Goal: Task Accomplishment & Management: Use online tool/utility

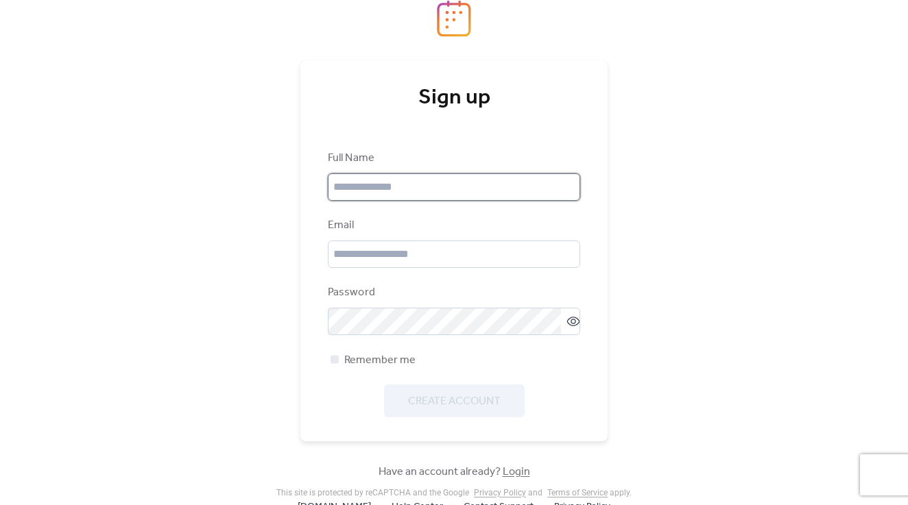
click at [382, 176] on input "text" at bounding box center [454, 186] width 252 height 27
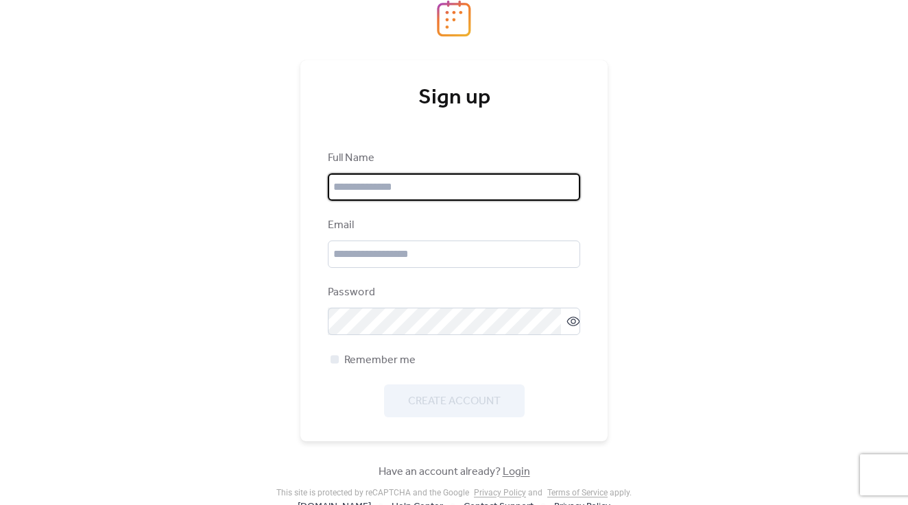
type input "**********"
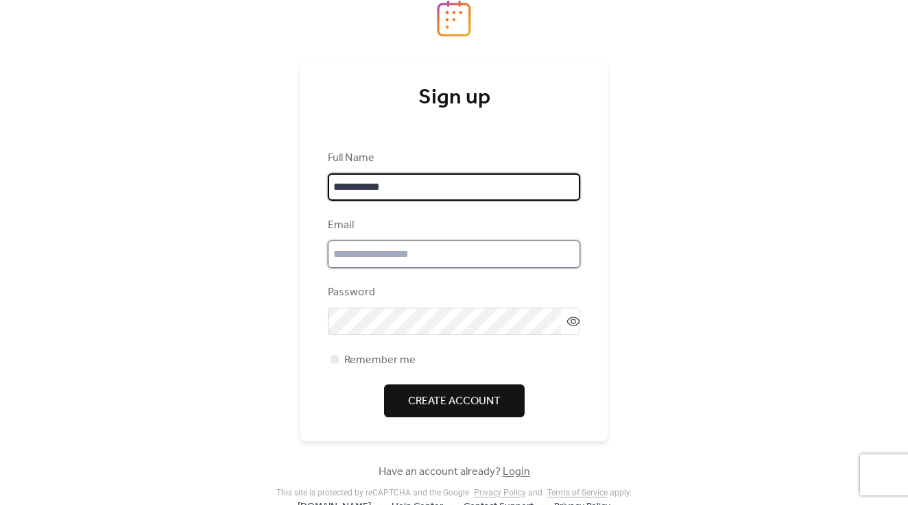
click at [392, 250] on input "email" at bounding box center [454, 254] width 252 height 27
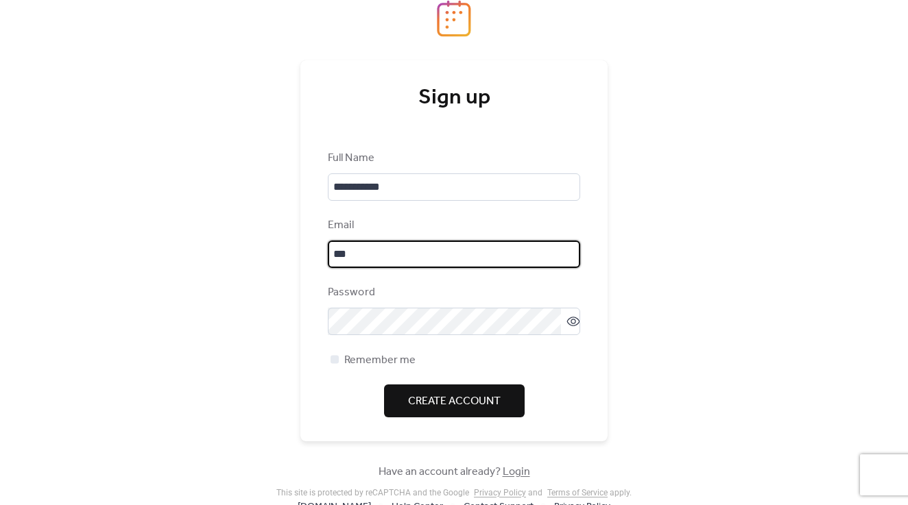
type input "**********"
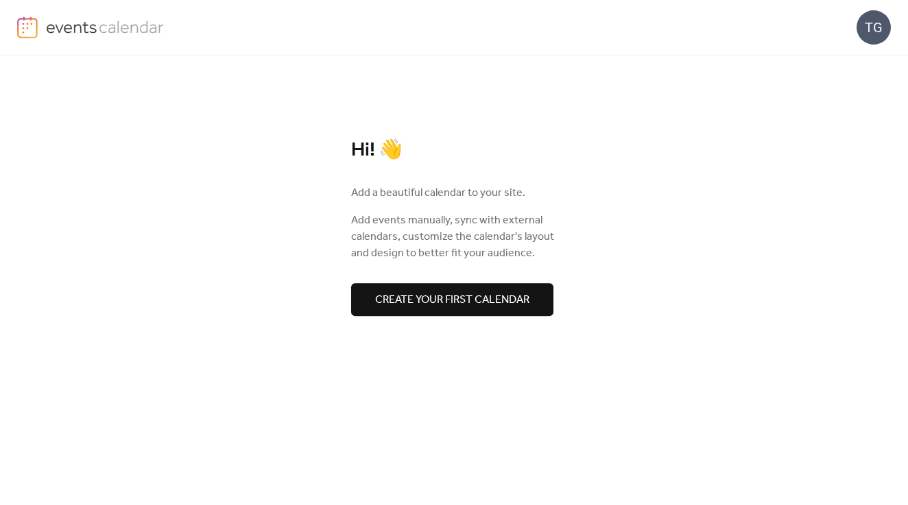
click at [490, 292] on span "Create your first calendar" at bounding box center [452, 300] width 154 height 16
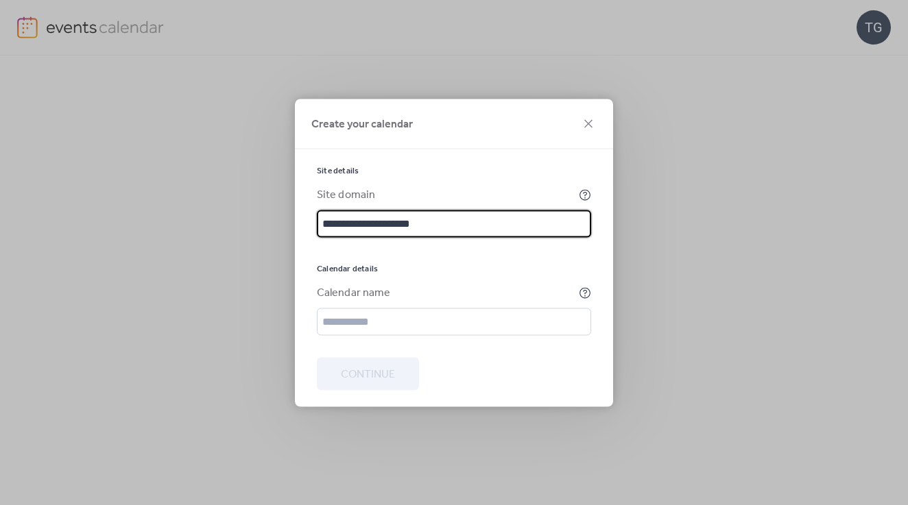
type input "**********"
click at [466, 335] on div at bounding box center [454, 346] width 274 height 22
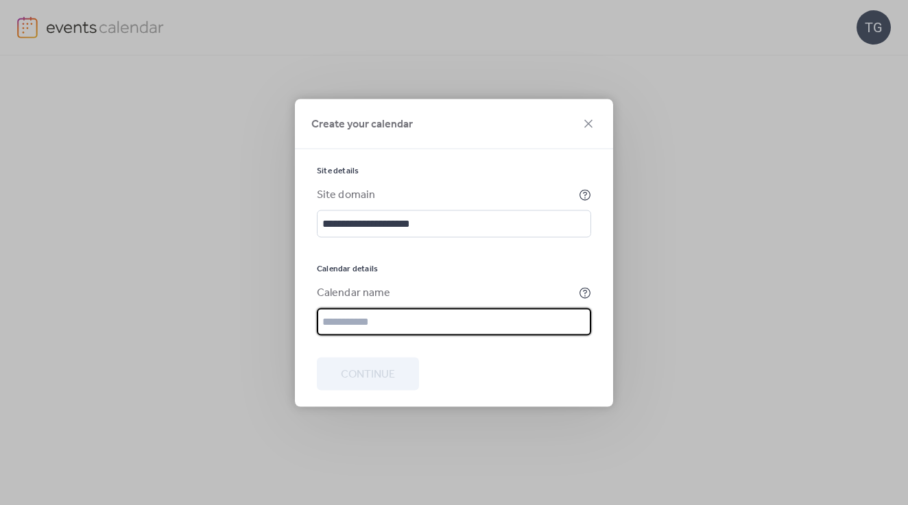
click at [458, 324] on input "text" at bounding box center [454, 321] width 274 height 27
type input "******"
click at [349, 372] on span "Continue" at bounding box center [368, 374] width 54 height 16
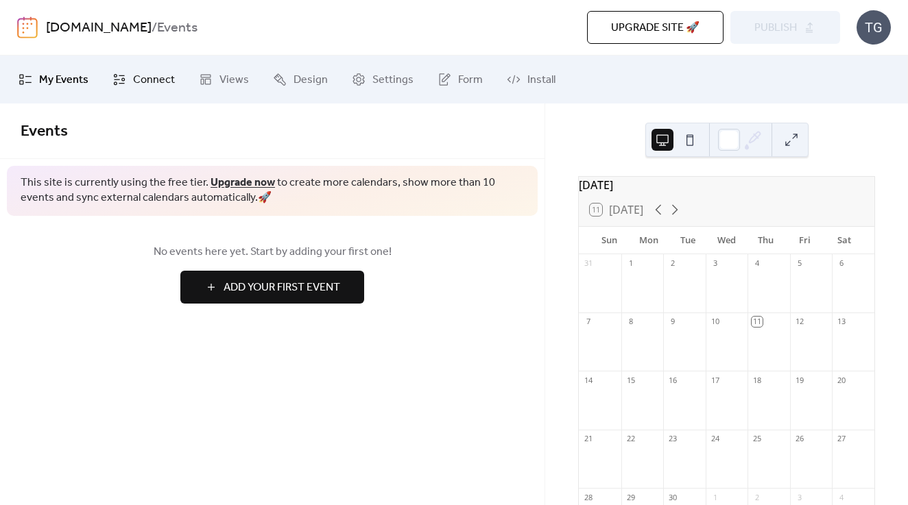
click at [135, 77] on span "Connect" at bounding box center [154, 80] width 42 height 16
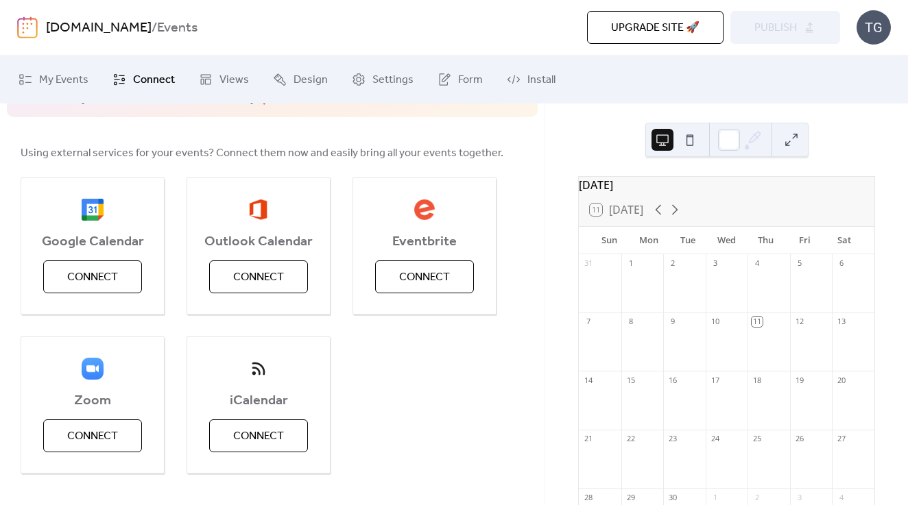
scroll to position [123, 0]
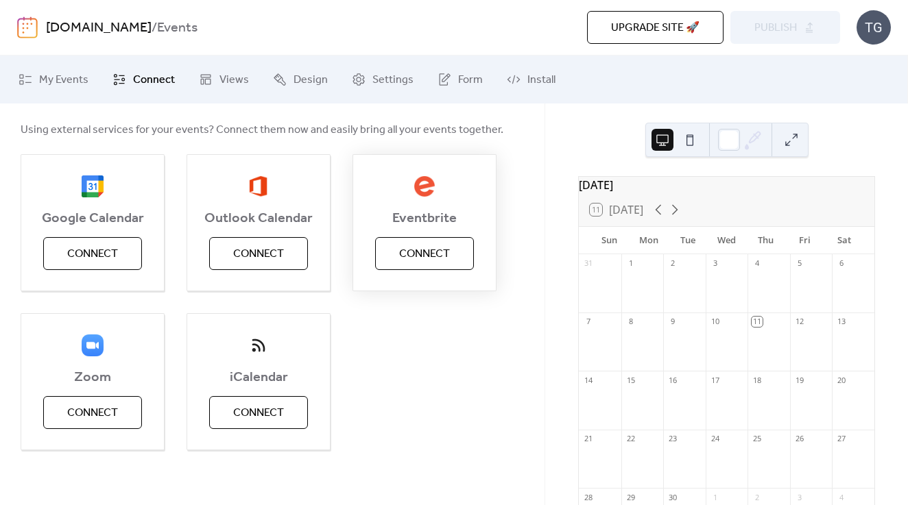
click at [411, 259] on span "Connect" at bounding box center [424, 254] width 51 height 16
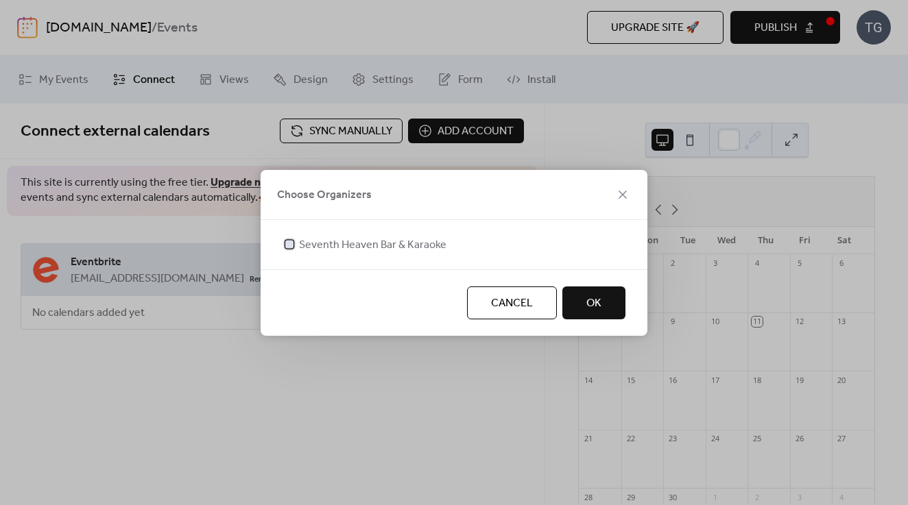
click at [380, 246] on span "Seventh Heaven Bar & Karaoke" at bounding box center [372, 245] width 147 height 16
click at [601, 297] on span "OK" at bounding box center [593, 304] width 15 height 16
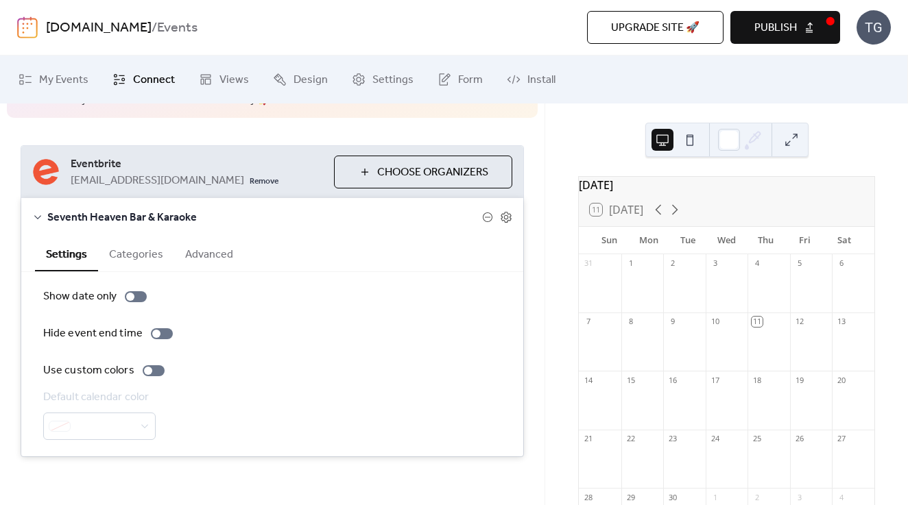
scroll to position [105, 0]
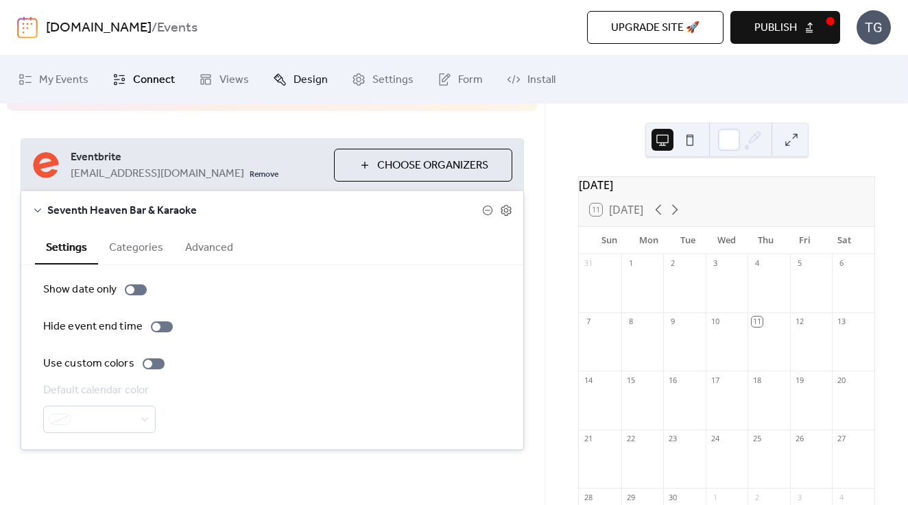
click at [298, 82] on span "Design" at bounding box center [311, 80] width 34 height 16
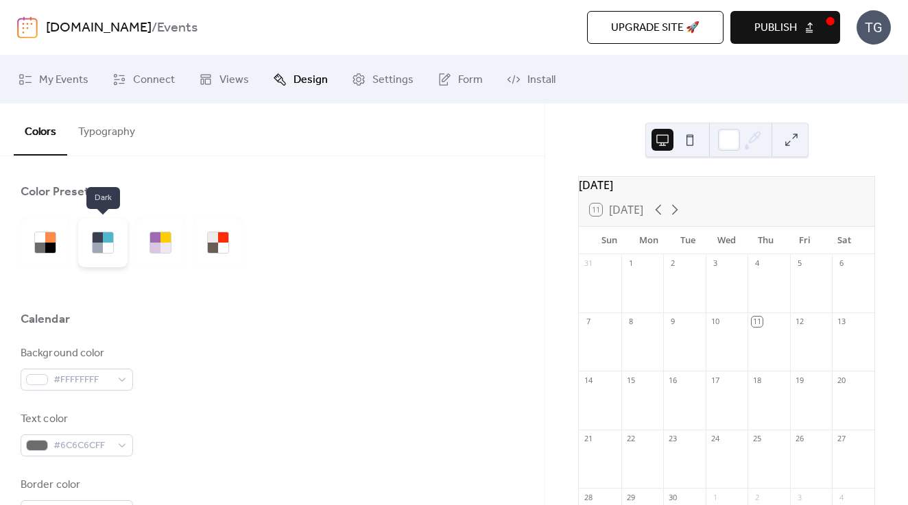
click at [110, 241] on div at bounding box center [108, 237] width 10 height 10
click at [167, 237] on div at bounding box center [165, 237] width 10 height 10
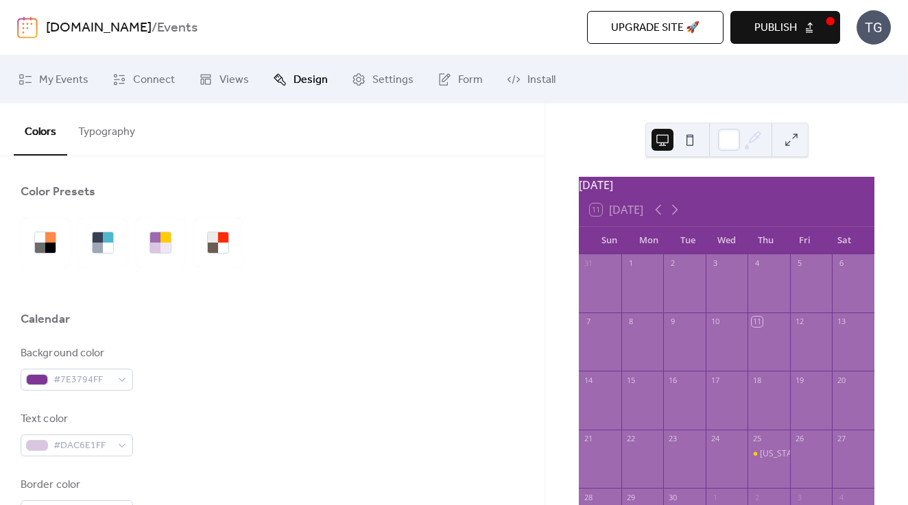
click at [191, 239] on div at bounding box center [136, 242] width 230 height 49
click at [182, 239] on div at bounding box center [160, 242] width 49 height 49
click at [237, 250] on div at bounding box center [217, 242] width 49 height 49
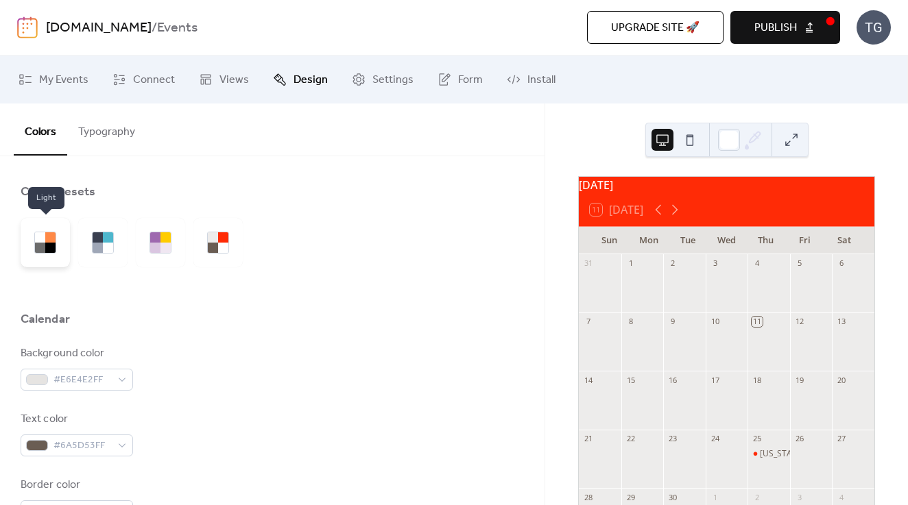
click at [52, 245] on div at bounding box center [50, 248] width 10 height 10
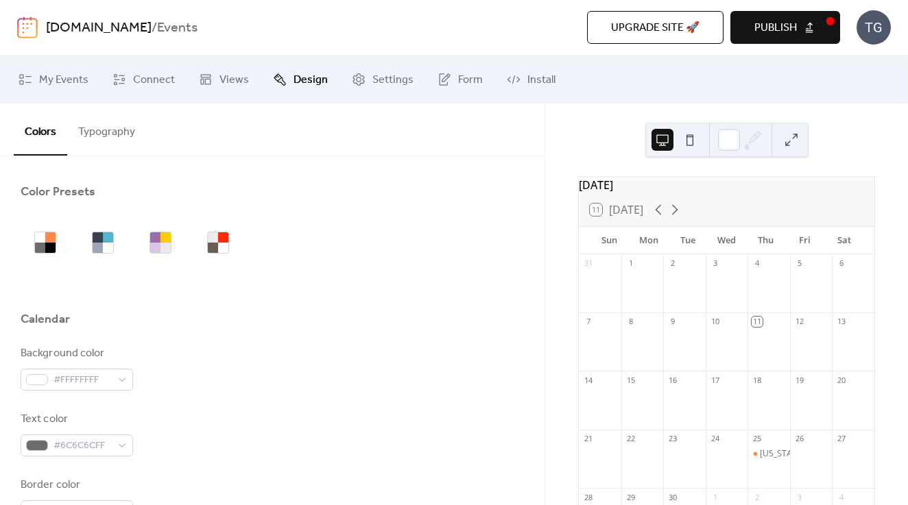
click at [692, 145] on button at bounding box center [690, 140] width 22 height 22
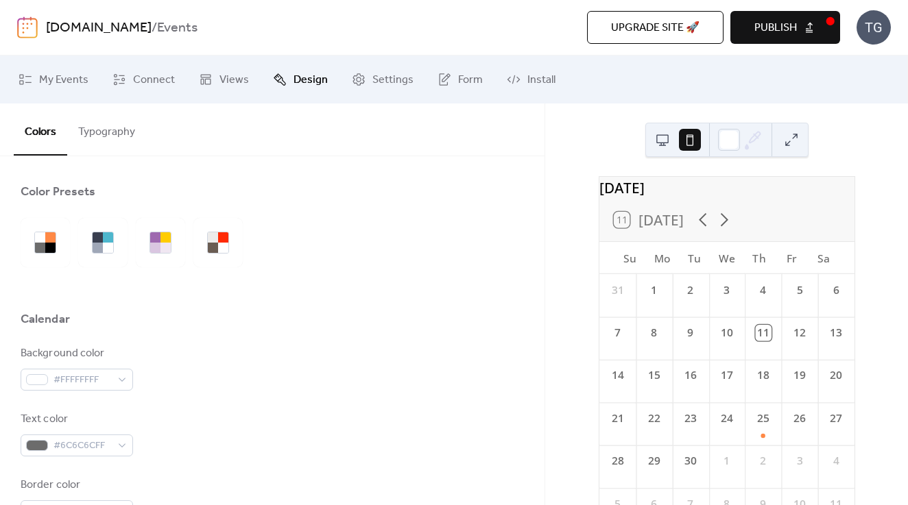
click at [666, 143] on button at bounding box center [662, 140] width 22 height 22
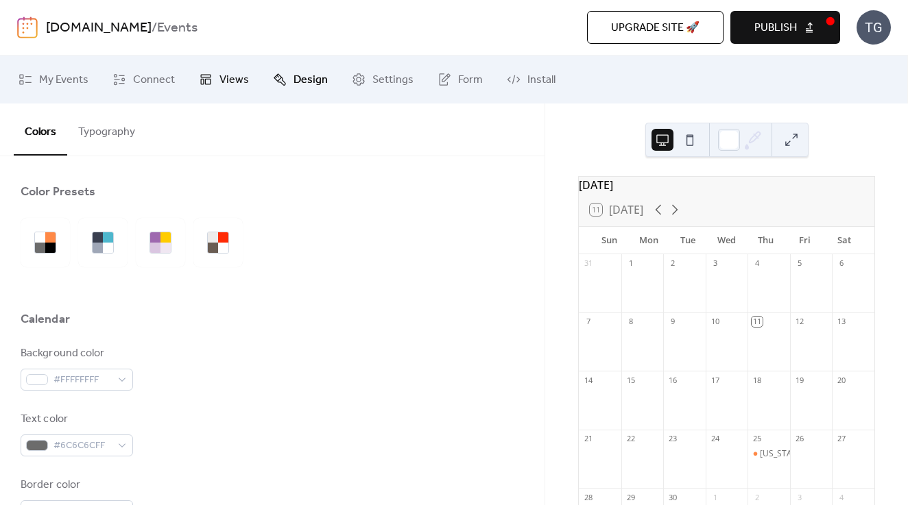
click at [237, 80] on span "Views" at bounding box center [233, 80] width 29 height 16
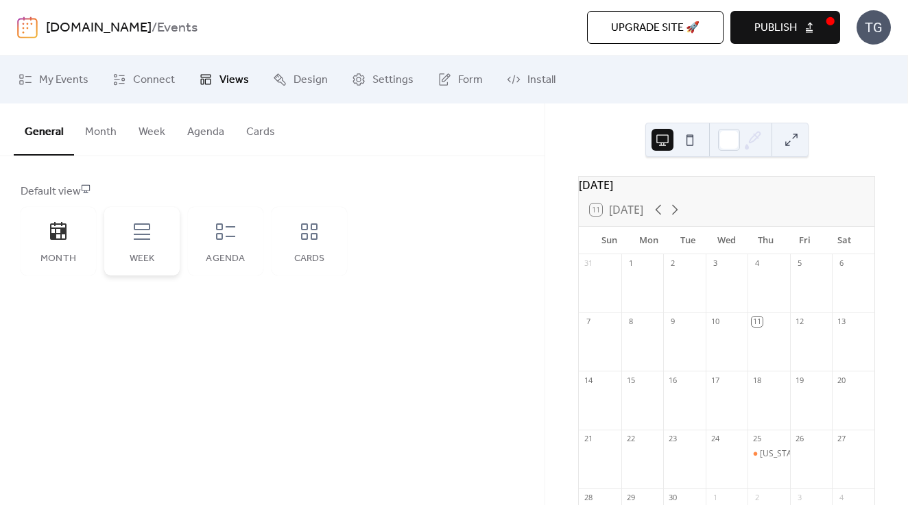
click at [161, 221] on div "Week" at bounding box center [141, 241] width 75 height 69
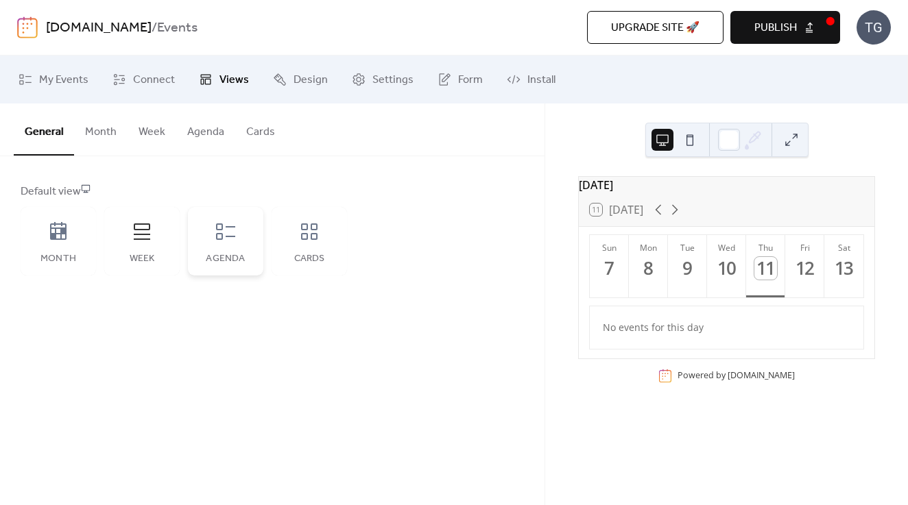
click at [210, 239] on div "Agenda" at bounding box center [225, 241] width 75 height 69
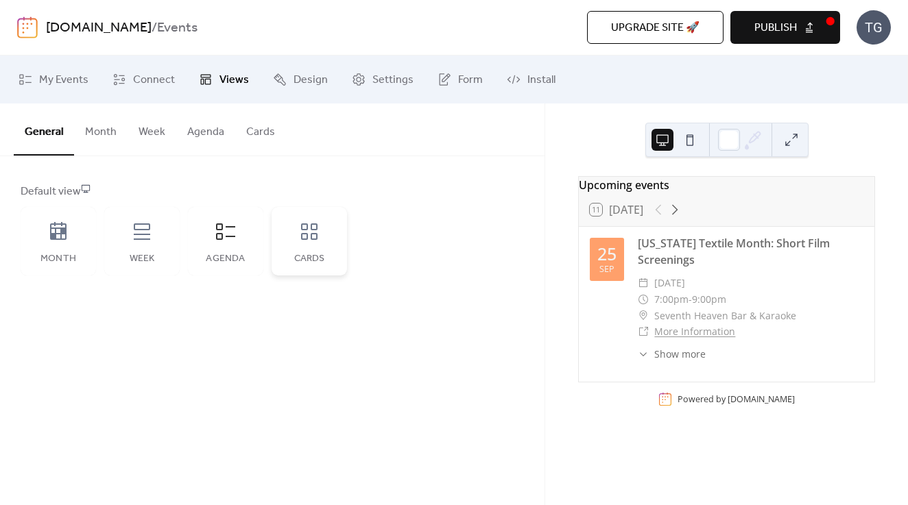
click at [301, 244] on div "Cards" at bounding box center [309, 241] width 75 height 69
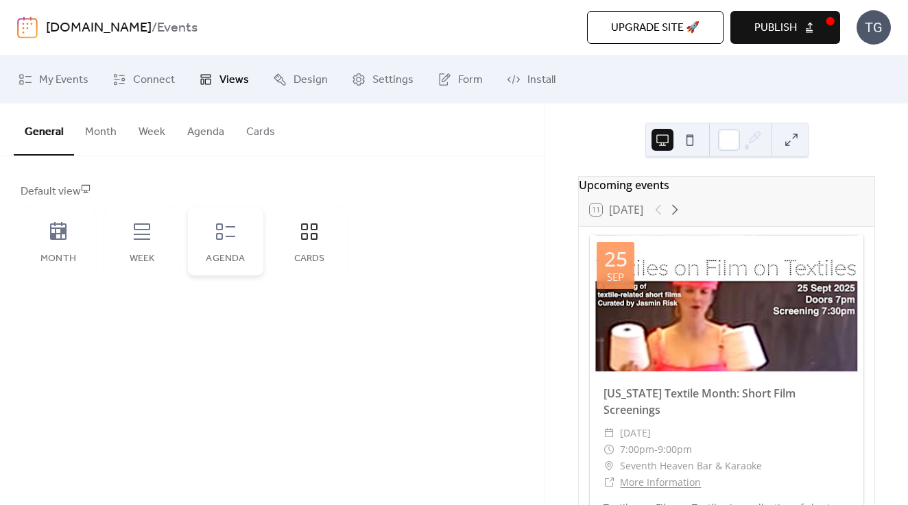
click at [252, 246] on div "Agenda" at bounding box center [225, 241] width 75 height 69
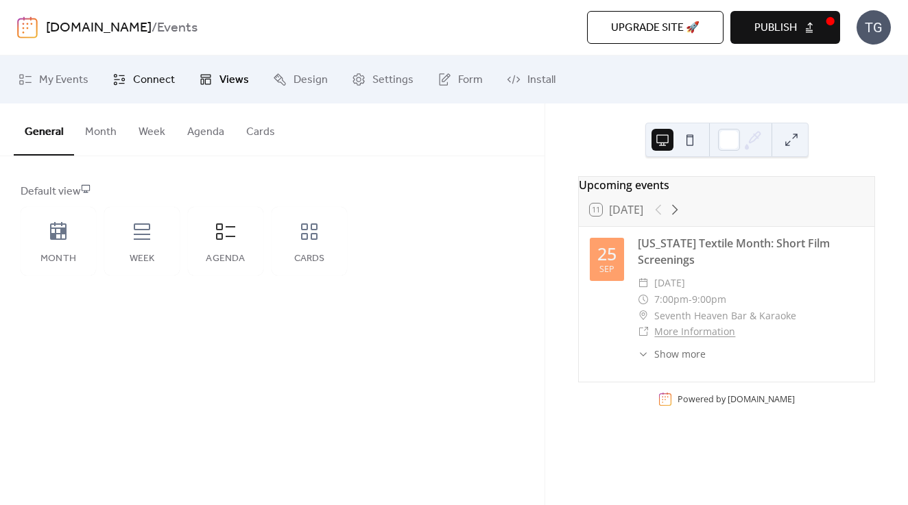
click at [153, 84] on span "Connect" at bounding box center [154, 80] width 42 height 16
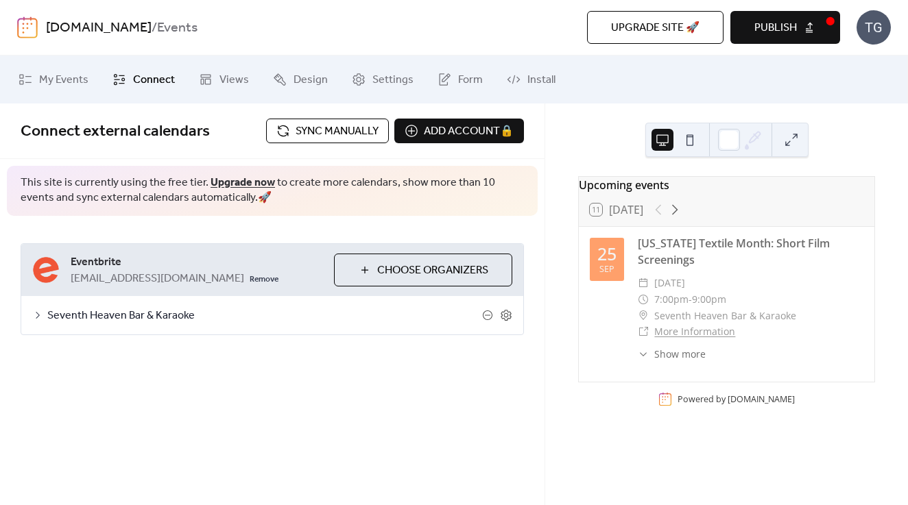
click at [123, 309] on span "Seventh Heaven Bar & Karaoke" at bounding box center [264, 316] width 435 height 16
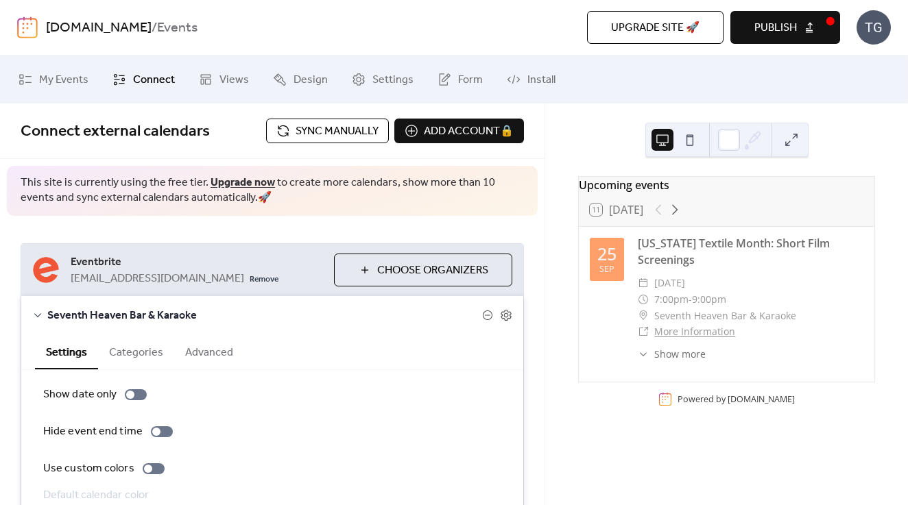
scroll to position [105, 0]
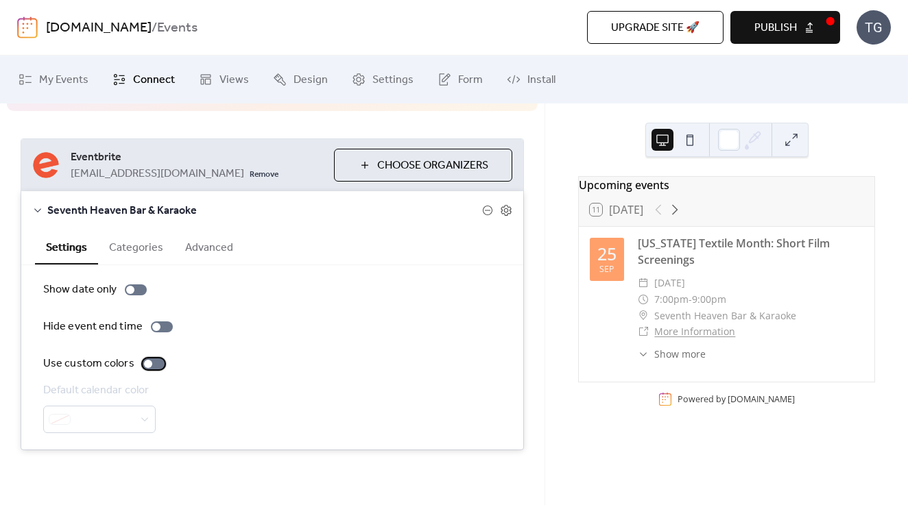
click at [152, 361] on div at bounding box center [154, 364] width 22 height 11
click at [155, 361] on div at bounding box center [159, 364] width 8 height 8
click at [144, 246] on button "Categories" at bounding box center [136, 247] width 76 height 34
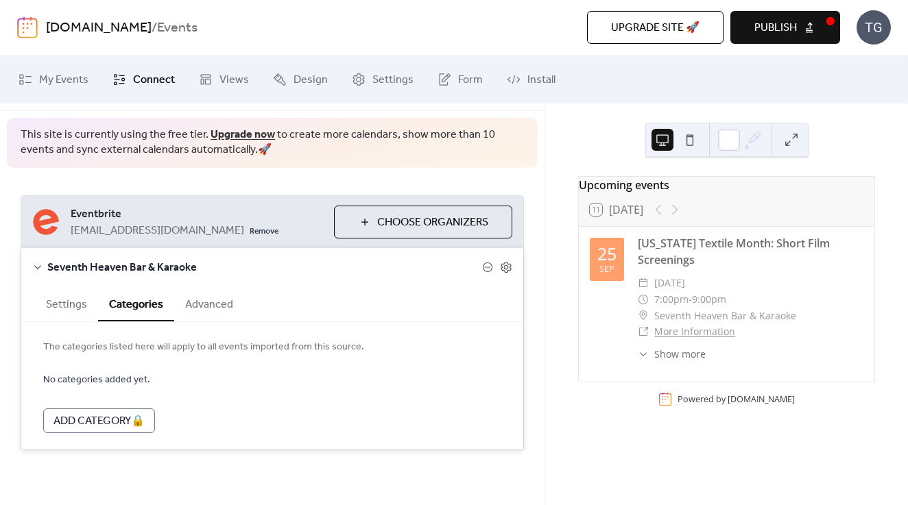
click at [205, 292] on button "Advanced" at bounding box center [209, 304] width 70 height 34
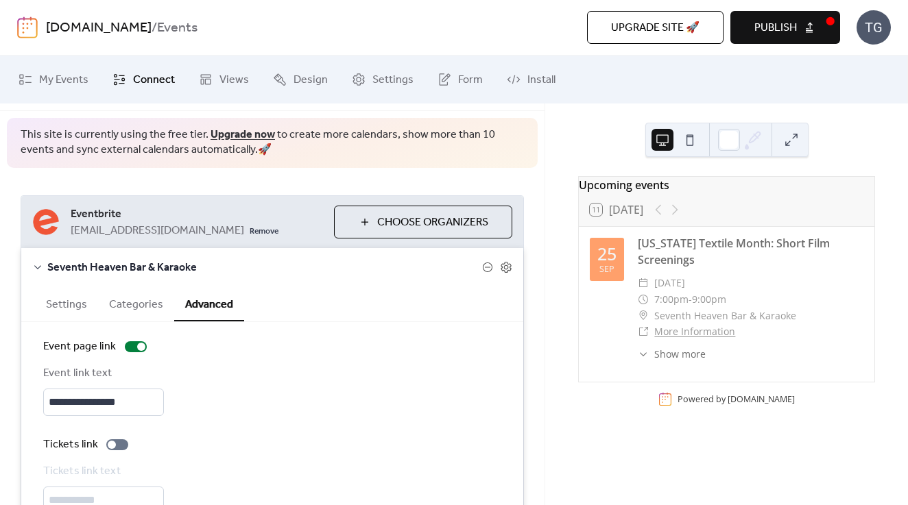
scroll to position [129, 0]
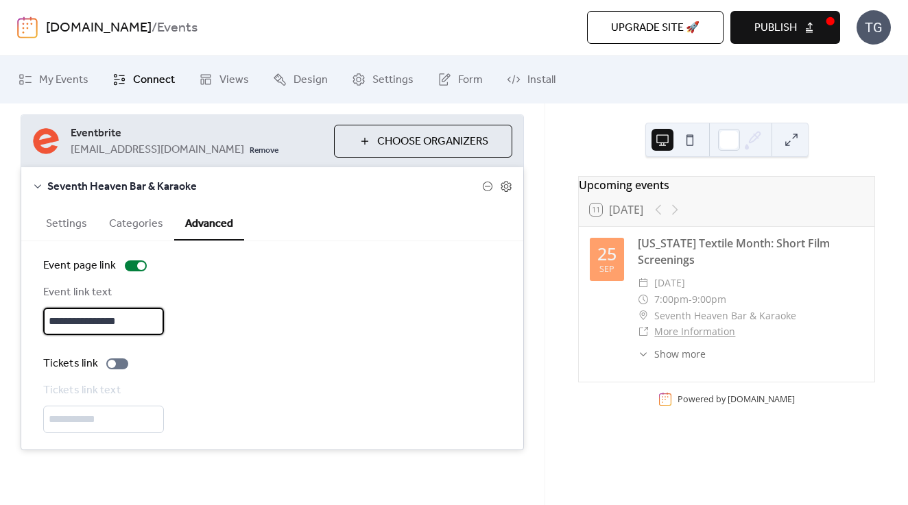
click at [133, 321] on input "**********" at bounding box center [103, 321] width 121 height 27
type input "*"
click at [117, 371] on label "Tickets link" at bounding box center [88, 364] width 91 height 16
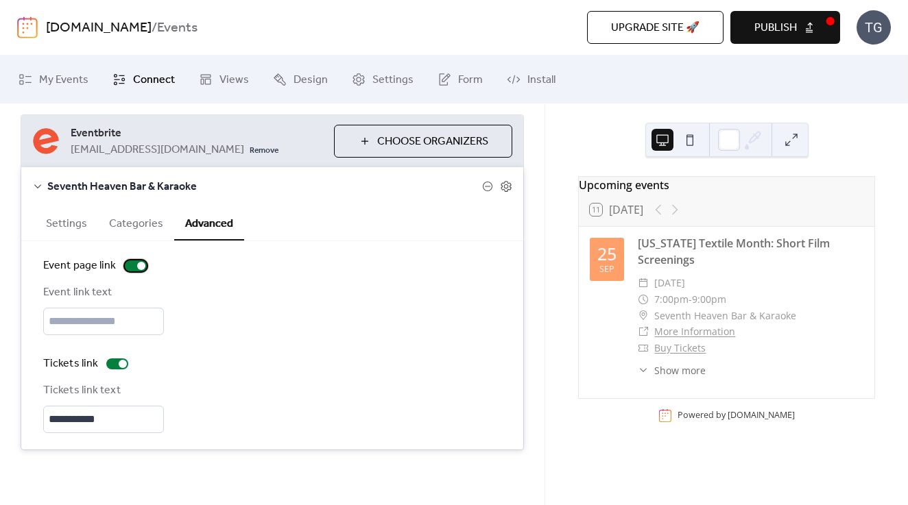
click at [134, 267] on div at bounding box center [136, 266] width 22 height 11
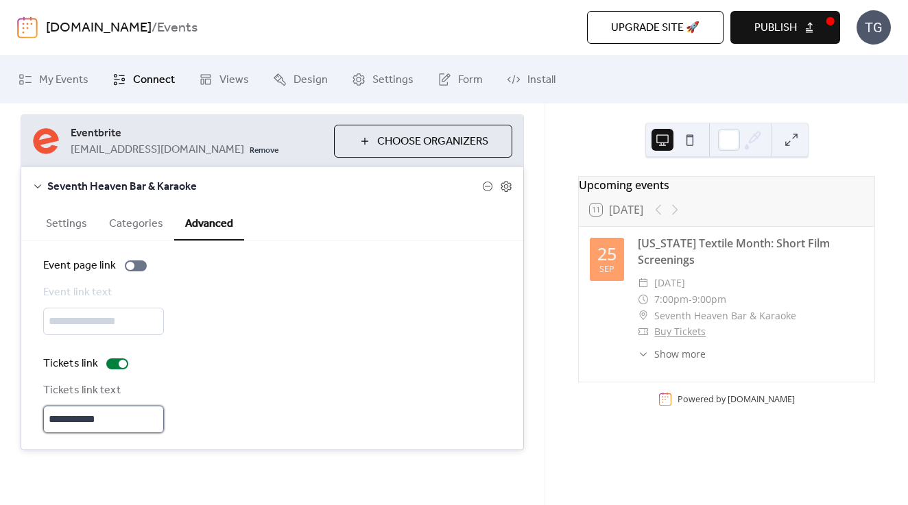
click at [101, 420] on input "**********" at bounding box center [103, 419] width 121 height 27
click at [240, 398] on div "Tickets link text ********" at bounding box center [272, 408] width 458 height 51
click at [120, 412] on input "********" at bounding box center [103, 419] width 121 height 27
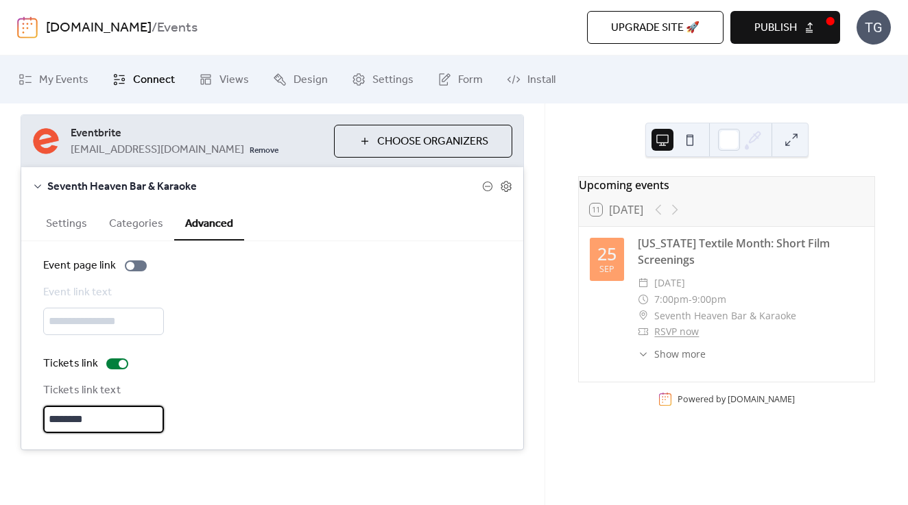
click at [120, 412] on input "********" at bounding box center [103, 419] width 121 height 27
click at [335, 415] on div "Tickets link text ****" at bounding box center [272, 408] width 458 height 51
click at [99, 418] on input "****" at bounding box center [103, 419] width 121 height 27
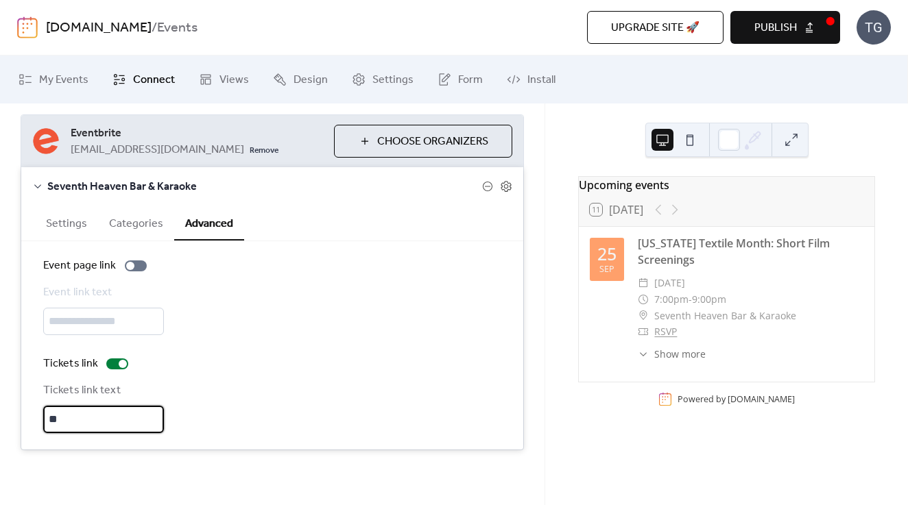
type input "*"
click at [114, 372] on div "Tickets link Tickets link text" at bounding box center [272, 394] width 458 height 77
click at [115, 359] on div at bounding box center [117, 364] width 22 height 11
click at [115, 313] on div "Event link text" at bounding box center [272, 310] width 458 height 51
click at [111, 326] on div "Event link text" at bounding box center [272, 310] width 458 height 51
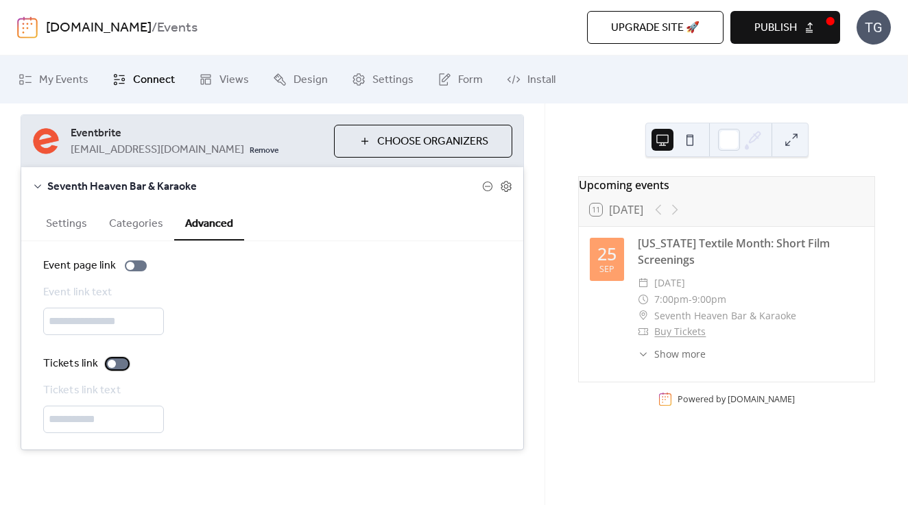
click at [113, 363] on div at bounding box center [112, 364] width 8 height 8
click at [99, 407] on input "text" at bounding box center [103, 419] width 121 height 27
type input "*"
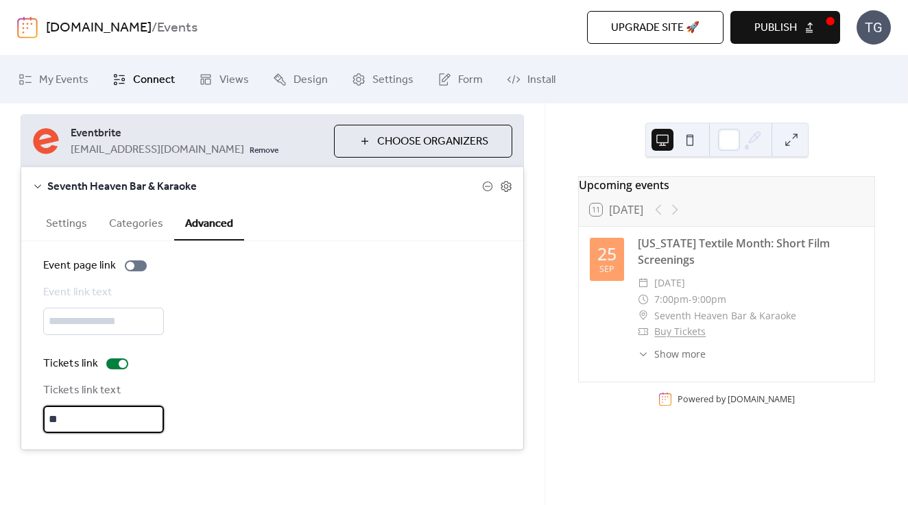
type input "*"
click at [298, 384] on div "Tickets link text ********" at bounding box center [272, 408] width 458 height 51
click at [66, 418] on input "********" at bounding box center [103, 419] width 121 height 27
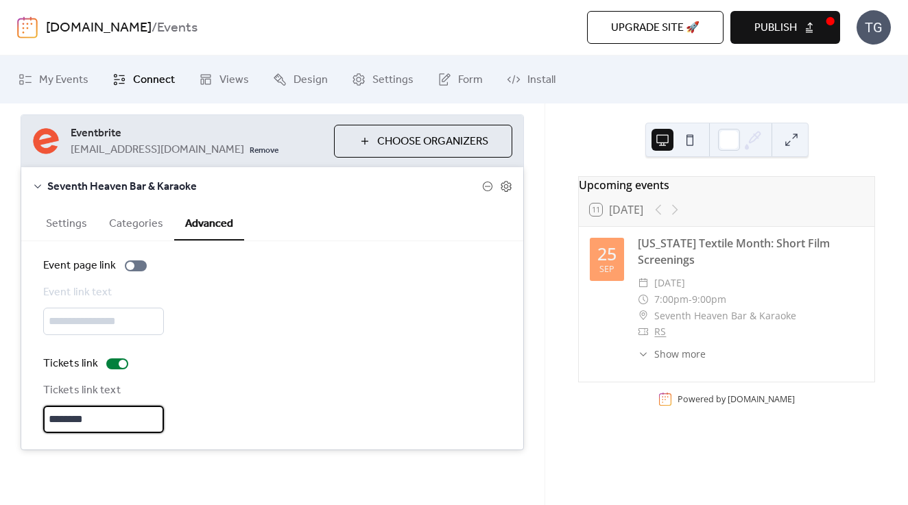
type input "********"
click at [324, 355] on div "Event page link Event link text Tickets link Tickets link text ********" at bounding box center [272, 346] width 458 height 176
click at [139, 216] on button "Categories" at bounding box center [136, 223] width 76 height 34
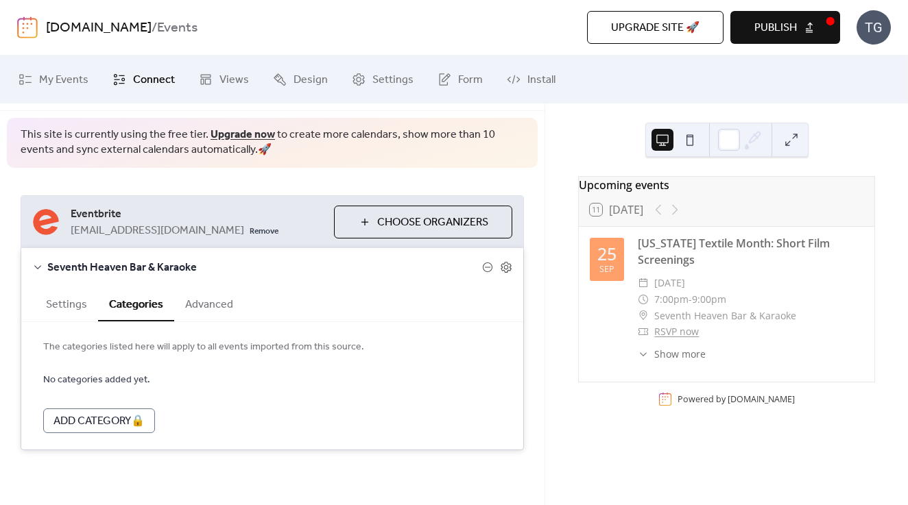
scroll to position [48, 0]
click at [73, 422] on div "Add Category 🔒" at bounding box center [99, 421] width 112 height 25
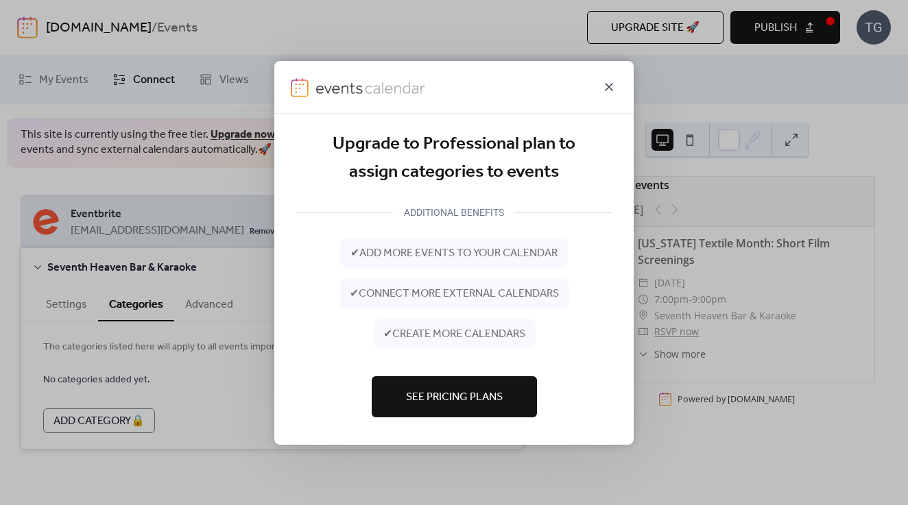
click at [617, 86] on icon at bounding box center [609, 86] width 16 height 16
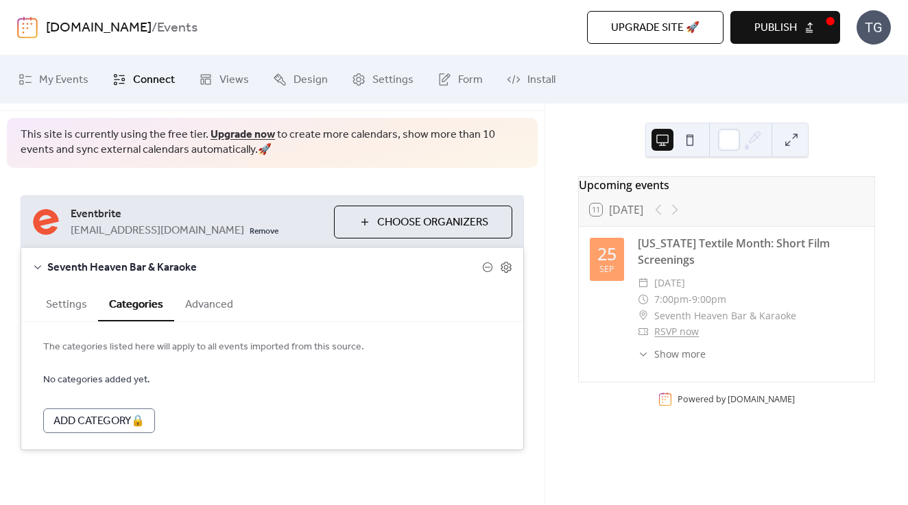
click at [72, 302] on button "Settings" at bounding box center [66, 304] width 63 height 34
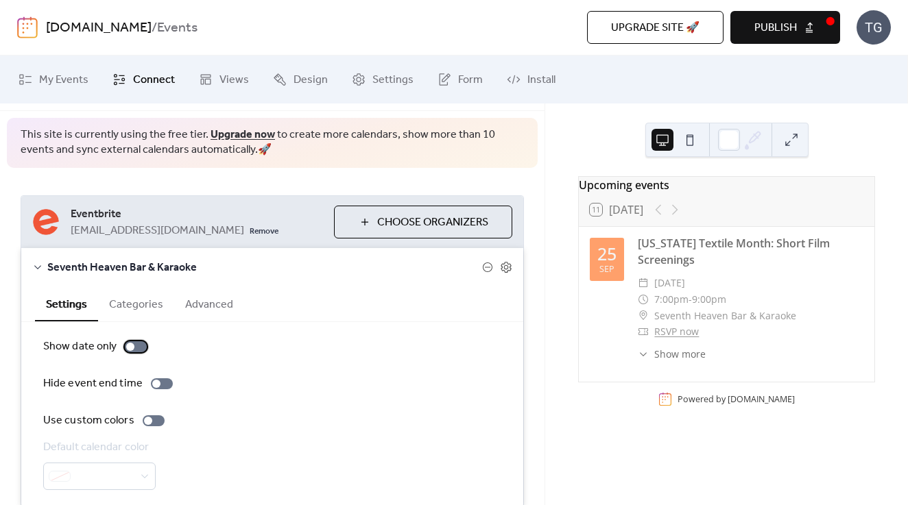
click at [136, 345] on div at bounding box center [136, 347] width 22 height 11
click at [137, 345] on div at bounding box center [141, 347] width 8 height 8
click at [154, 390] on label "Hide event end time" at bounding box center [110, 384] width 135 height 16
click at [164, 385] on div at bounding box center [162, 384] width 22 height 11
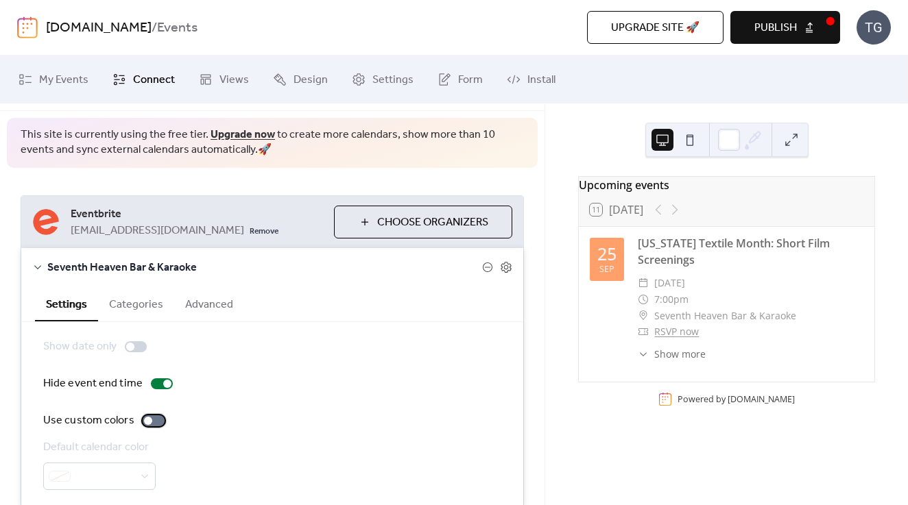
click at [140, 424] on label "Use custom colors" at bounding box center [106, 421] width 127 height 16
click at [122, 494] on div "Show date only Hide event end time Use custom colors Default calendar color" at bounding box center [272, 414] width 502 height 184
click at [123, 479] on span at bounding box center [105, 477] width 58 height 16
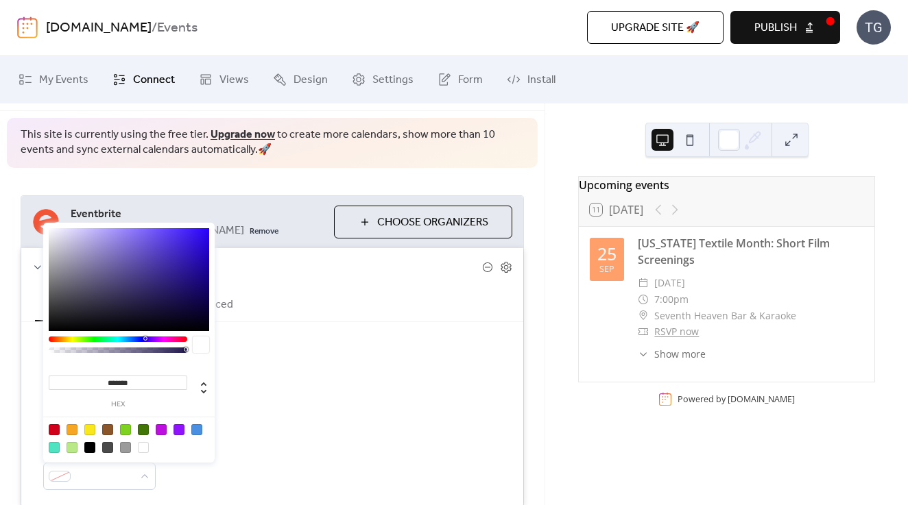
click at [313, 336] on div "Show date only Hide event end time Use custom colors Default calendar color" at bounding box center [272, 414] width 502 height 184
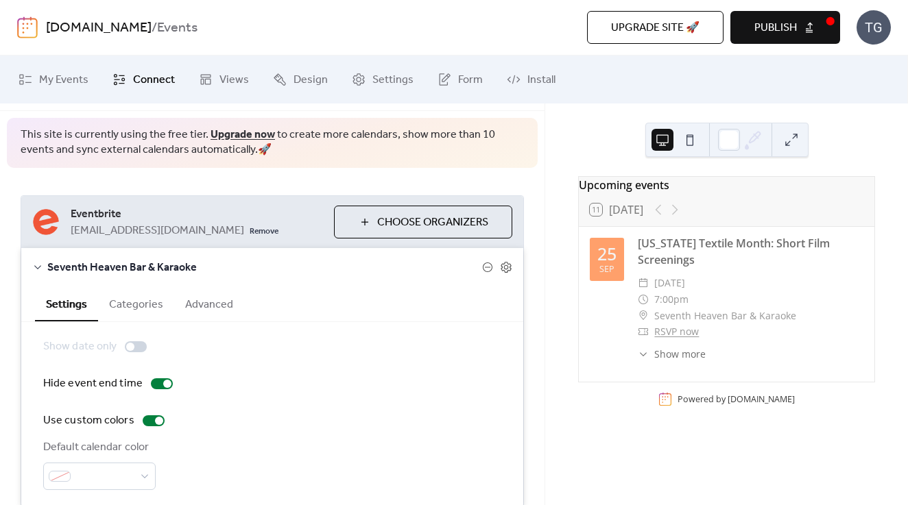
scroll to position [105, 0]
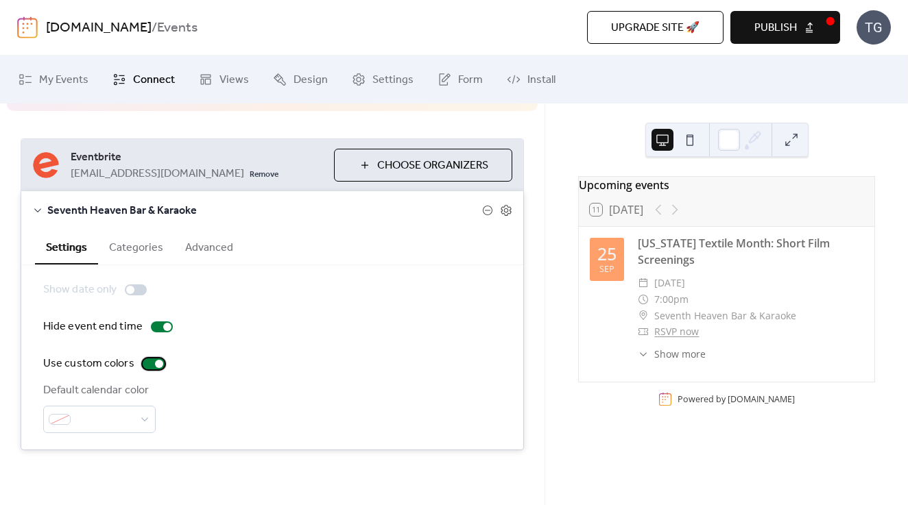
click at [148, 369] on div at bounding box center [154, 364] width 22 height 11
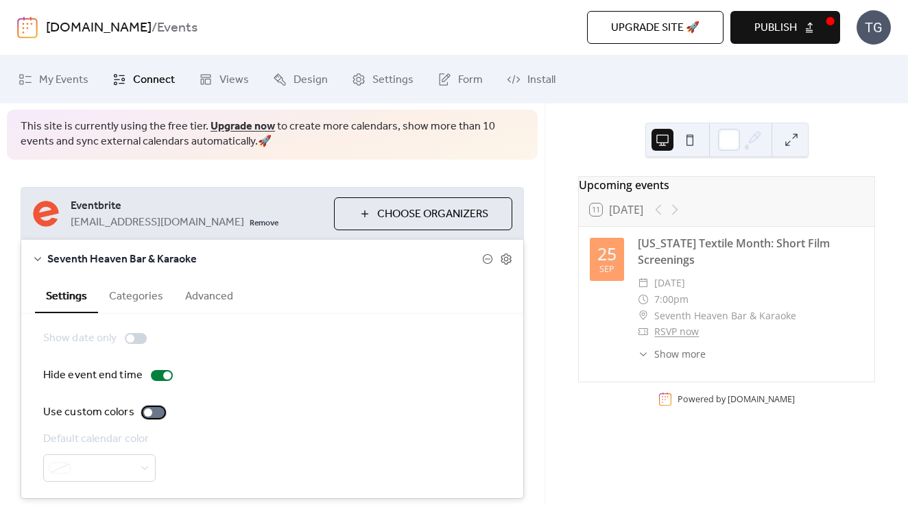
scroll to position [40, 0]
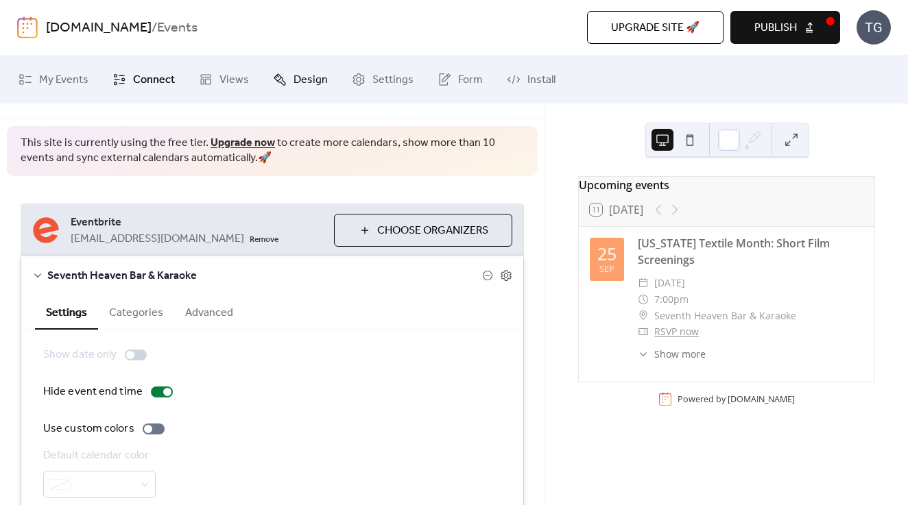
click at [307, 77] on span "Design" at bounding box center [311, 80] width 34 height 16
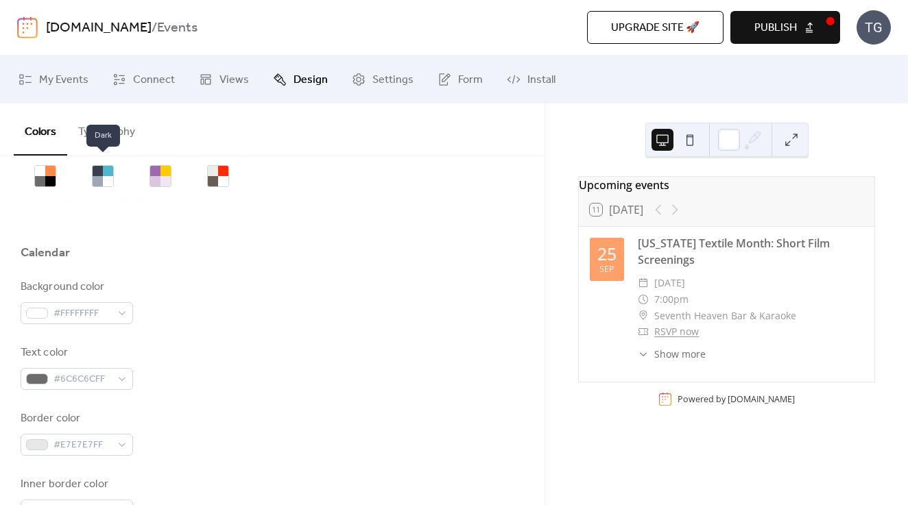
scroll to position [68, 0]
click at [97, 126] on span "Dark" at bounding box center [103, 131] width 34 height 22
click at [143, 133] on button "Typography" at bounding box center [106, 129] width 79 height 51
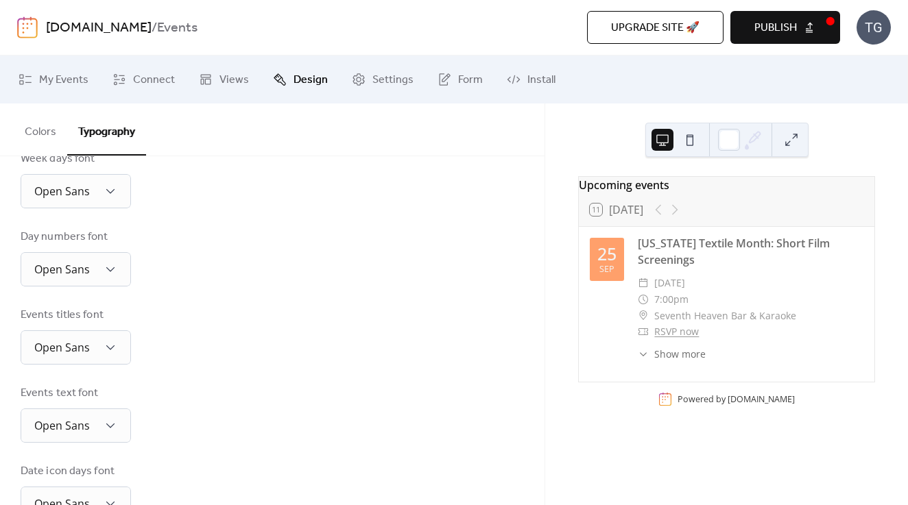
scroll to position [361, 0]
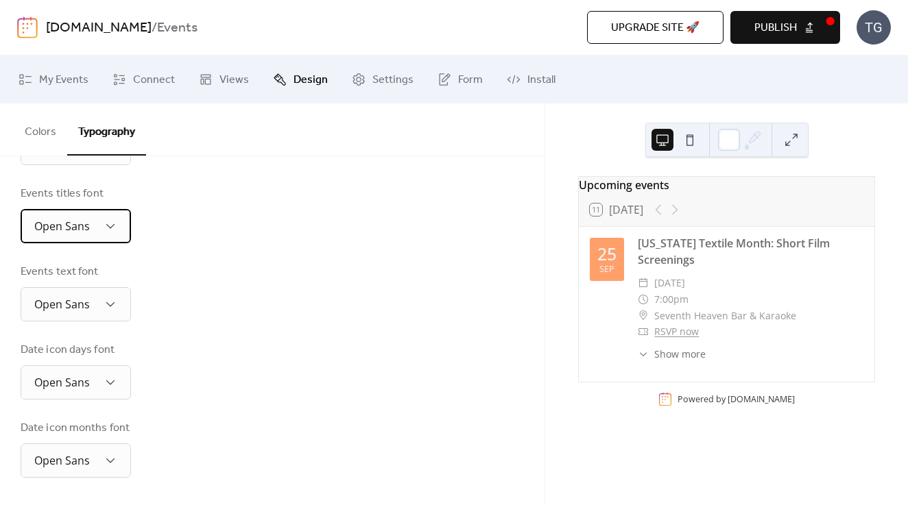
click at [77, 240] on div "Open Sans" at bounding box center [76, 226] width 110 height 34
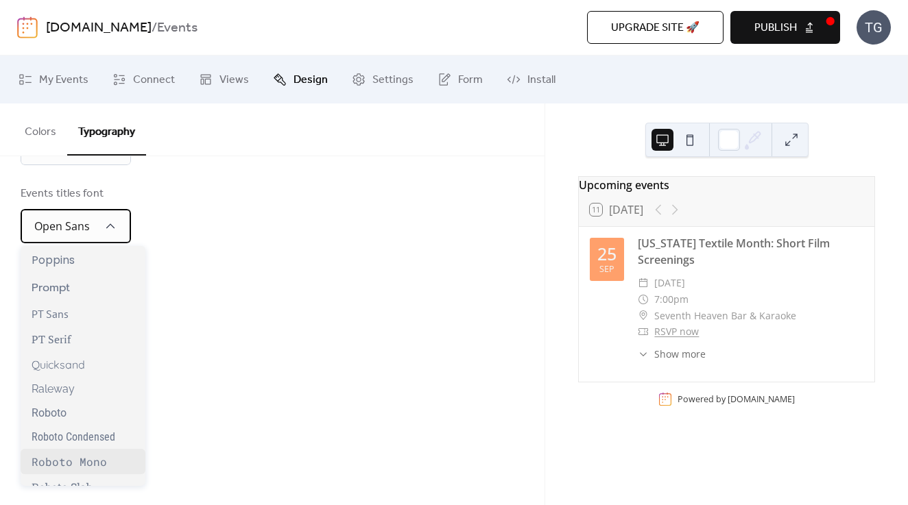
scroll to position [965, 0]
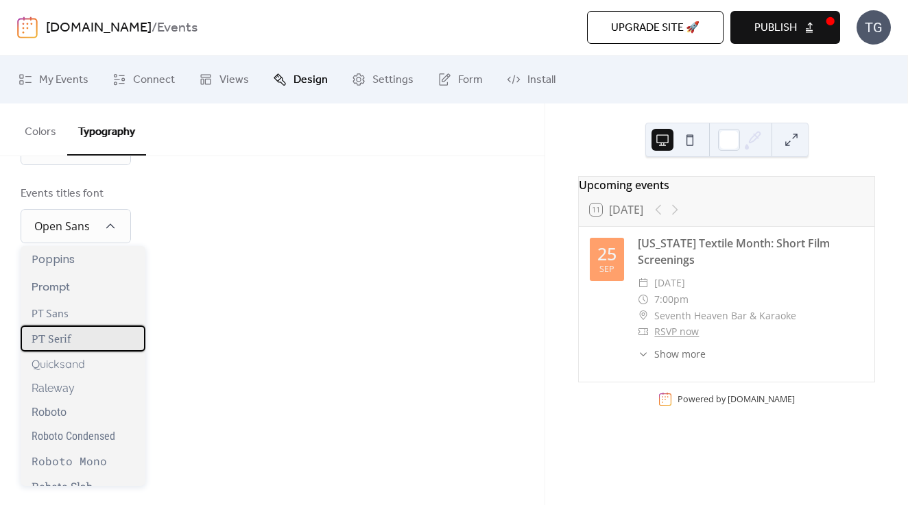
click at [77, 337] on div "PT Serif" at bounding box center [83, 339] width 125 height 26
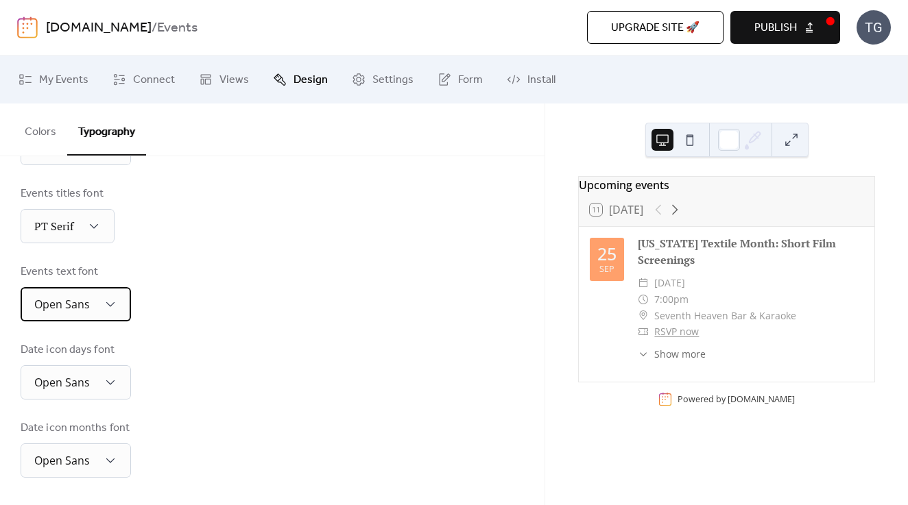
click at [77, 315] on span "Open Sans" at bounding box center [62, 305] width 56 height 21
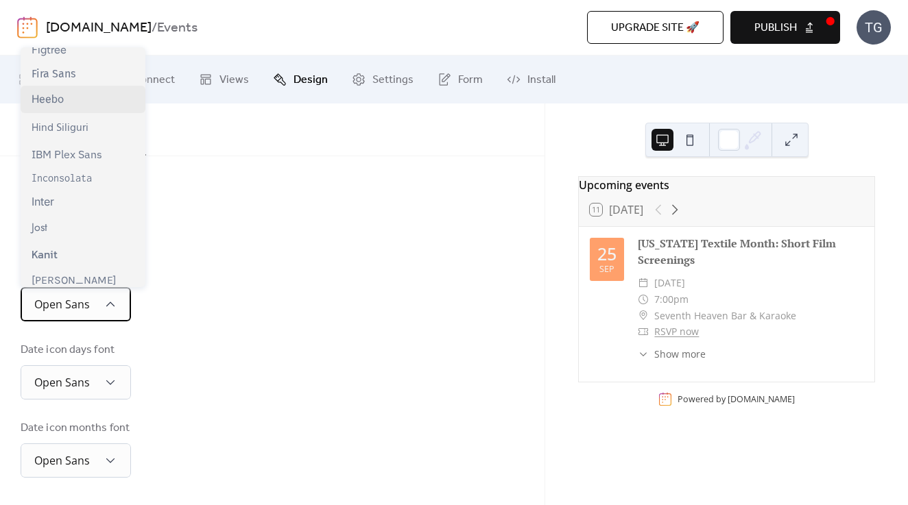
scroll to position [265, 0]
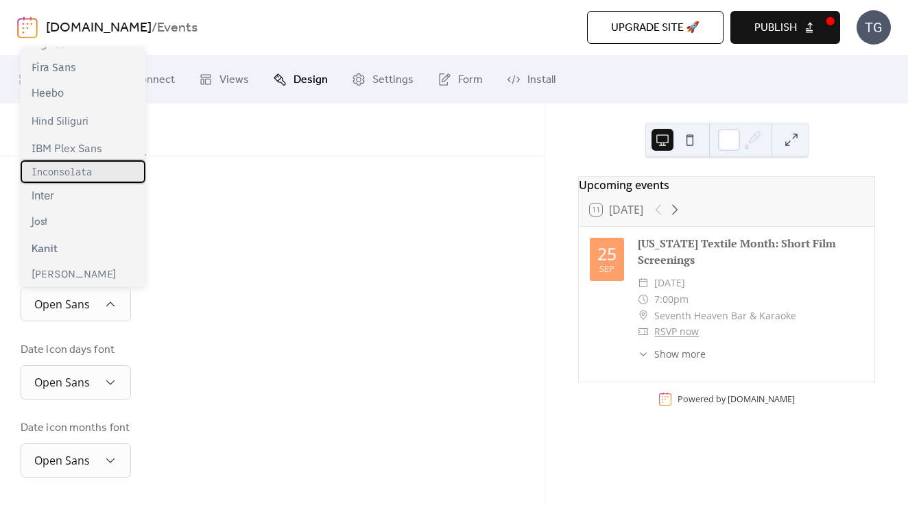
click at [70, 167] on span "Inconsolata" at bounding box center [62, 172] width 60 height 12
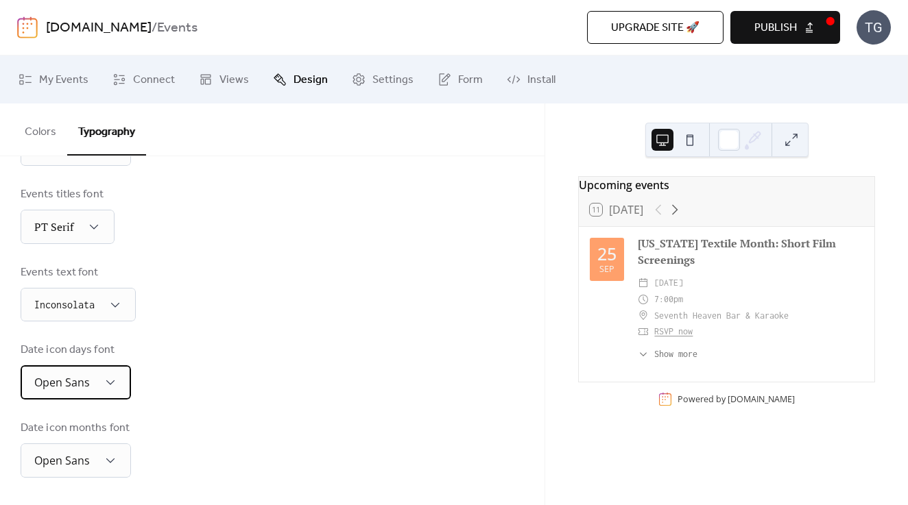
click at [97, 390] on div "Open Sans" at bounding box center [76, 383] width 110 height 34
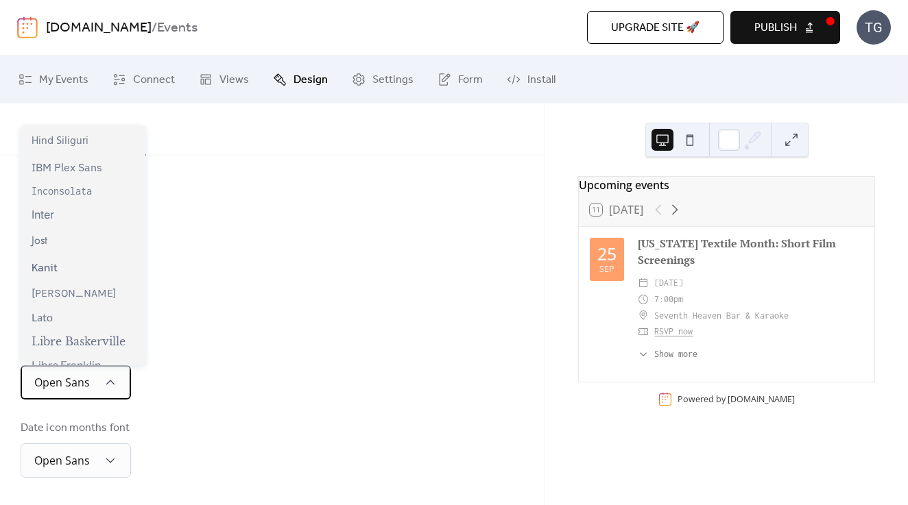
scroll to position [339, 0]
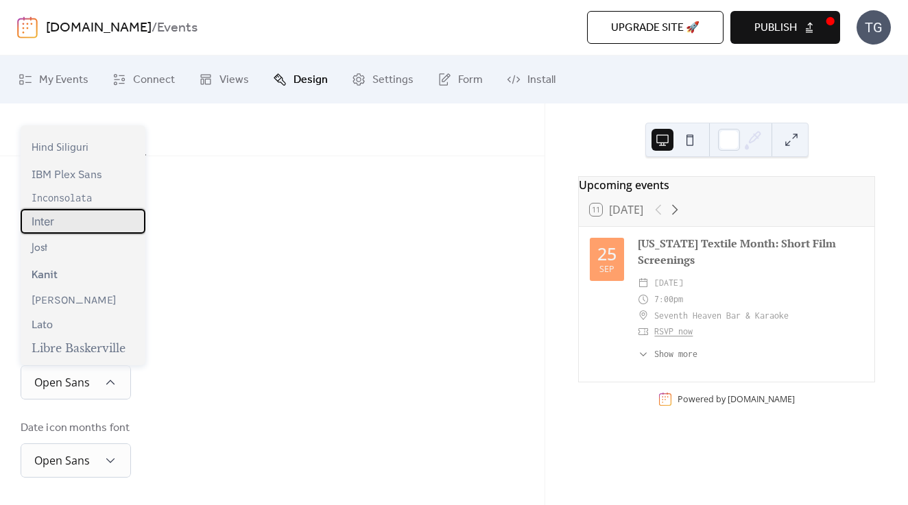
click at [74, 209] on div "Inter" at bounding box center [83, 221] width 125 height 25
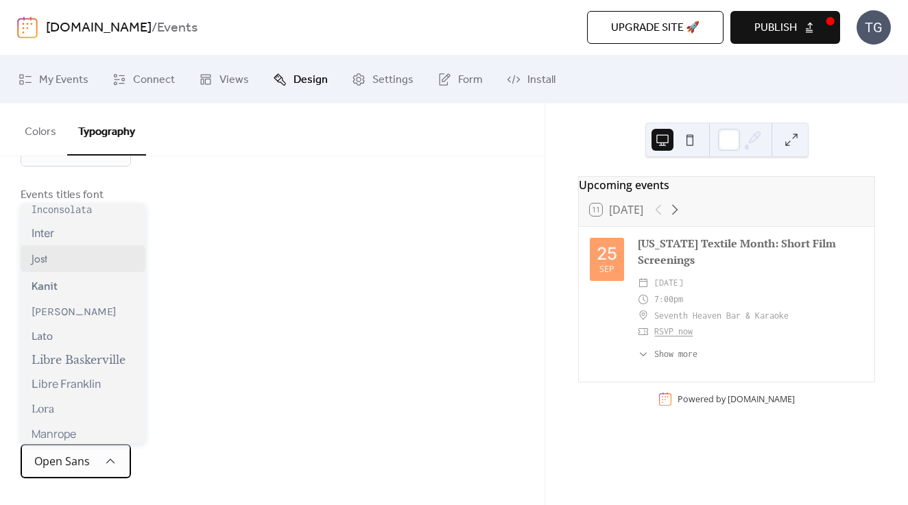
scroll to position [390, 0]
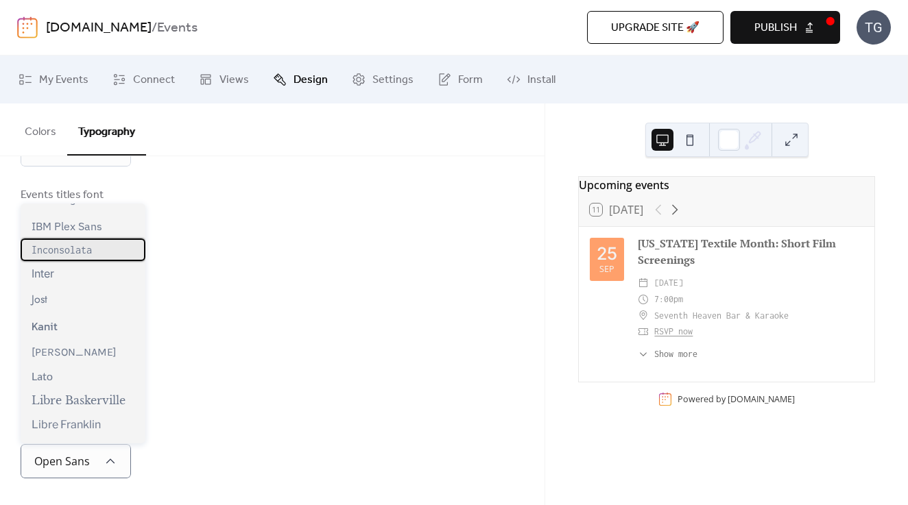
click at [64, 250] on span "Inconsolata" at bounding box center [62, 250] width 60 height 12
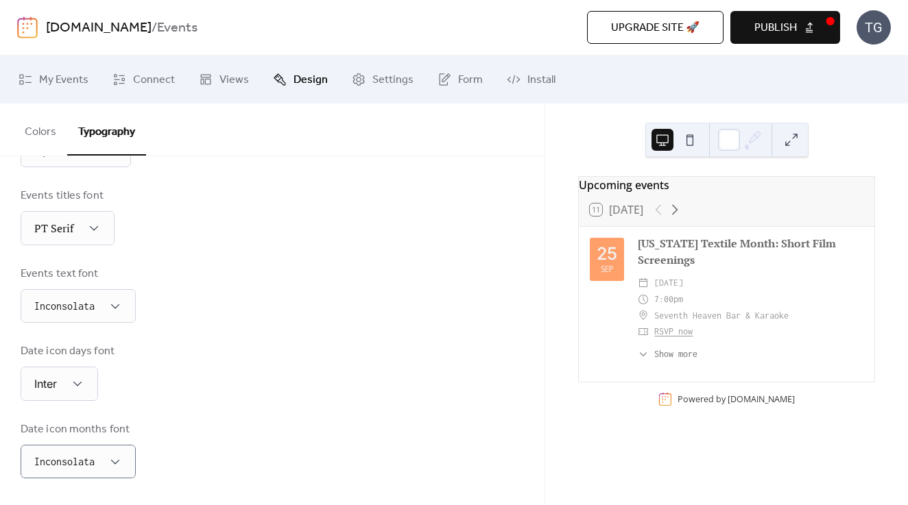
click at [237, 378] on div "Date icon days font Inter" at bounding box center [272, 373] width 503 height 58
click at [51, 370] on div "Inter" at bounding box center [59, 384] width 77 height 34
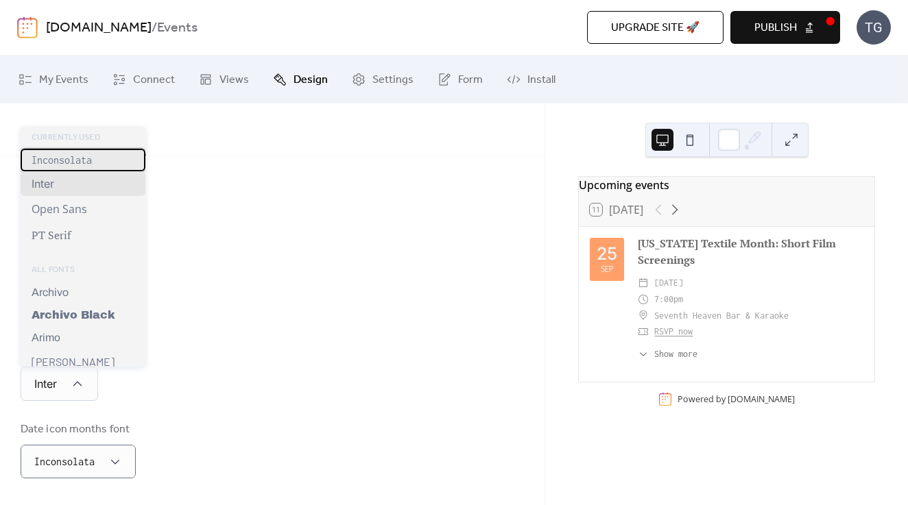
click at [75, 156] on span "Inconsolata" at bounding box center [62, 160] width 60 height 12
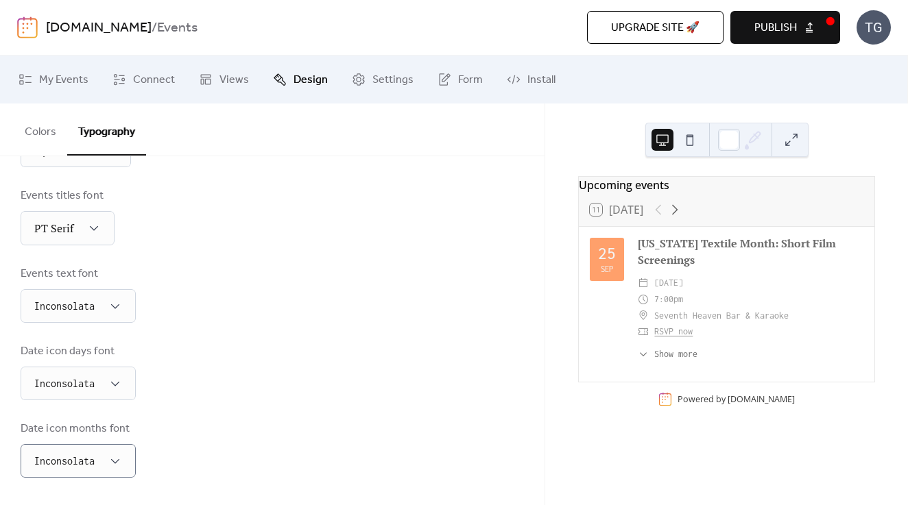
click at [266, 261] on div "Base Font Size * px Font Families Header font Open Sans Week days font Open San…" at bounding box center [272, 151] width 503 height 654
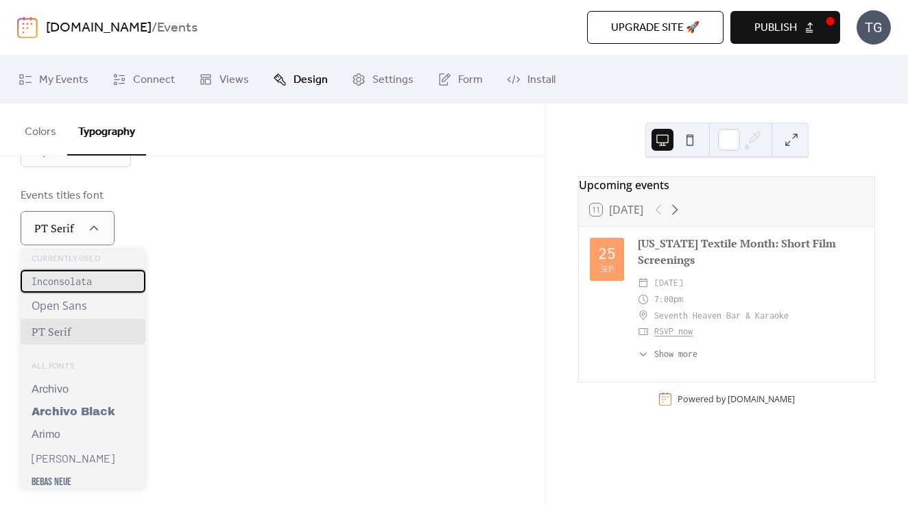
click at [75, 288] on div "Inconsolata" at bounding box center [83, 281] width 125 height 23
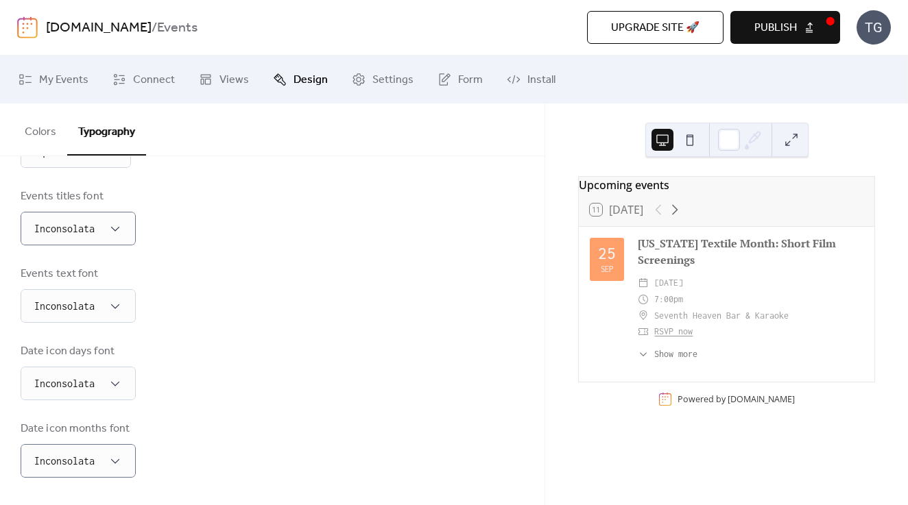
scroll to position [359, 0]
click at [215, 259] on div "Base Font Size * px Font Families Header font Open Sans Week days font Open San…" at bounding box center [272, 151] width 503 height 653
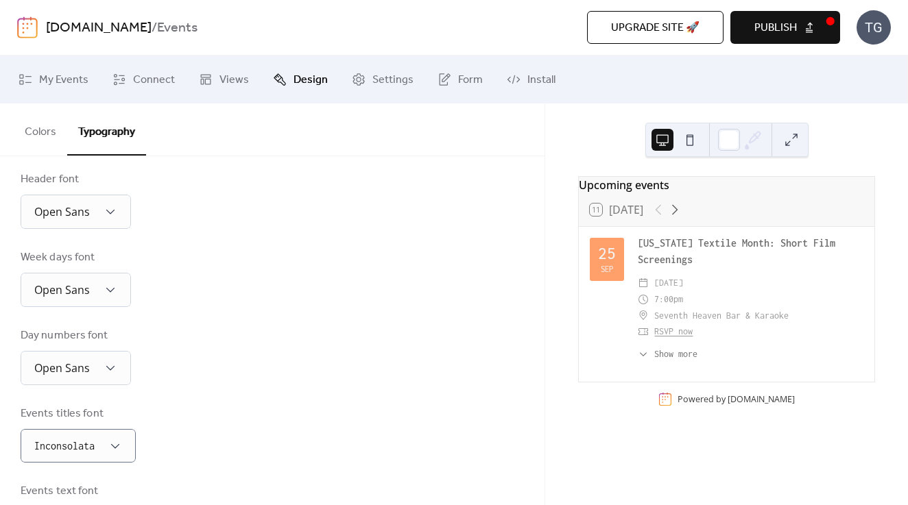
scroll to position [112, 0]
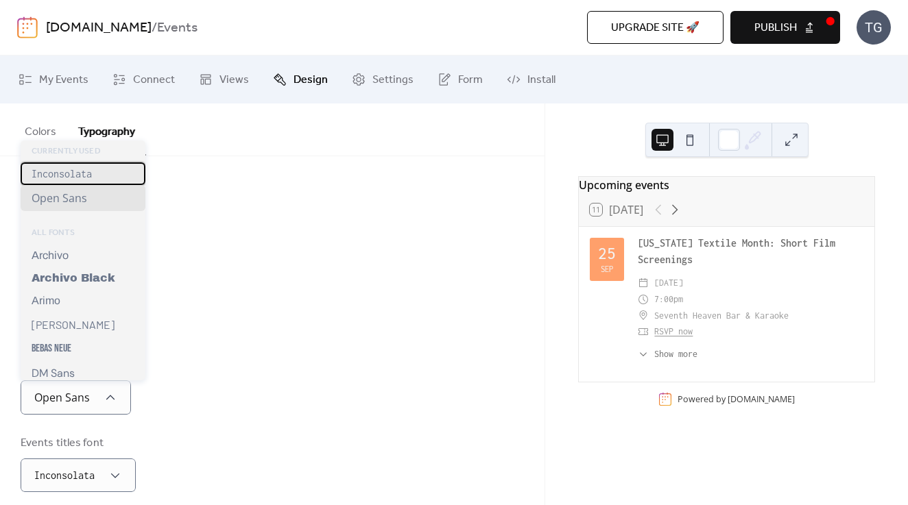
click at [117, 174] on div "Inconsolata" at bounding box center [83, 174] width 125 height 23
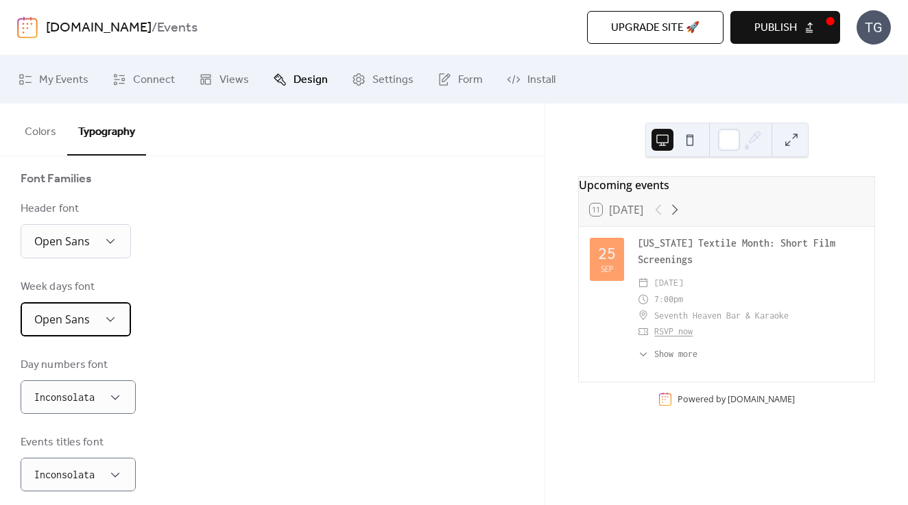
click at [103, 329] on div "Open Sans" at bounding box center [76, 319] width 110 height 34
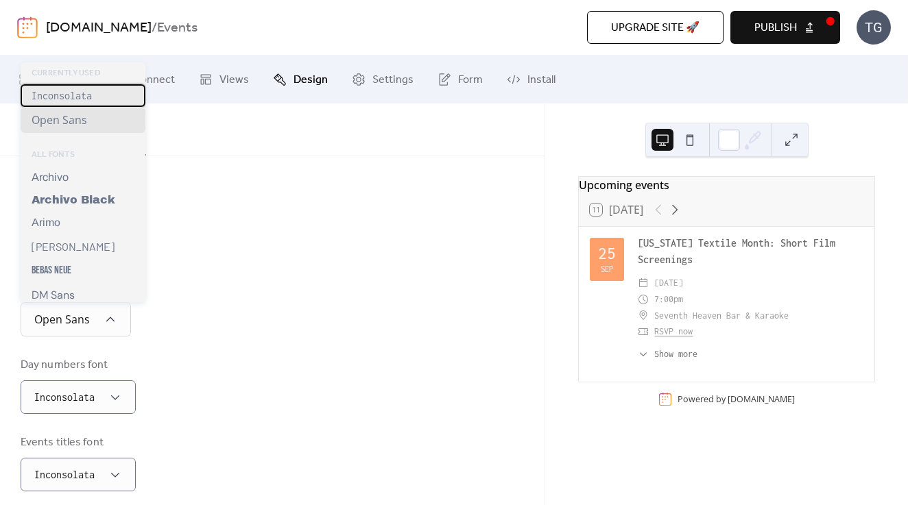
click at [108, 99] on div "Inconsolata" at bounding box center [83, 95] width 125 height 23
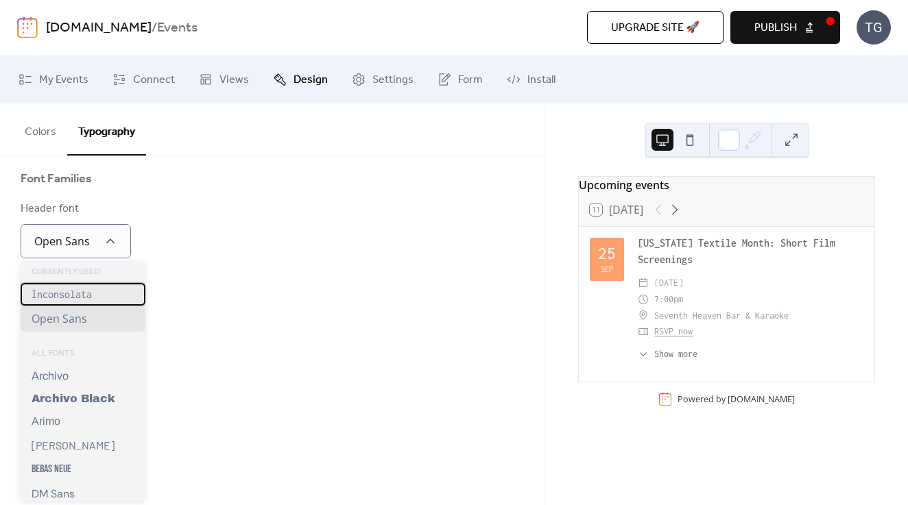
click at [99, 296] on div "Inconsolata" at bounding box center [83, 294] width 125 height 23
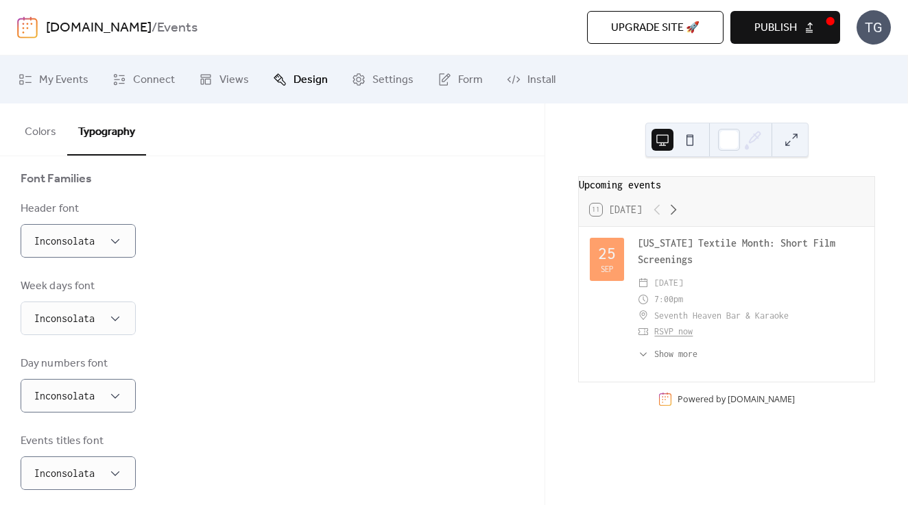
click at [211, 265] on div "Base Font Size * px Font Families Header font Inconsolata Week days font Incons…" at bounding box center [272, 397] width 503 height 651
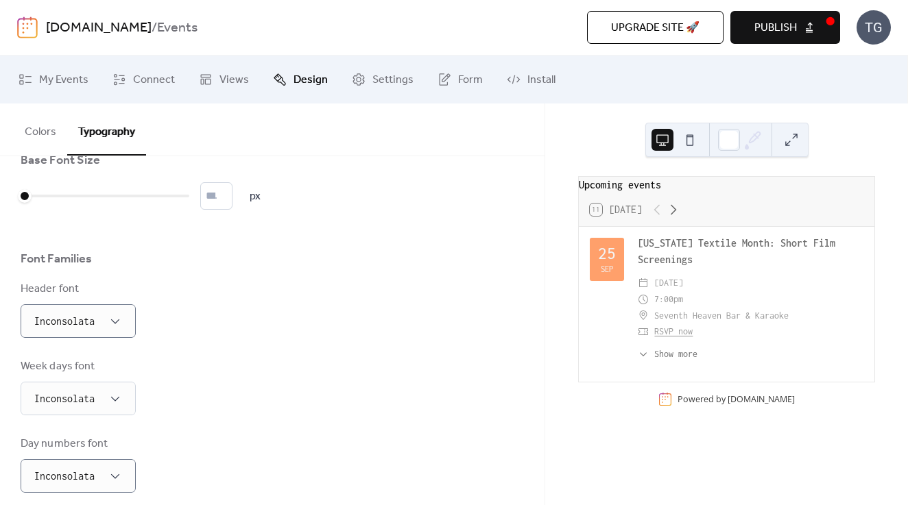
scroll to position [32, 0]
click at [49, 316] on span "Inconsolata" at bounding box center [64, 321] width 60 height 12
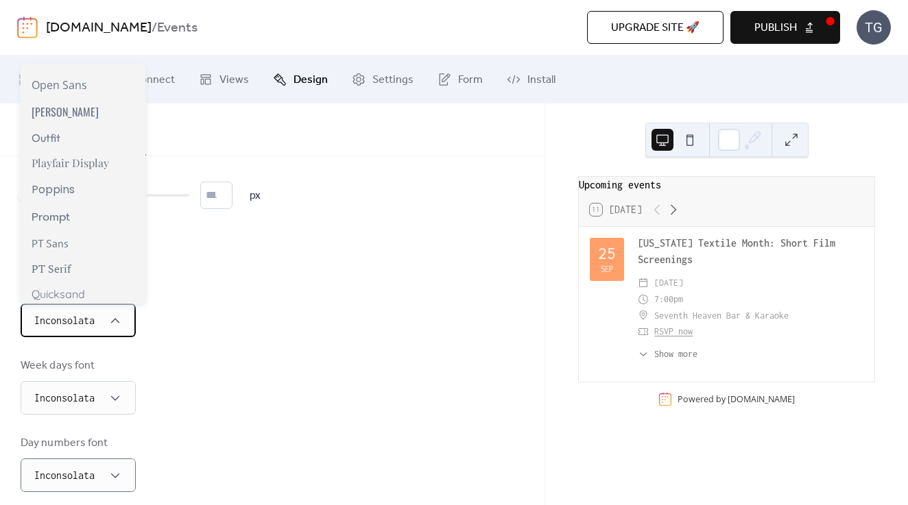
scroll to position [843, 0]
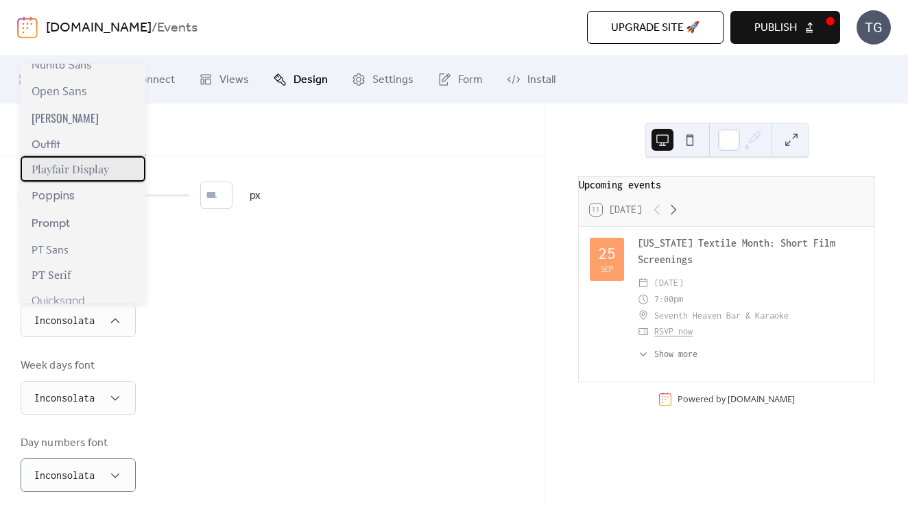
click at [91, 171] on span "Playfair Display" at bounding box center [70, 169] width 77 height 14
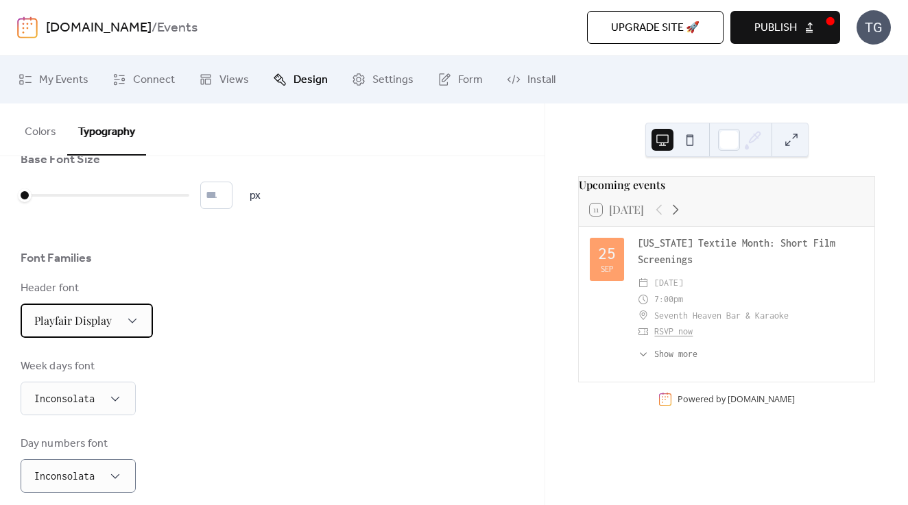
click at [92, 324] on span "Playfair Display" at bounding box center [72, 320] width 77 height 14
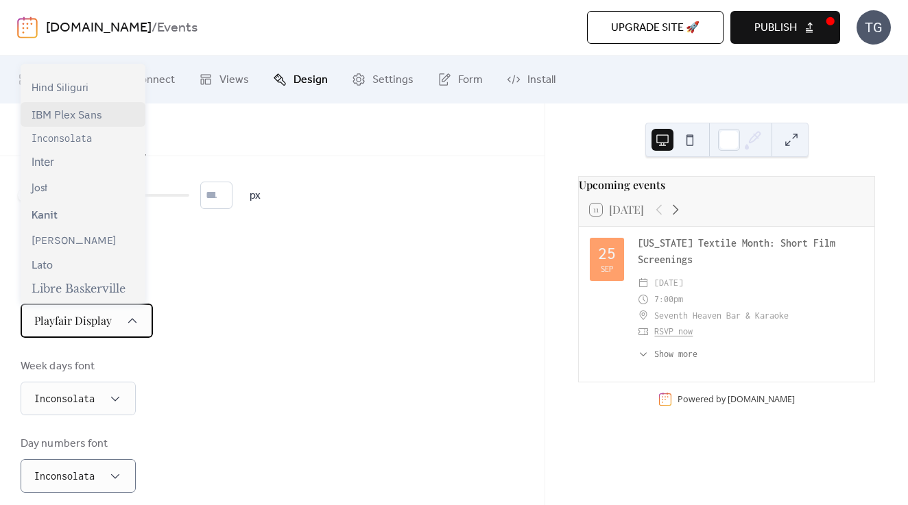
scroll to position [307, 0]
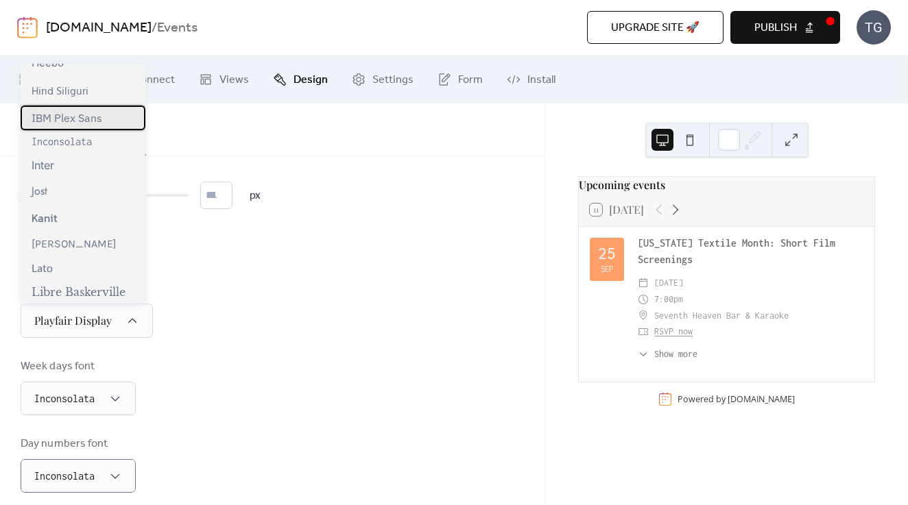
click at [73, 121] on span "IBM Plex Sans" at bounding box center [67, 118] width 71 height 14
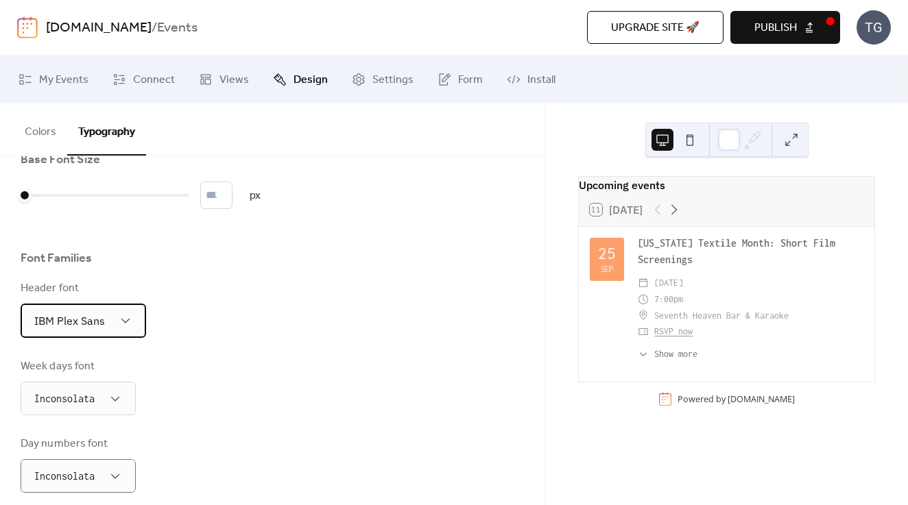
click at [99, 322] on span "IBM Plex Sans" at bounding box center [69, 321] width 71 height 14
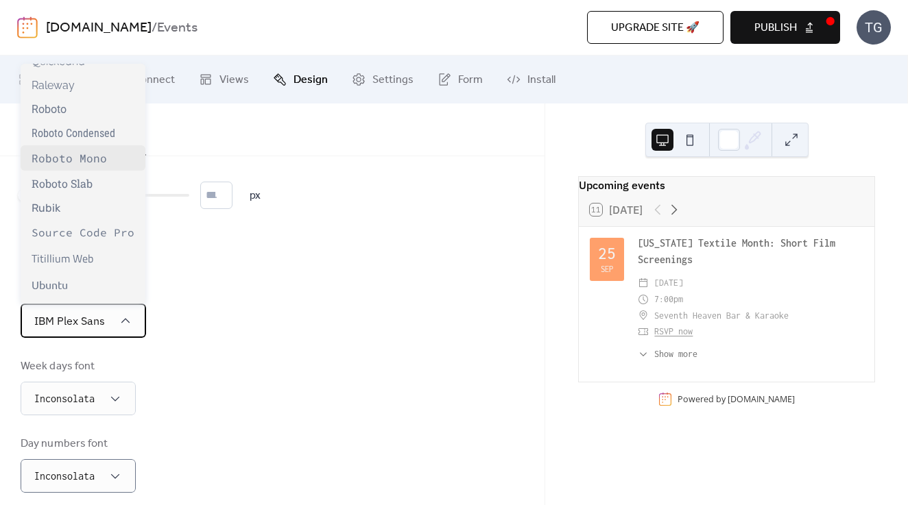
scroll to position [1121, 0]
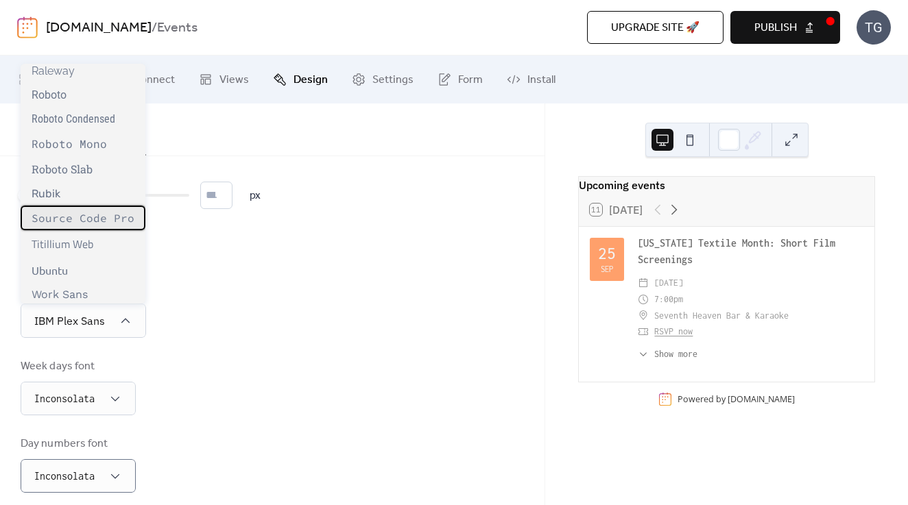
click at [73, 224] on div "Source Code Pro" at bounding box center [83, 218] width 125 height 25
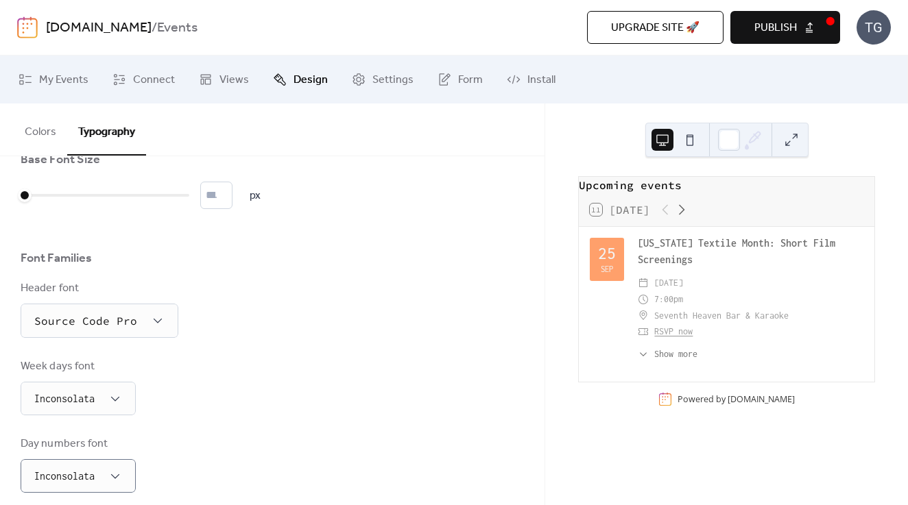
click at [269, 380] on div "Week days font Inconsolata" at bounding box center [272, 387] width 503 height 57
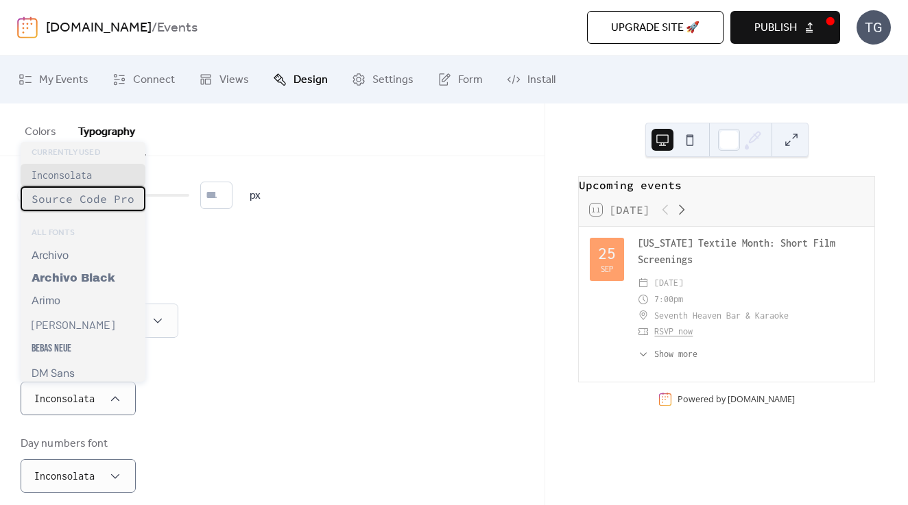
click at [111, 196] on span "Source Code Pro" at bounding box center [83, 199] width 103 height 14
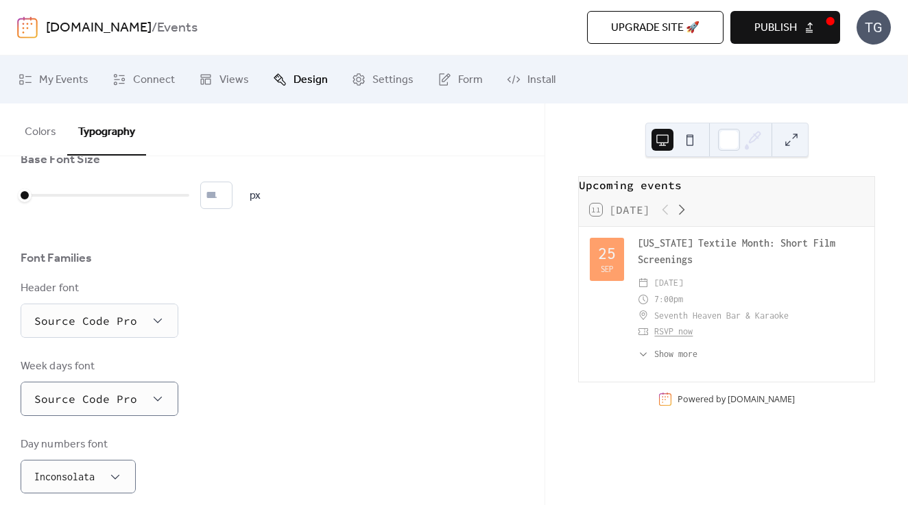
click at [95, 296] on div "Header font" at bounding box center [98, 288] width 155 height 16
click at [92, 311] on div "Source Code Pro" at bounding box center [100, 321] width 158 height 34
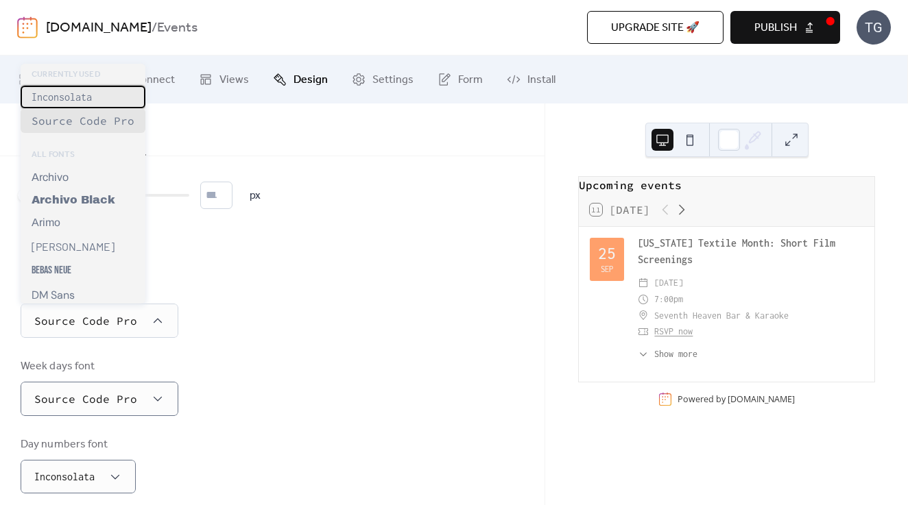
click at [93, 102] on div "Inconsolata" at bounding box center [83, 97] width 125 height 23
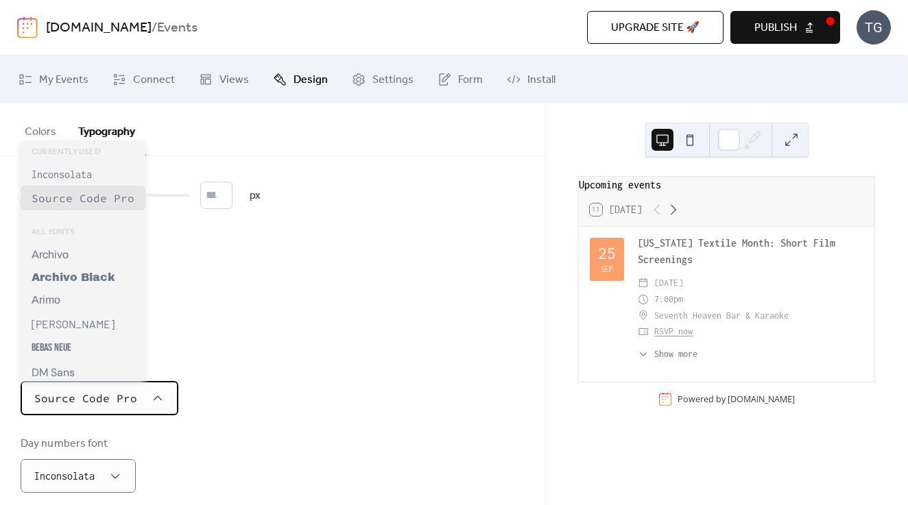
click at [121, 388] on div "Source Code Pro" at bounding box center [100, 398] width 158 height 34
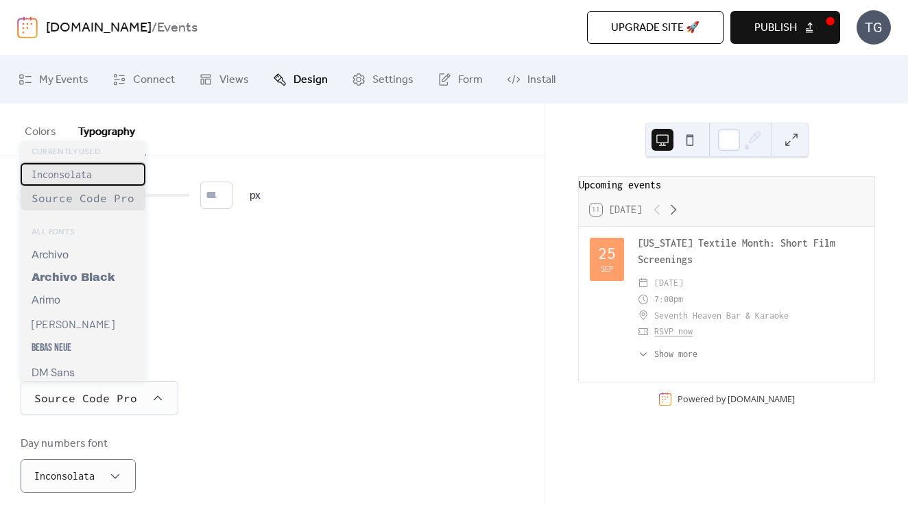
click at [69, 174] on span "Inconsolata" at bounding box center [62, 175] width 60 height 12
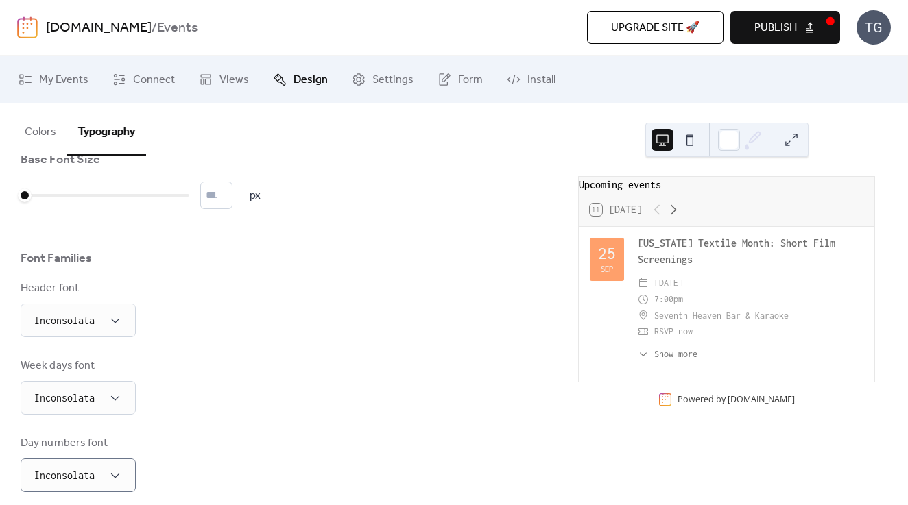
scroll to position [0, 0]
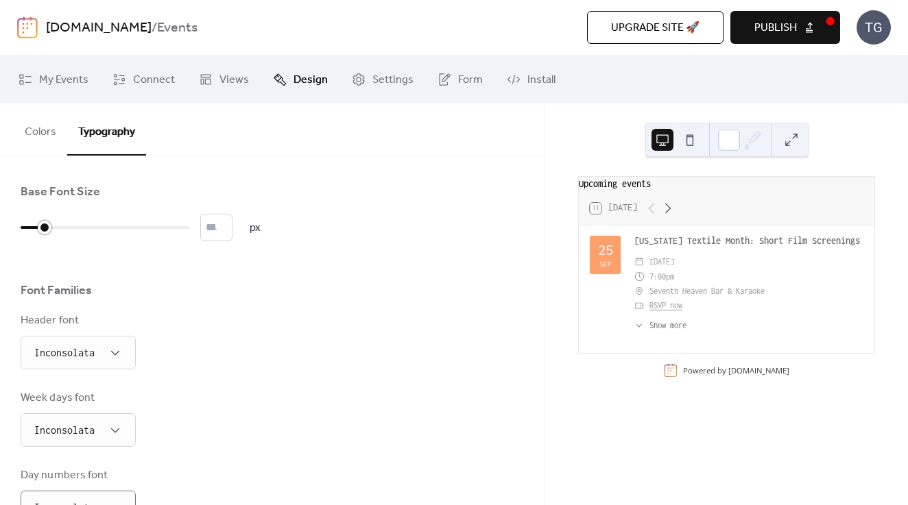
type input "**"
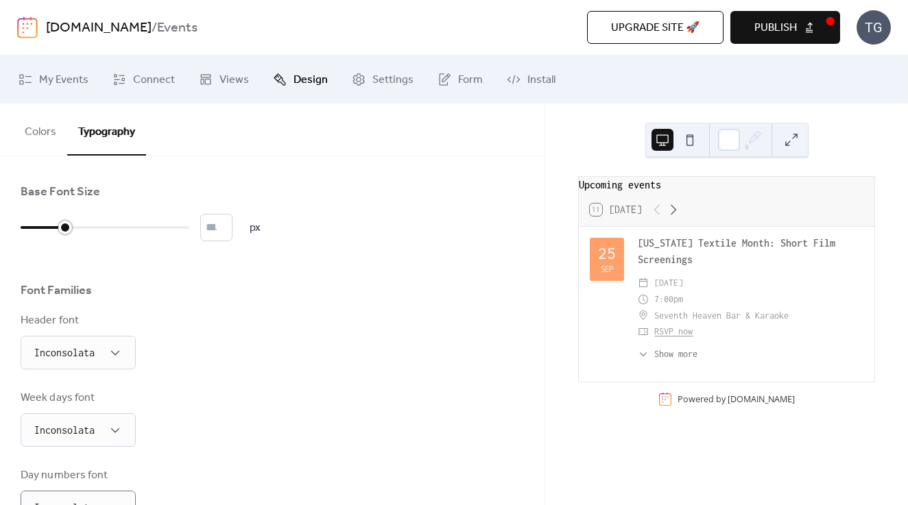
drag, startPoint x: 27, startPoint y: 229, endPoint x: 60, endPoint y: 227, distance: 33.7
click at [60, 227] on div at bounding box center [65, 228] width 14 height 14
click at [731, 143] on div at bounding box center [729, 140] width 22 height 22
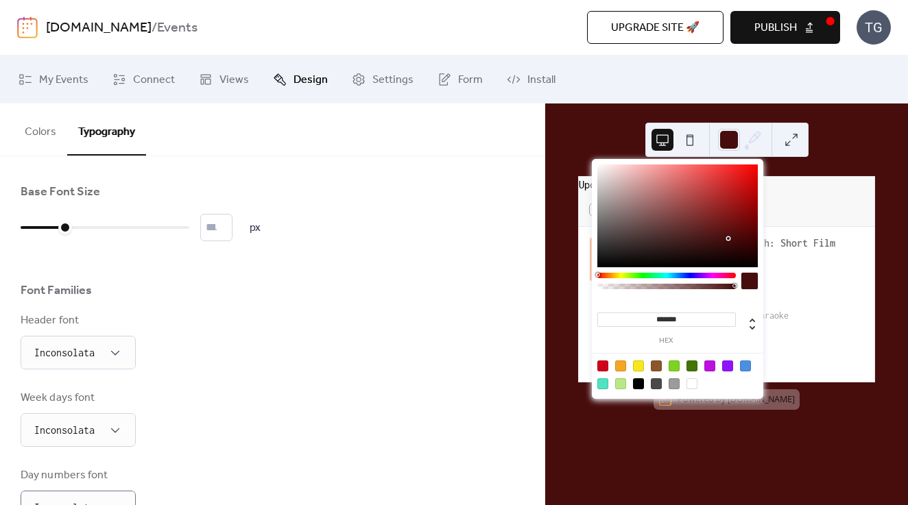
type input "*******"
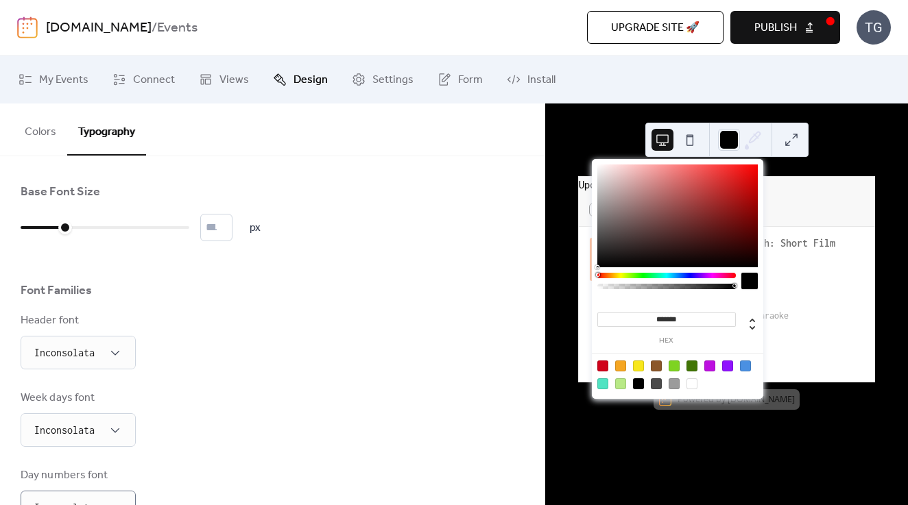
drag, startPoint x: 651, startPoint y: 224, endPoint x: 778, endPoint y: 310, distance: 154.1
click at [778, 310] on body "[DOMAIN_NAME] / Events Upgrade site 🚀 Preview Publish TG My Events Connect View…" at bounding box center [454, 252] width 908 height 505
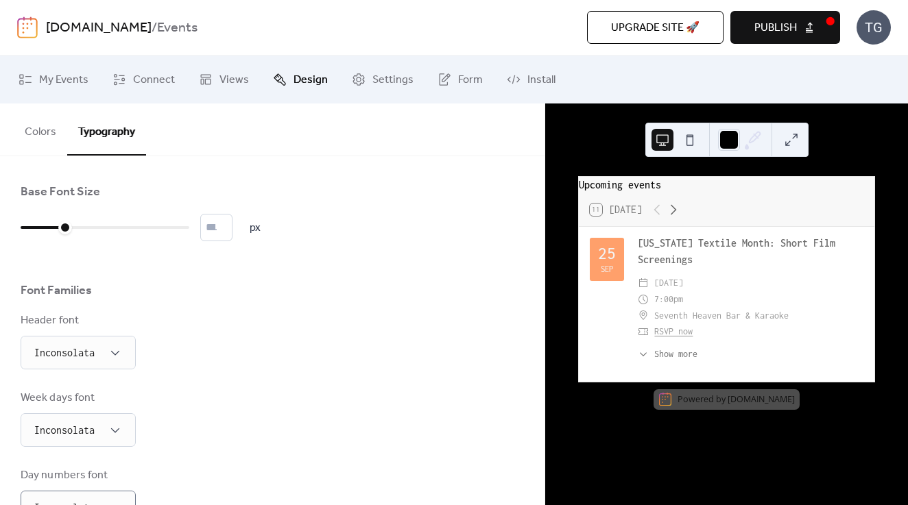
click at [872, 174] on div "Upcoming events 11 [DATE] [DATE] [US_STATE] Textile Month: Short Film Screening…" at bounding box center [726, 305] width 363 height 402
click at [48, 140] on button "Colors" at bounding box center [40, 129] width 53 height 51
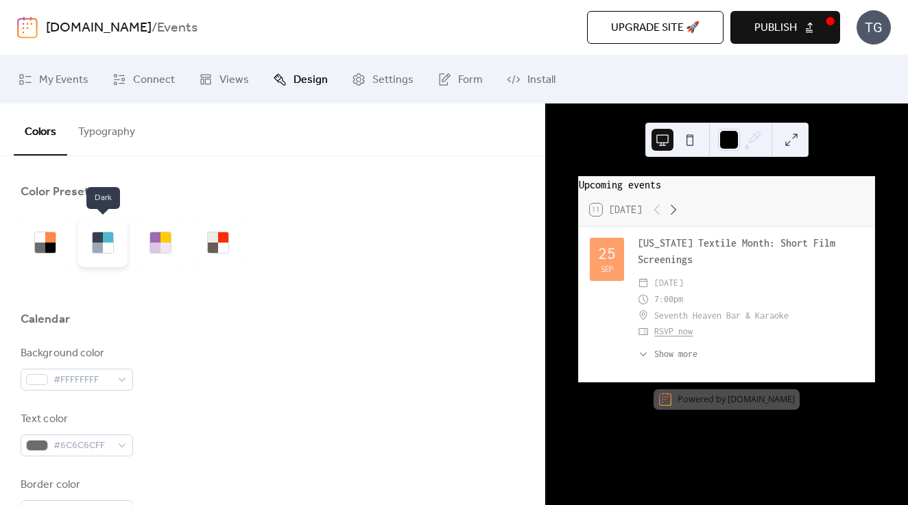
click at [119, 252] on div at bounding box center [102, 242] width 49 height 49
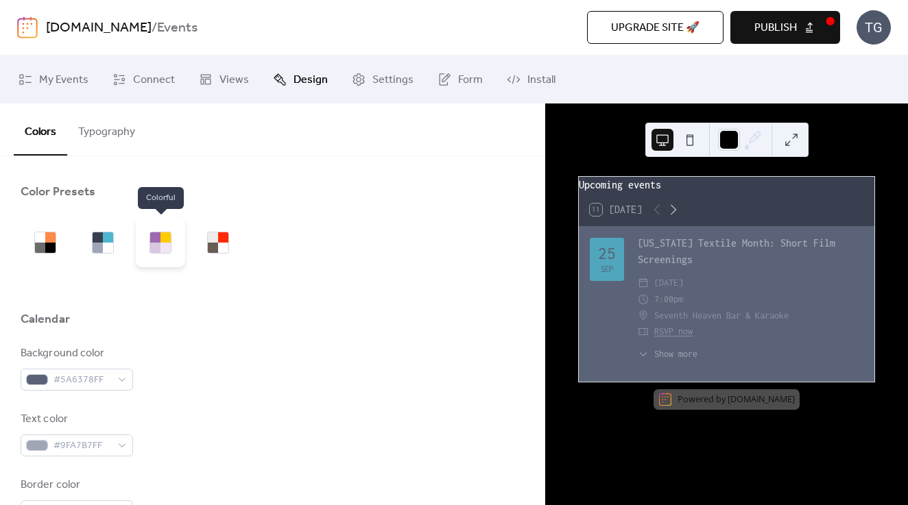
click at [162, 248] on div at bounding box center [165, 248] width 10 height 10
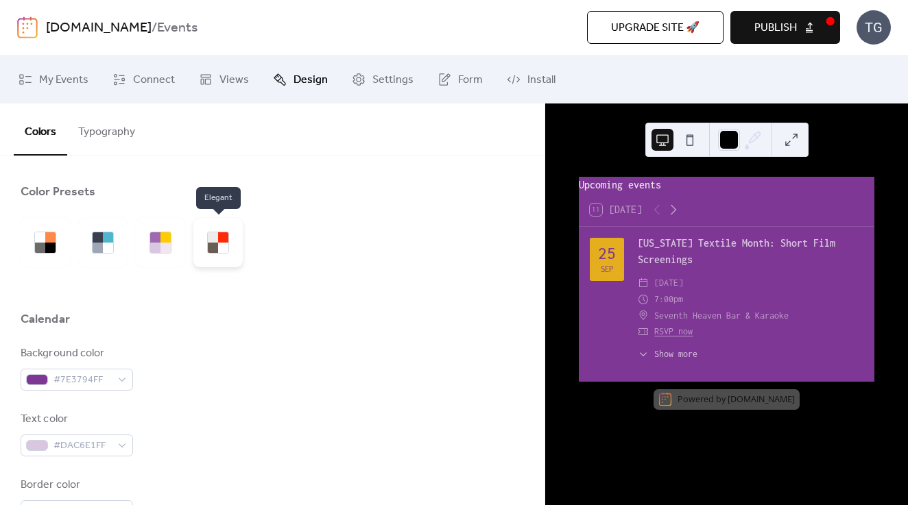
click at [230, 249] on div at bounding box center [217, 242] width 49 height 49
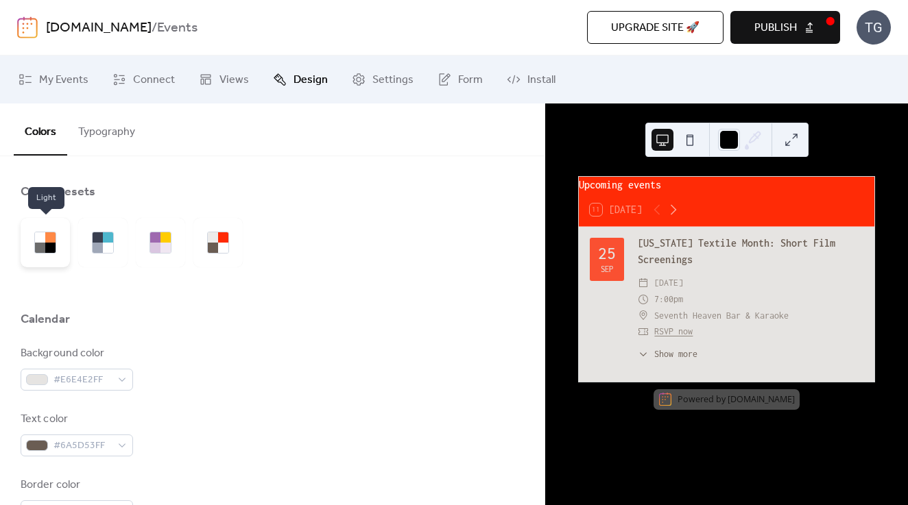
click at [61, 237] on div at bounding box center [45, 242] width 49 height 49
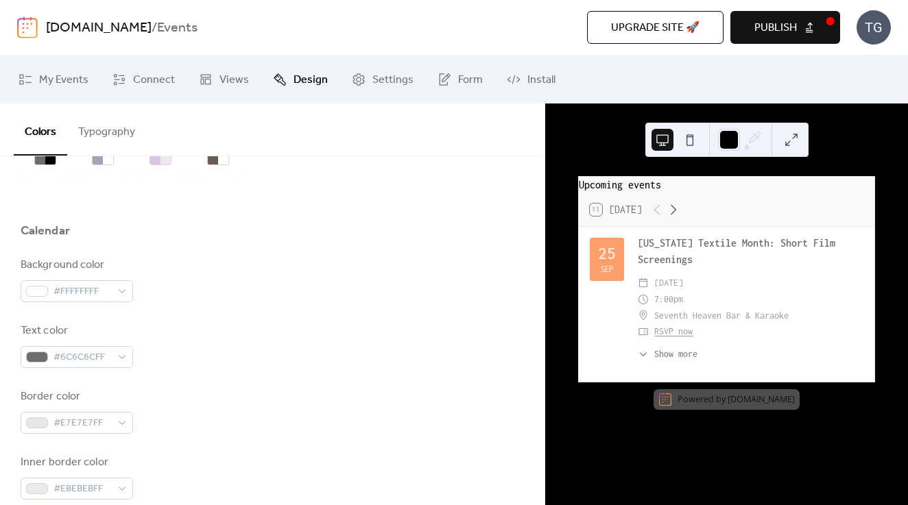
scroll to position [94, 0]
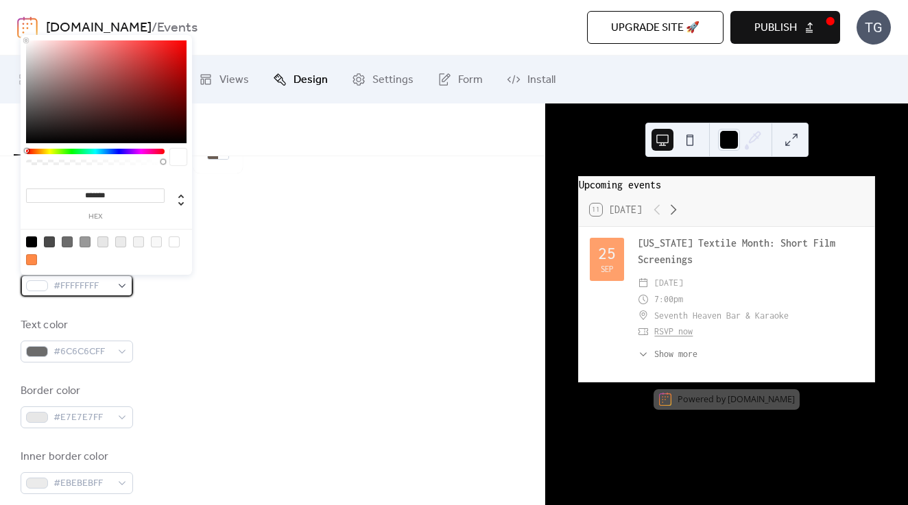
click at [91, 283] on span "#FFFFFFFF" at bounding box center [82, 286] width 58 height 16
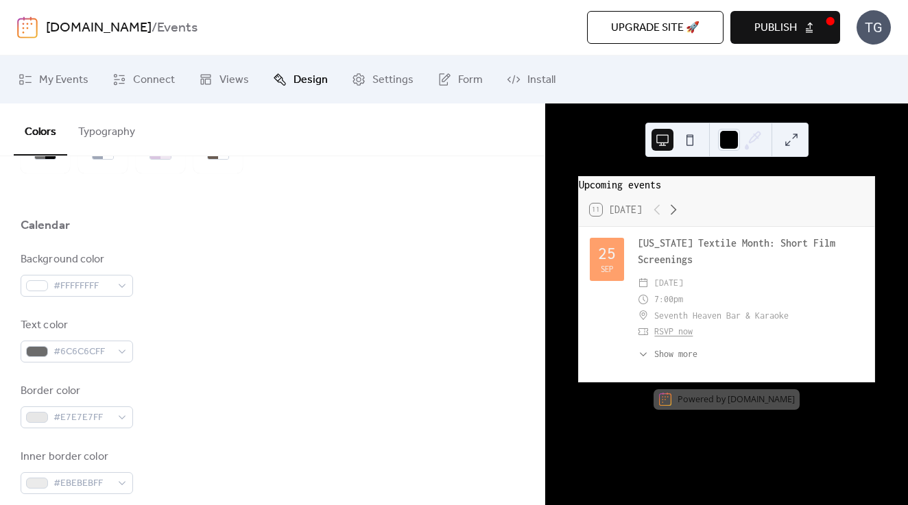
click at [296, 244] on div at bounding box center [272, 246] width 503 height 11
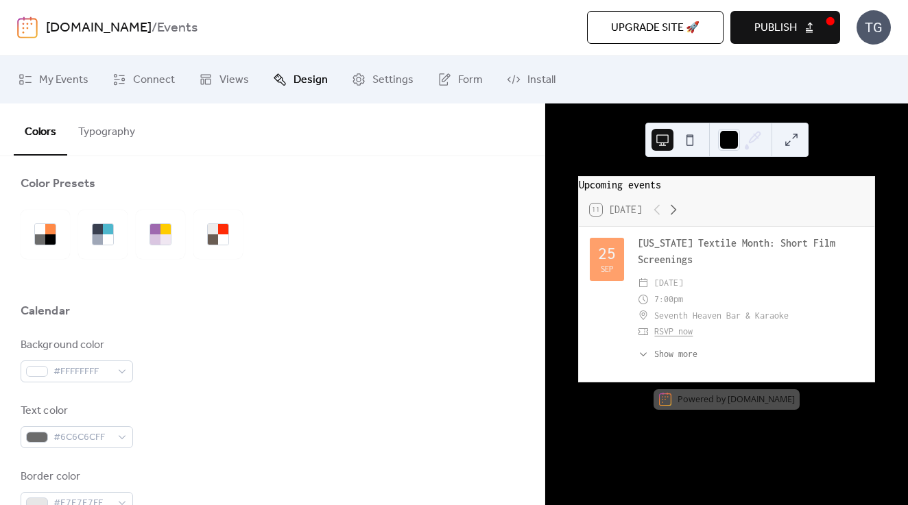
scroll to position [0, 0]
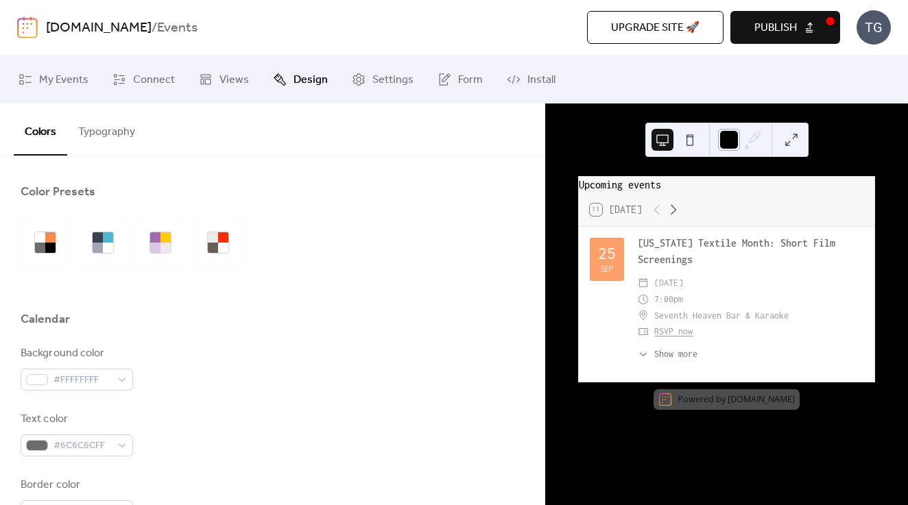
click at [734, 145] on div at bounding box center [729, 140] width 22 height 22
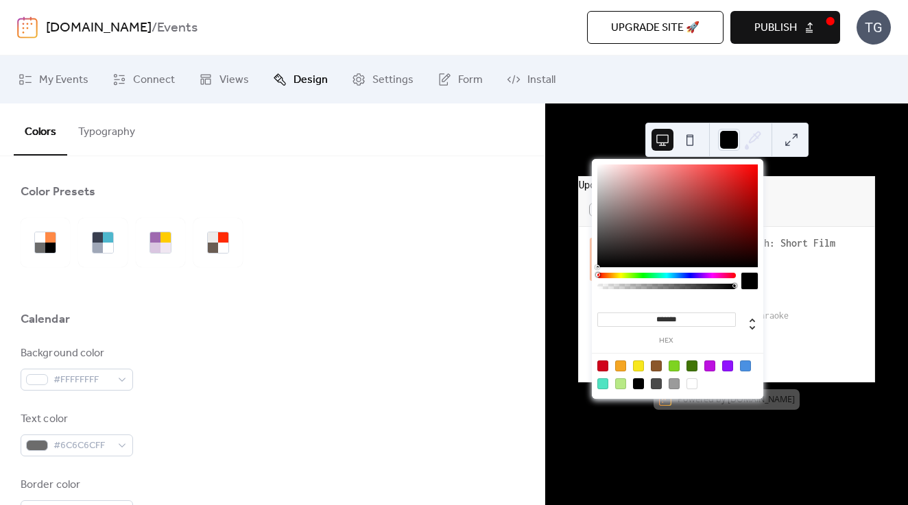
click at [407, 204] on div "Color Presets" at bounding box center [272, 195] width 503 height 23
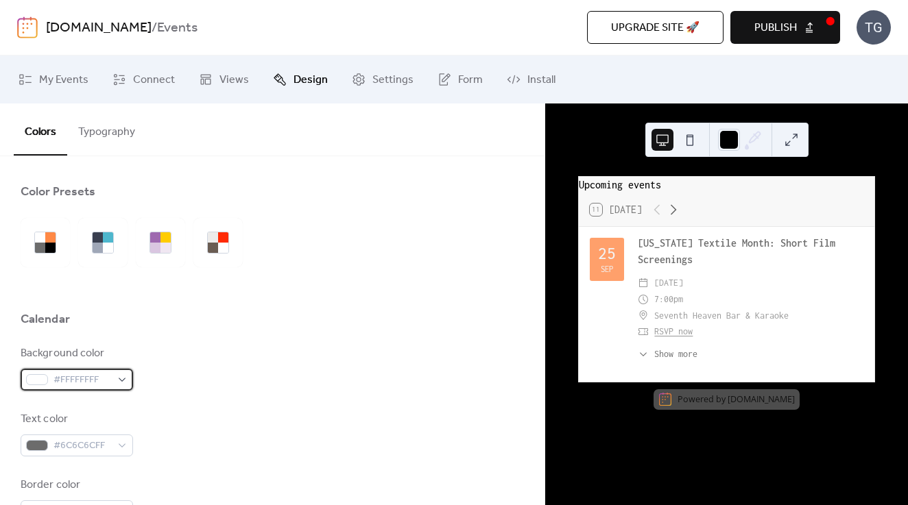
click at [87, 383] on span "#FFFFFFFF" at bounding box center [82, 380] width 58 height 16
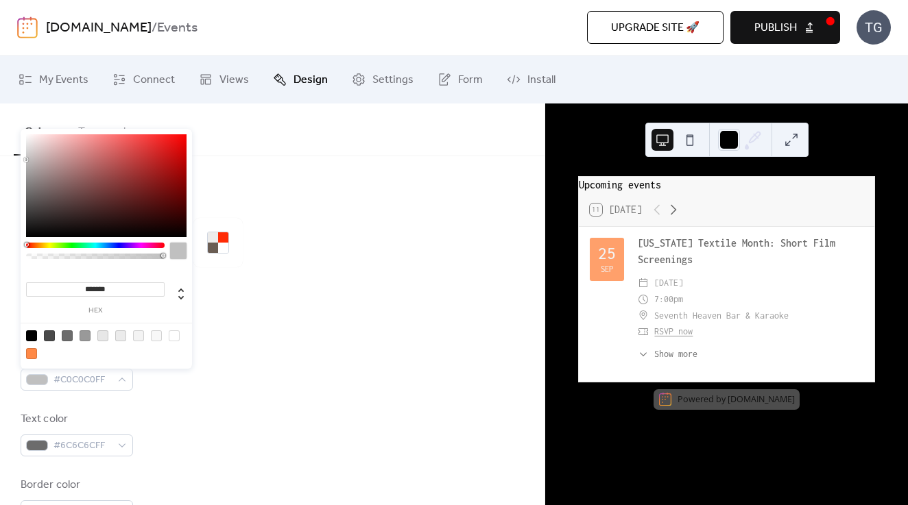
drag, startPoint x: 41, startPoint y: 198, endPoint x: 25, endPoint y: 153, distance: 48.2
click at [26, 153] on div at bounding box center [106, 185] width 160 height 103
drag, startPoint x: 36, startPoint y: 156, endPoint x: 99, endPoint y: 187, distance: 69.3
click at [99, 187] on div at bounding box center [106, 185] width 160 height 103
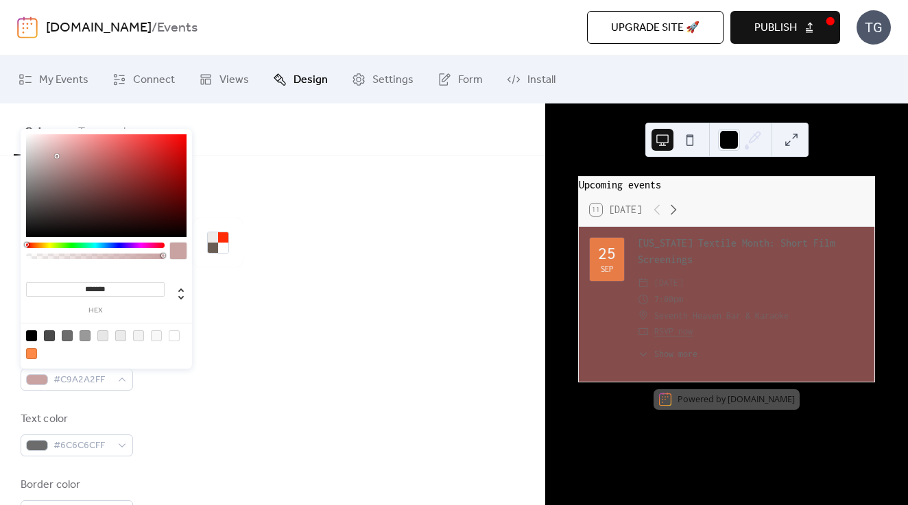
drag, startPoint x: 99, startPoint y: 187, endPoint x: 50, endPoint y: 152, distance: 59.9
click at [56, 155] on div at bounding box center [57, 156] width 3 height 3
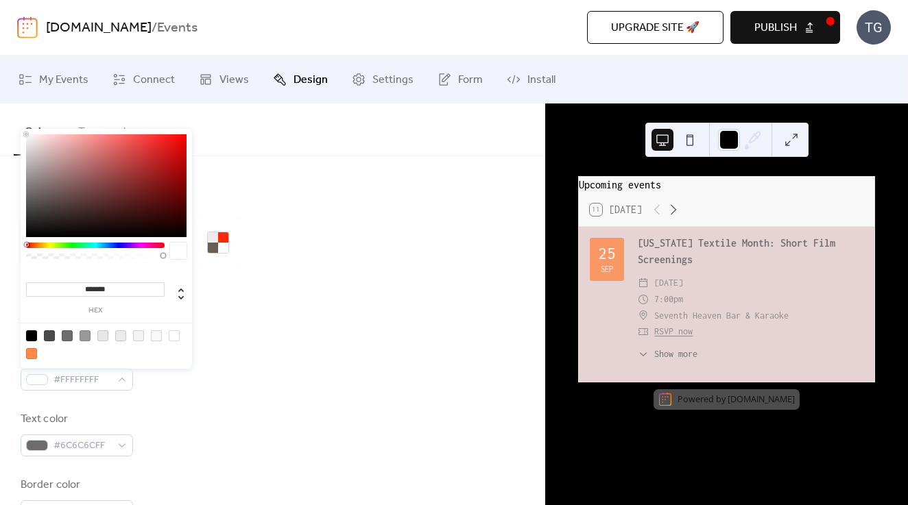
drag, startPoint x: 50, startPoint y: 154, endPoint x: 22, endPoint y: 119, distance: 44.9
click at [22, 119] on body "[DOMAIN_NAME] / Events Upgrade site 🚀 Preview Publish TG My Events Connect View…" at bounding box center [454, 252] width 908 height 505
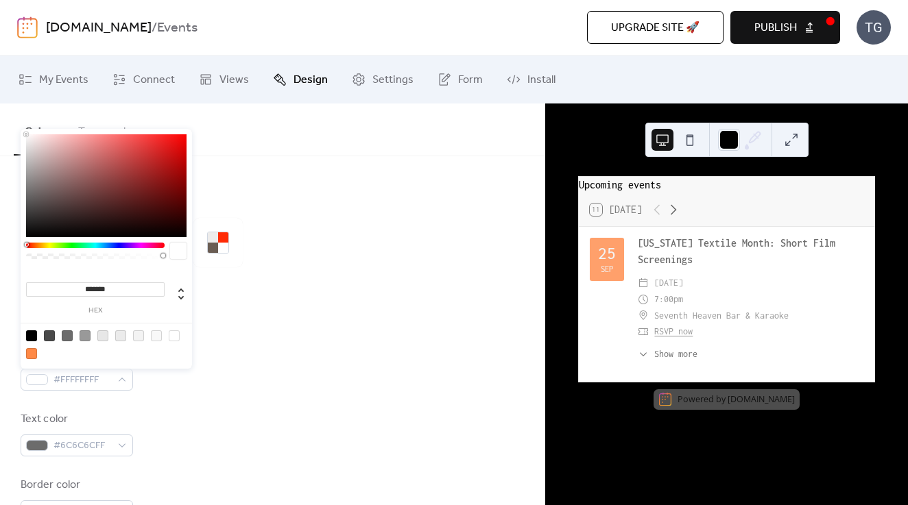
drag, startPoint x: 21, startPoint y: 132, endPoint x: 21, endPoint y: 145, distance: 13.0
click at [21, 145] on div "******* hex" at bounding box center [106, 250] width 171 height 243
click at [26, 139] on div at bounding box center [106, 185] width 160 height 103
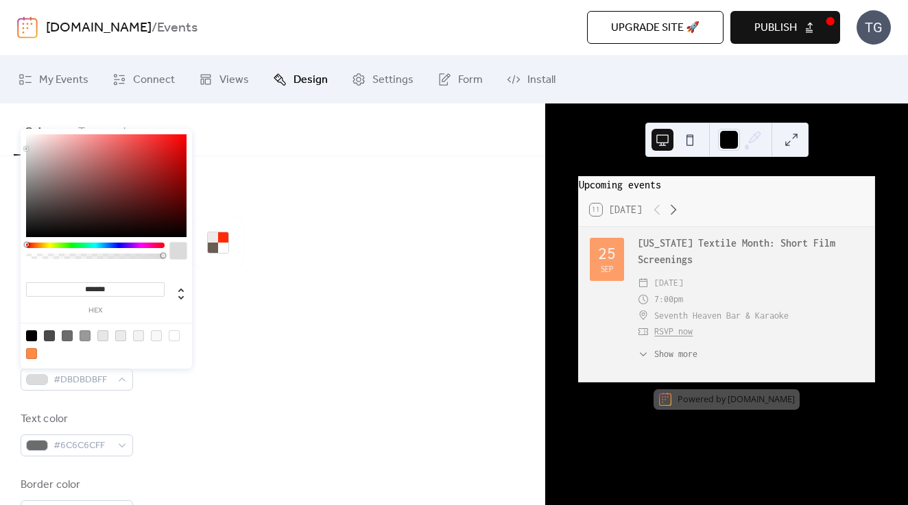
drag, startPoint x: 26, startPoint y: 139, endPoint x: 26, endPoint y: 149, distance: 9.6
click at [26, 149] on div at bounding box center [26, 148] width 3 height 3
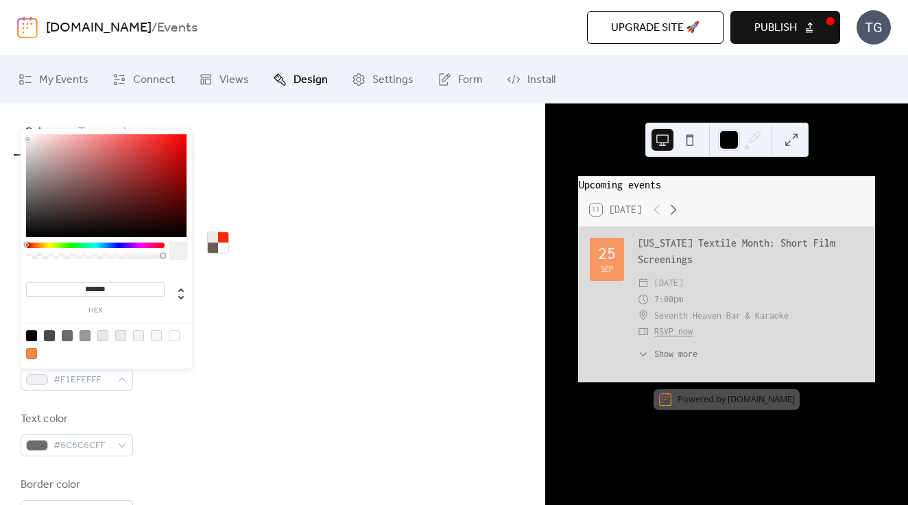
click at [27, 140] on div at bounding box center [106, 185] width 160 height 103
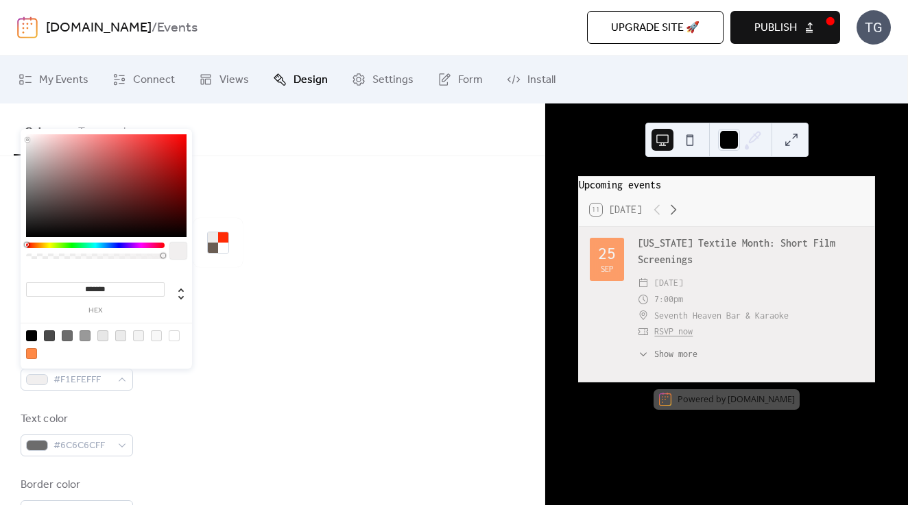
type input "*******"
drag, startPoint x: 27, startPoint y: 140, endPoint x: 26, endPoint y: 120, distance: 19.9
click at [26, 120] on body "[DOMAIN_NAME] / Events Upgrade site 🚀 Preview Publish TG My Events Connect View…" at bounding box center [454, 252] width 908 height 505
click at [354, 274] on div at bounding box center [272, 289] width 503 height 44
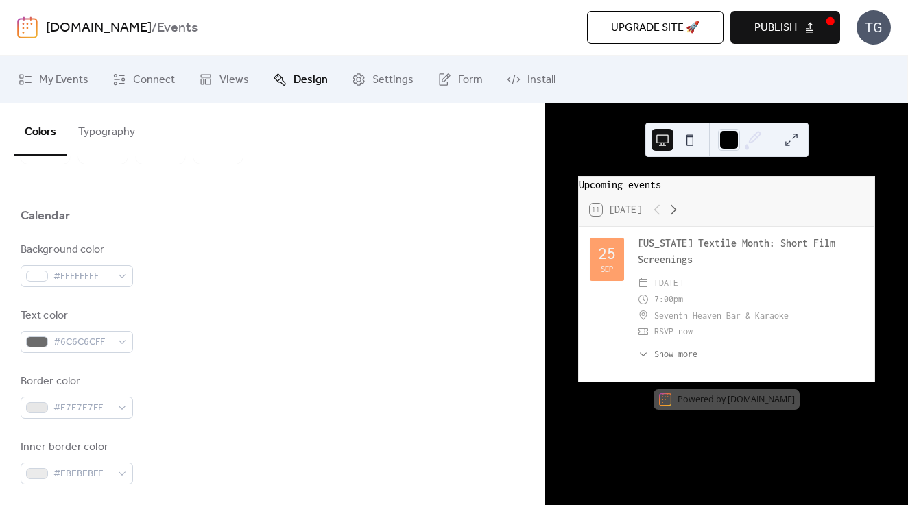
scroll to position [141, 0]
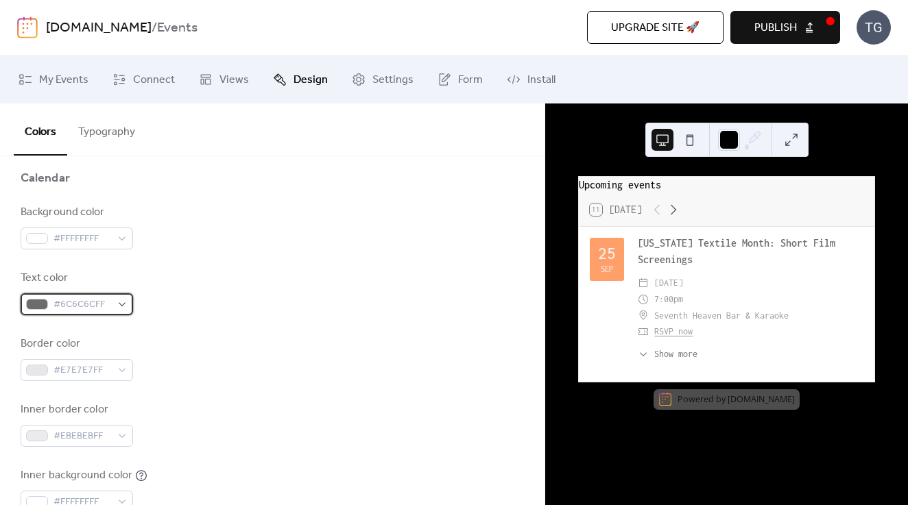
click at [95, 307] on span "#6C6C6CFF" at bounding box center [82, 305] width 58 height 16
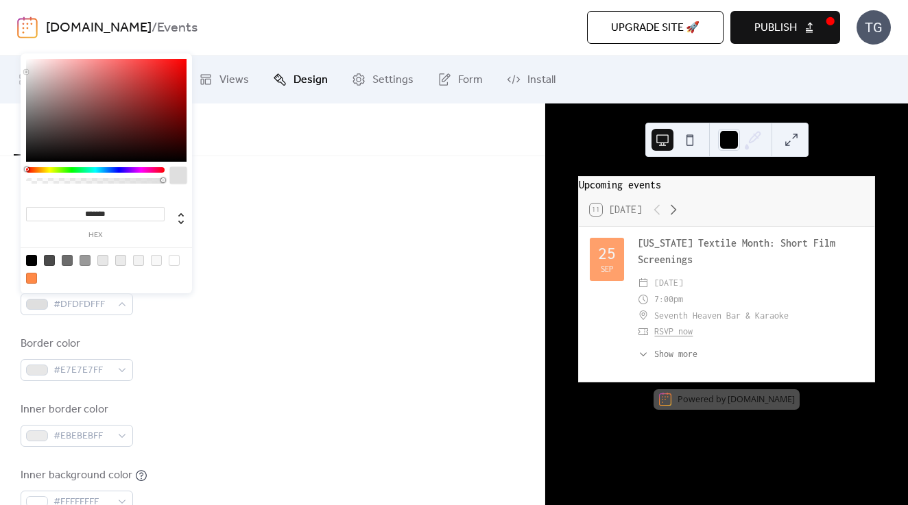
type input "*******"
drag, startPoint x: 49, startPoint y: 123, endPoint x: 7, endPoint y: 33, distance: 99.1
click at [7, 33] on body "[DOMAIN_NAME] / Events Upgrade site 🚀 Preview Publish TG My Events Connect View…" at bounding box center [454, 252] width 908 height 505
click at [311, 314] on div "Text color #FFFFFFFF" at bounding box center [272, 292] width 503 height 45
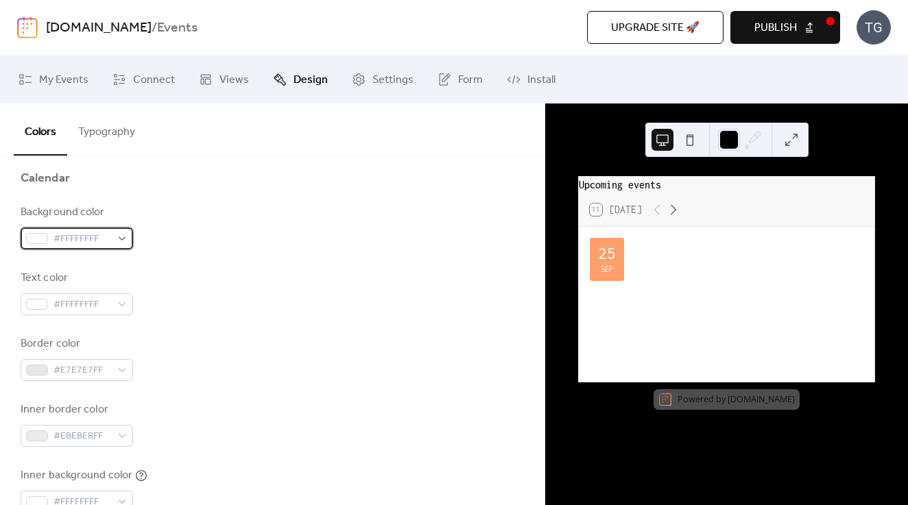
click at [95, 240] on span "#FFFFFFFF" at bounding box center [82, 239] width 58 height 16
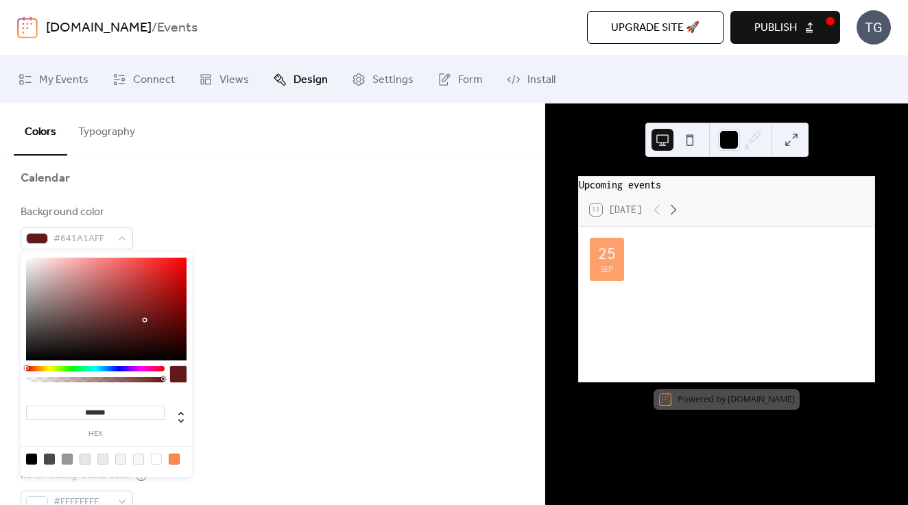
type input "*******"
drag, startPoint x: 144, startPoint y: 320, endPoint x: 218, endPoint y: 383, distance: 97.7
click at [218, 383] on body "[DOMAIN_NAME] / Events Upgrade site 🚀 Preview Publish TG My Events Connect View…" at bounding box center [454, 252] width 908 height 505
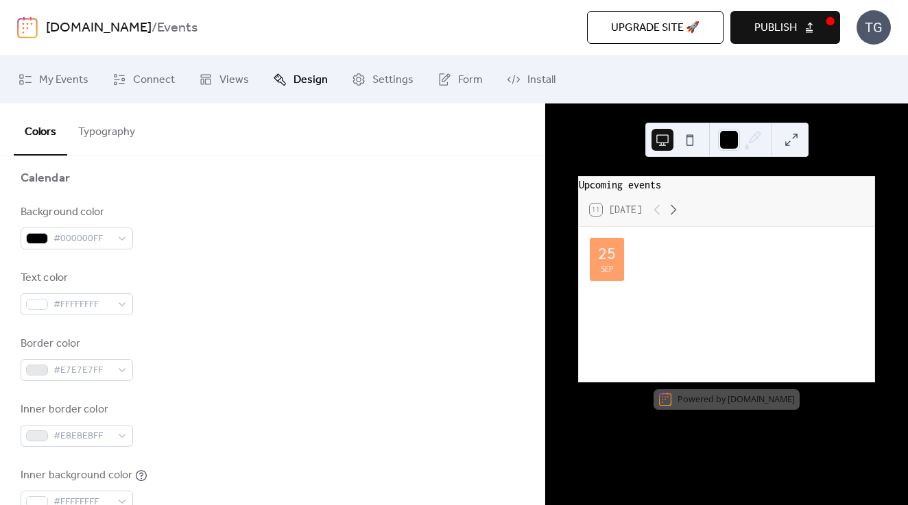
click at [302, 326] on div "Background color #000000FF Text color #FFFFFFFF Border color #E7E7E7FF Inner bo…" at bounding box center [272, 391] width 503 height 374
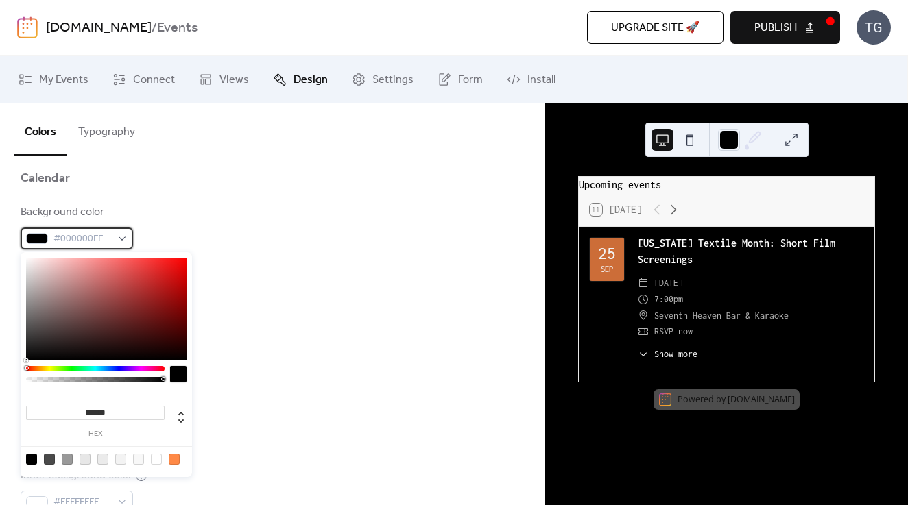
click at [88, 242] on span "#000000FF" at bounding box center [82, 239] width 58 height 16
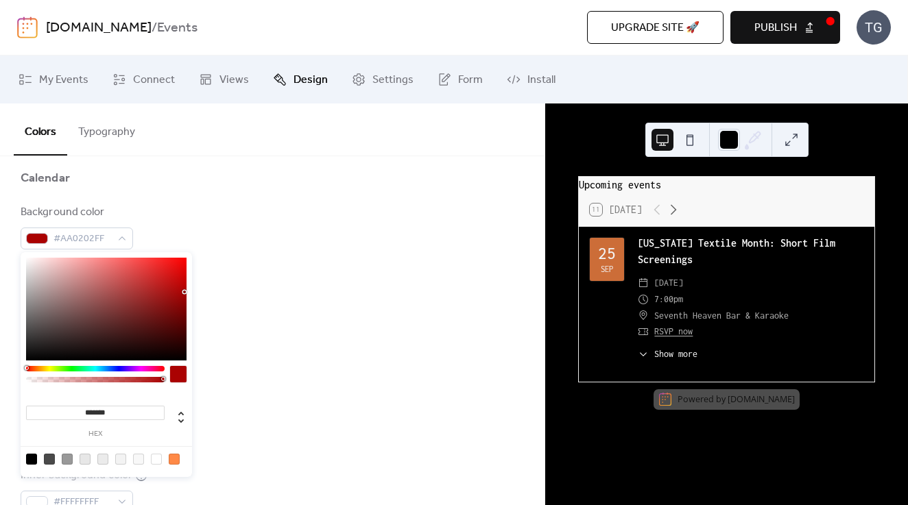
type input "*******"
drag, startPoint x: 164, startPoint y: 298, endPoint x: 187, endPoint y: 293, distance: 23.3
click at [184, 293] on div at bounding box center [106, 309] width 160 height 103
click at [287, 308] on div "Text color #FFFFFFFF" at bounding box center [272, 292] width 503 height 45
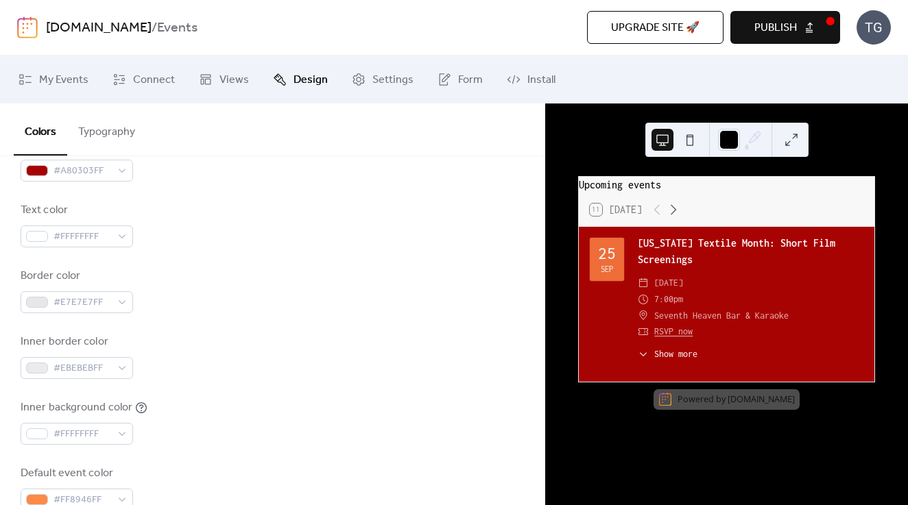
scroll to position [300, 0]
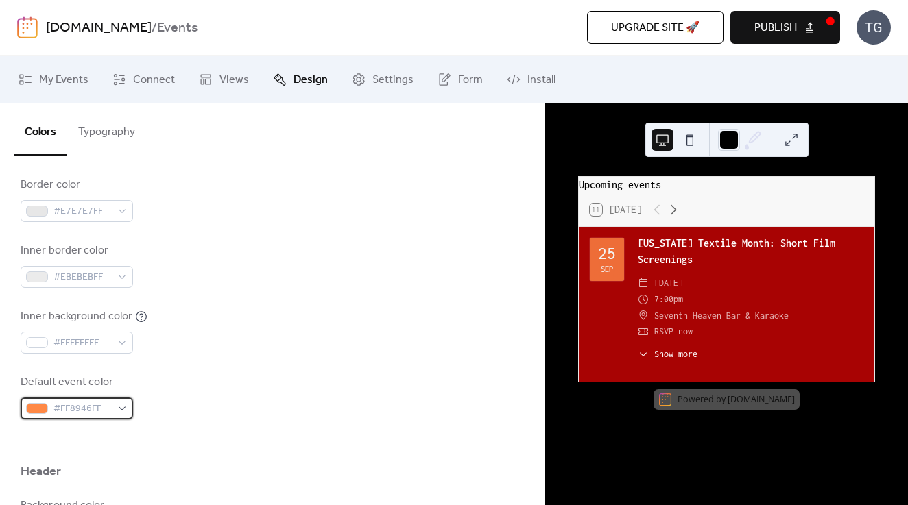
click at [69, 401] on span "#FF8946FF" at bounding box center [82, 409] width 58 height 16
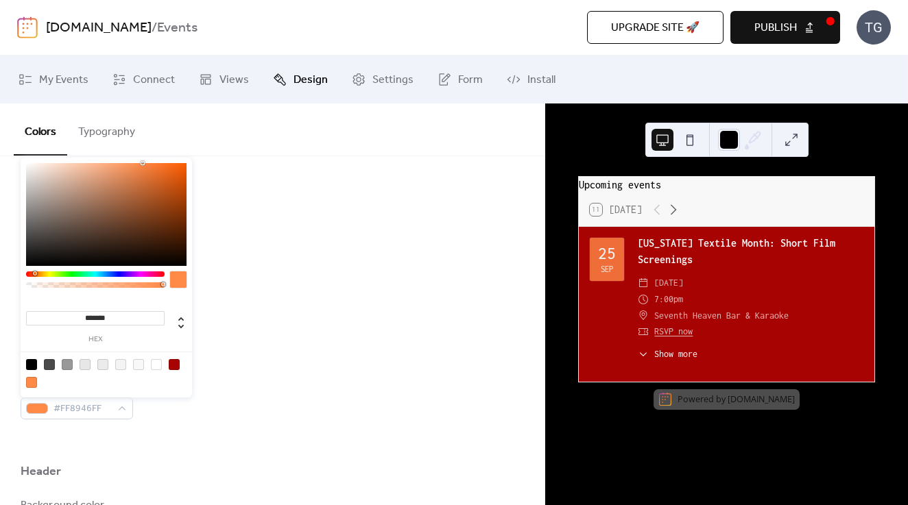
click at [175, 368] on div at bounding box center [174, 364] width 11 height 11
type input "*******"
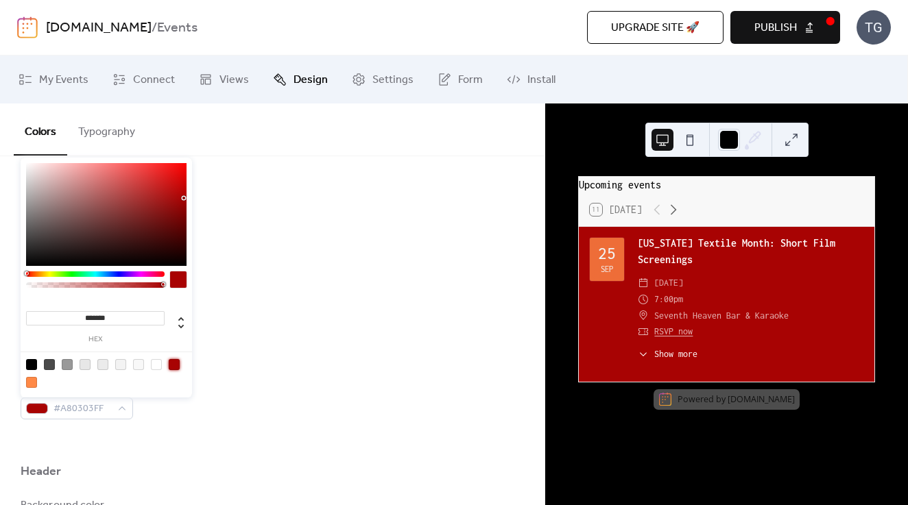
click at [278, 317] on div "Inner background color #FFFFFFFF" at bounding box center [272, 331] width 503 height 45
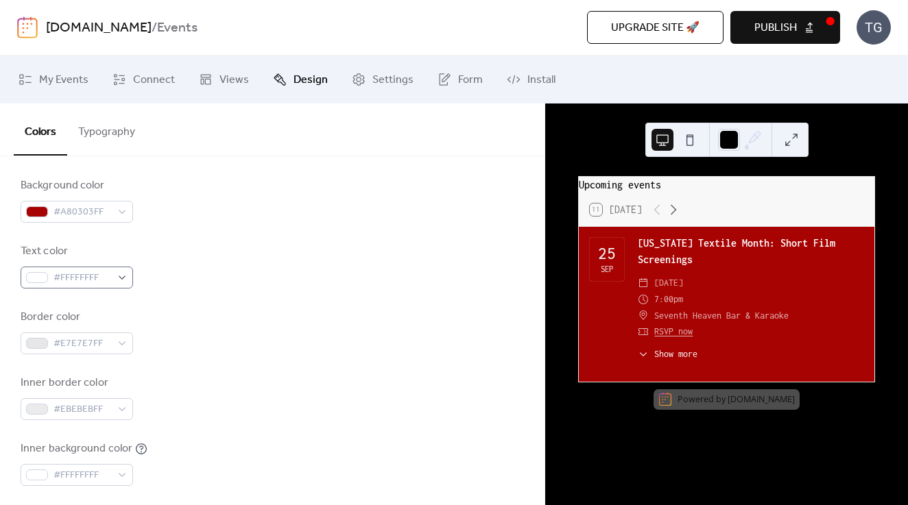
scroll to position [160, 0]
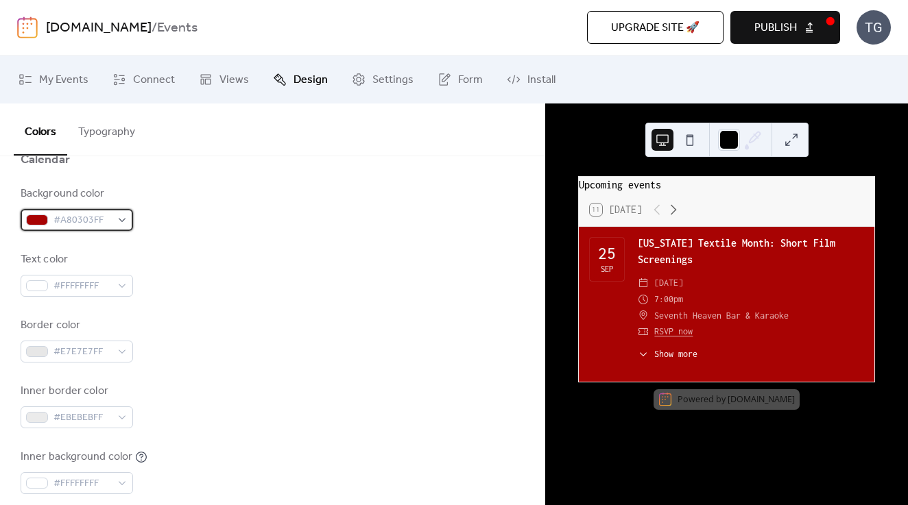
click at [92, 222] on span "#A80303FF" at bounding box center [82, 221] width 58 height 16
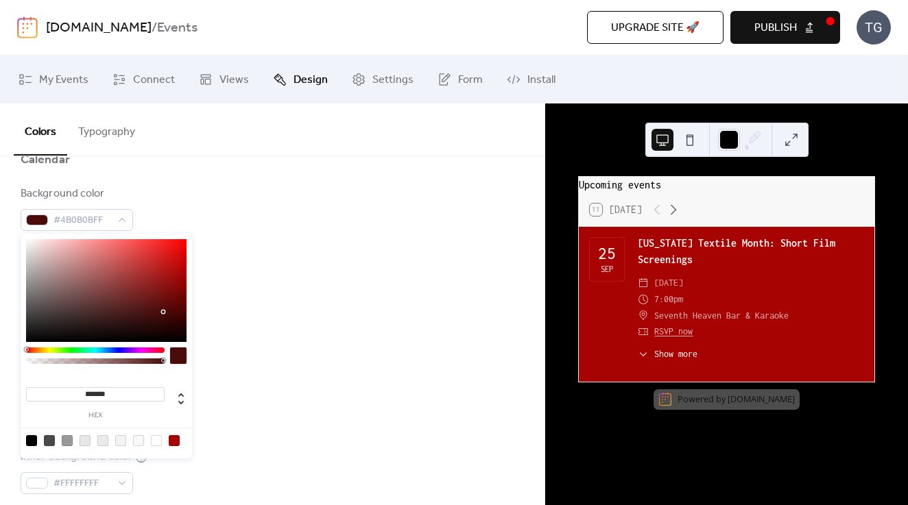
type input "*******"
drag, startPoint x: 163, startPoint y: 312, endPoint x: 215, endPoint y: 366, distance: 74.7
click at [215, 366] on body "[DOMAIN_NAME] / Events Upgrade site 🚀 Preview Publish TG My Events Connect View…" at bounding box center [454, 252] width 908 height 505
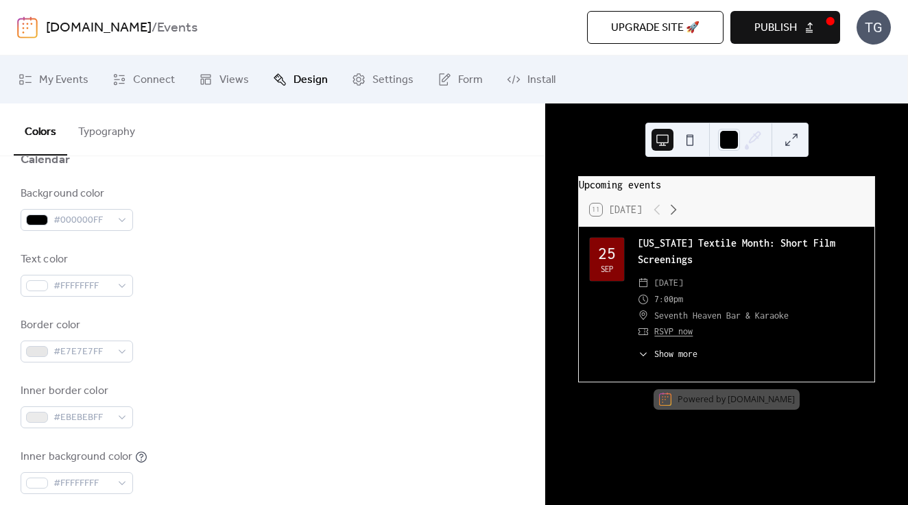
click at [281, 315] on div "Background color #000000FF Text color #FFFFFFFF Border color #E7E7E7FF Inner bo…" at bounding box center [272, 373] width 503 height 374
click at [101, 222] on span "#000000FF" at bounding box center [82, 221] width 58 height 16
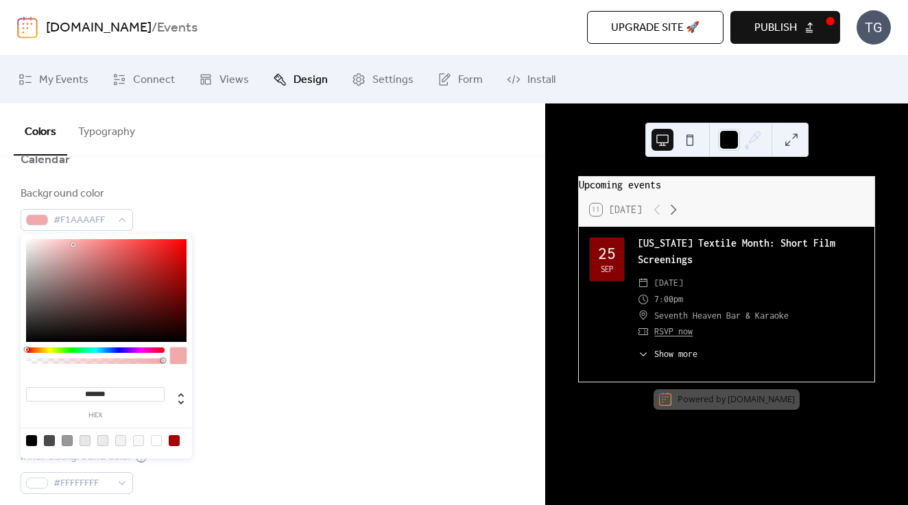
type input "*******"
drag, startPoint x: 73, startPoint y: 245, endPoint x: 5, endPoint y: 222, distance: 71.8
click at [5, 222] on body "[DOMAIN_NAME] / Events Upgrade site 🚀 Preview Publish TG My Events Connect View…" at bounding box center [454, 252] width 908 height 505
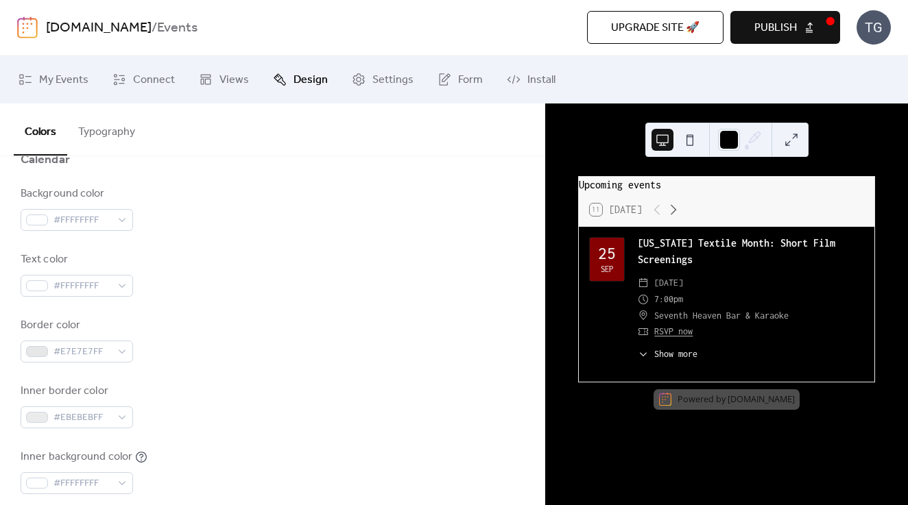
click at [257, 205] on div "Background color #FFFFFFFF" at bounding box center [272, 208] width 503 height 45
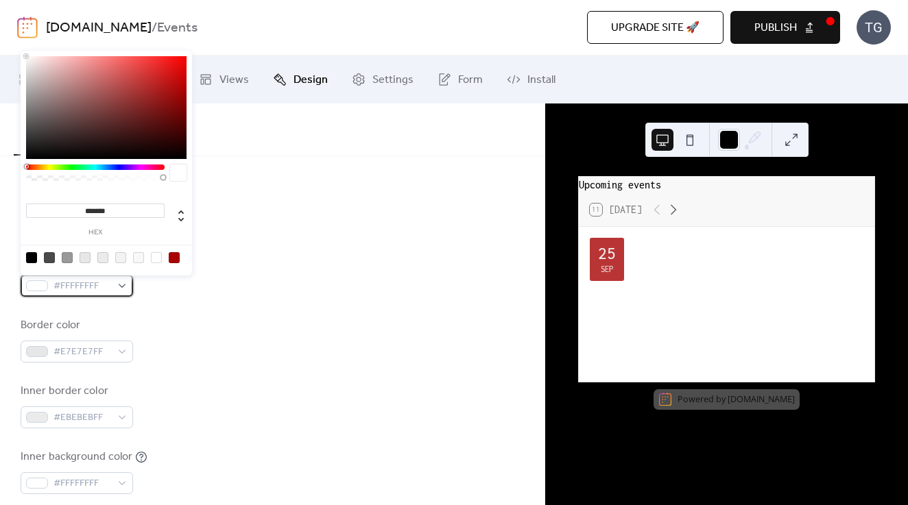
click at [101, 284] on span "#FFFFFFFF" at bounding box center [82, 286] width 58 height 16
drag, startPoint x: 167, startPoint y: 143, endPoint x: 188, endPoint y: 106, distance: 43.0
click at [187, 106] on div at bounding box center [106, 107] width 160 height 103
type input "*******"
click at [270, 233] on div "Background color #FFFFFFFF Text color #840000FF Border color #E7E7E7FF Inner bo…" at bounding box center [272, 373] width 503 height 374
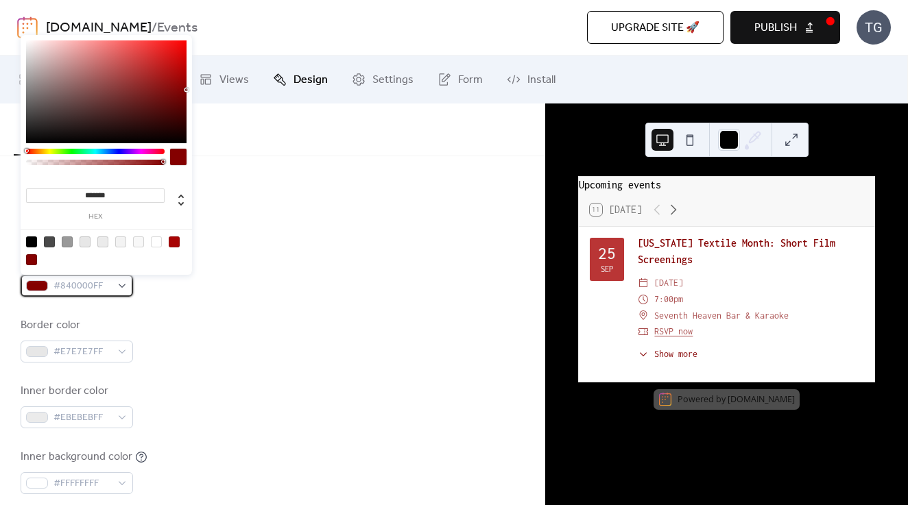
click at [106, 289] on span "#840000FF" at bounding box center [82, 286] width 58 height 16
type input "*******"
drag, startPoint x: 178, startPoint y: 112, endPoint x: 192, endPoint y: 110, distance: 13.9
click at [192, 110] on body "[DOMAIN_NAME] / Events Upgrade site 🚀 Preview Publish TG My Events Connect View…" at bounding box center [454, 252] width 908 height 505
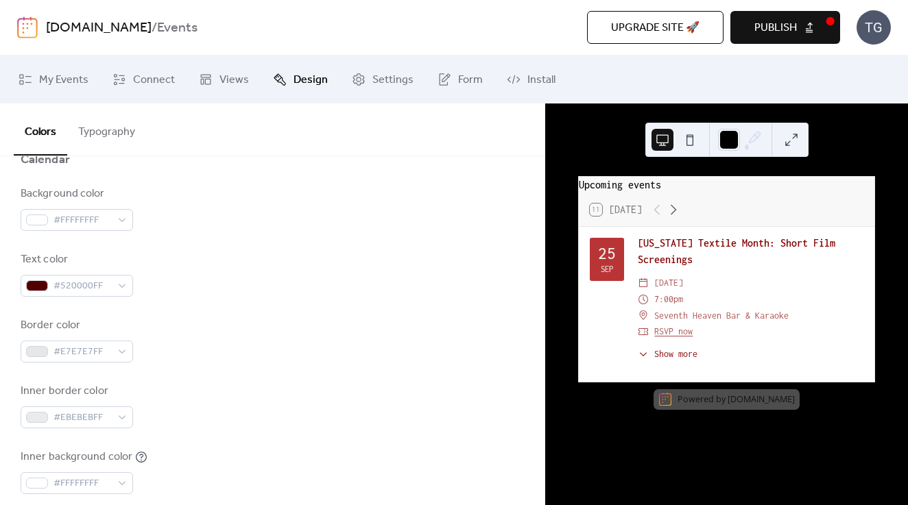
click at [278, 253] on div "Text color #520000FF" at bounding box center [272, 274] width 503 height 45
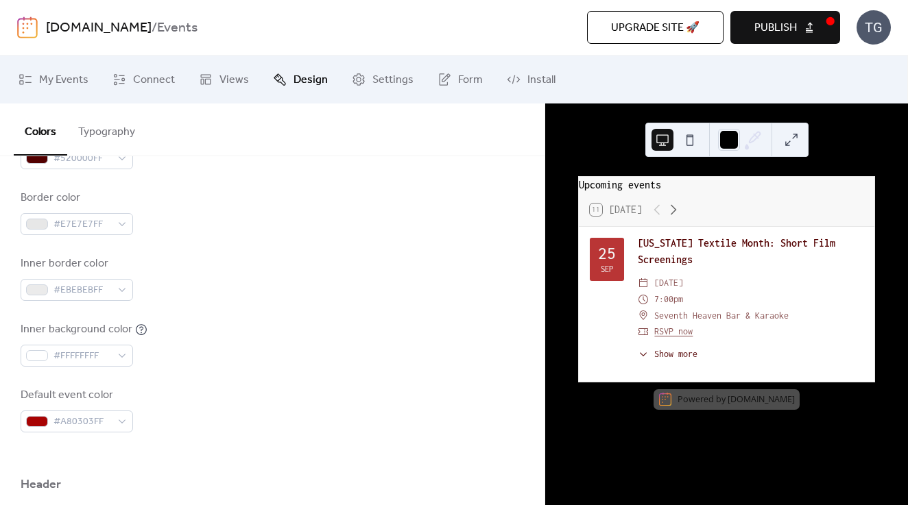
scroll to position [315, 0]
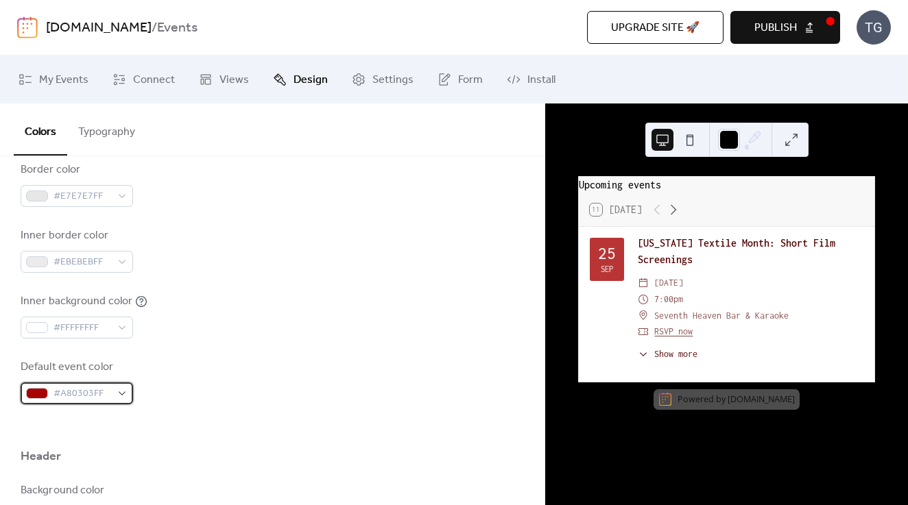
click at [73, 394] on span "#A80303FF" at bounding box center [82, 394] width 58 height 16
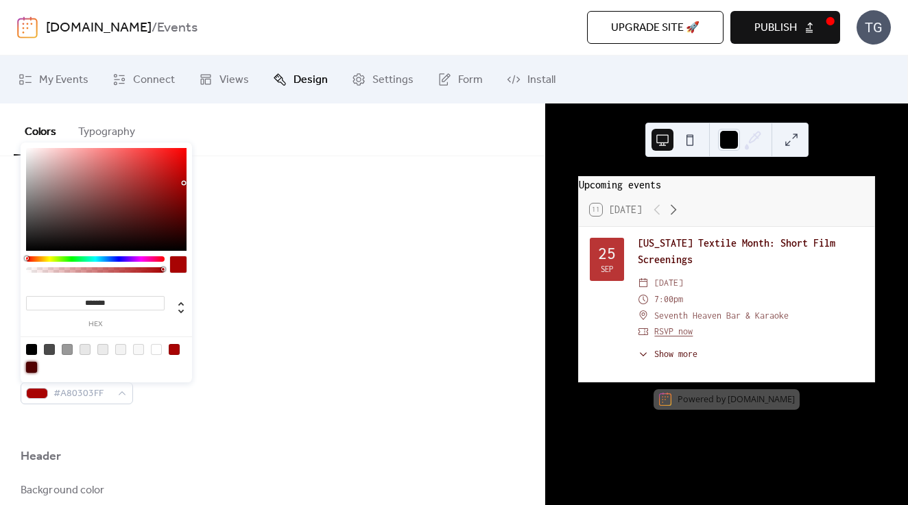
click at [32, 370] on div at bounding box center [31, 367] width 11 height 11
type input "*******"
click at [242, 265] on div "Inner border color #EBEBEBFF" at bounding box center [272, 250] width 503 height 45
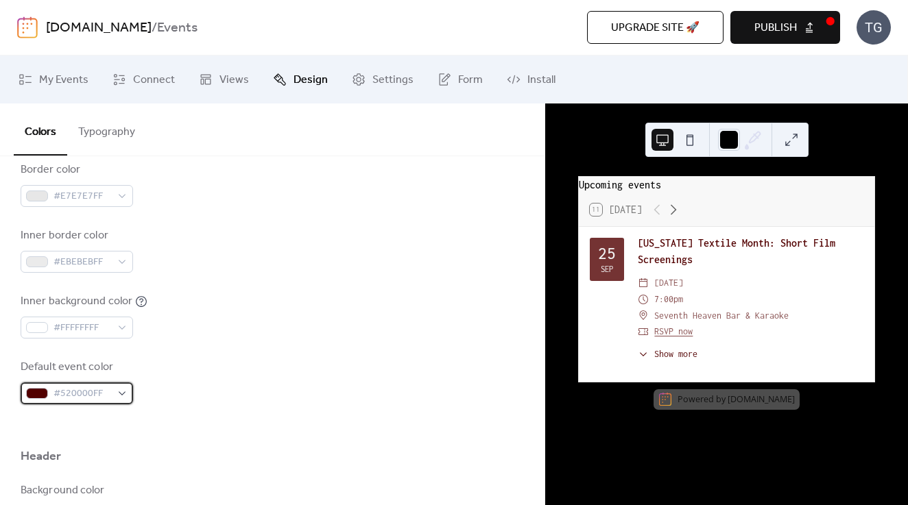
click at [55, 392] on span "#520000FF" at bounding box center [82, 394] width 58 height 16
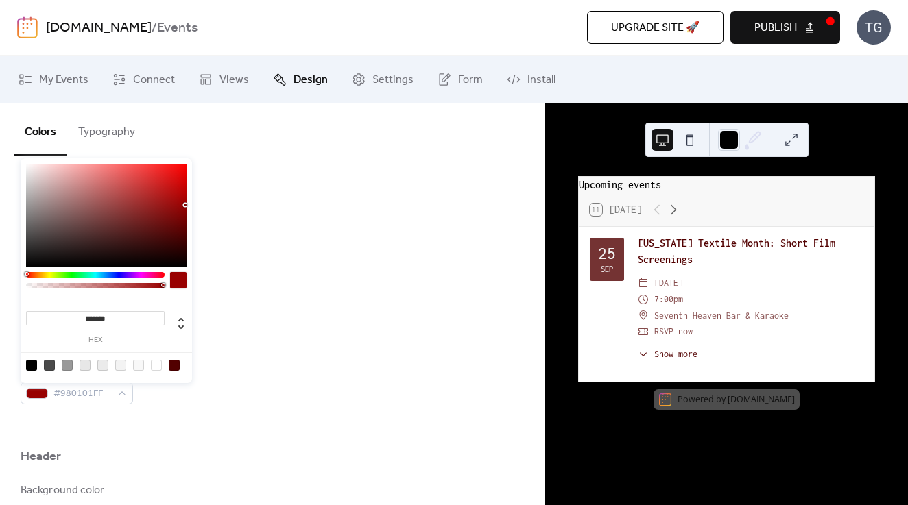
type input "*******"
drag, startPoint x: 181, startPoint y: 222, endPoint x: 186, endPoint y: 203, distance: 19.8
click at [186, 203] on div at bounding box center [106, 215] width 160 height 103
click at [276, 263] on div "Inner border color #EBEBEBFF" at bounding box center [272, 250] width 503 height 45
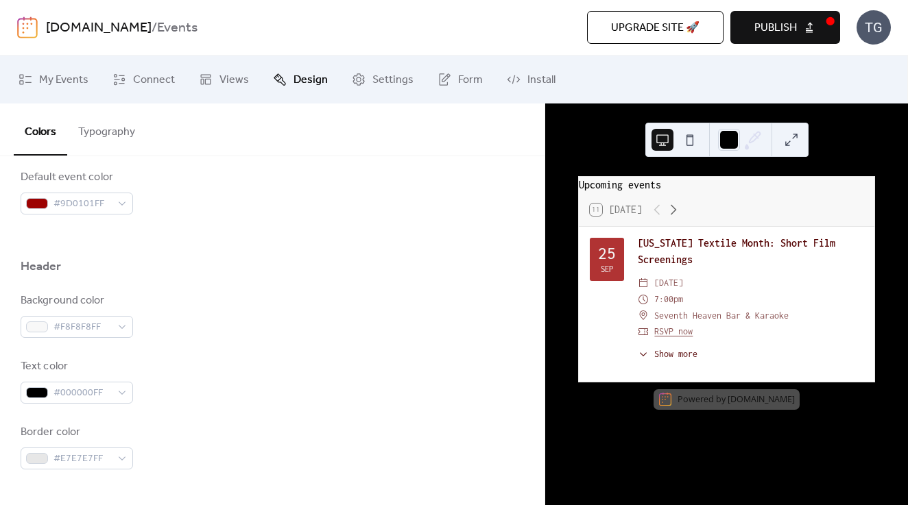
scroll to position [498, 0]
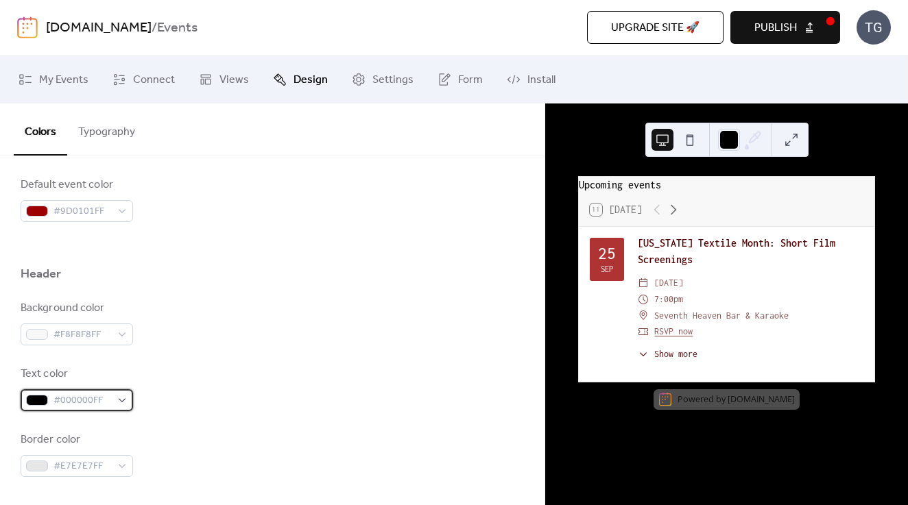
click at [101, 399] on span "#000000FF" at bounding box center [82, 401] width 58 height 16
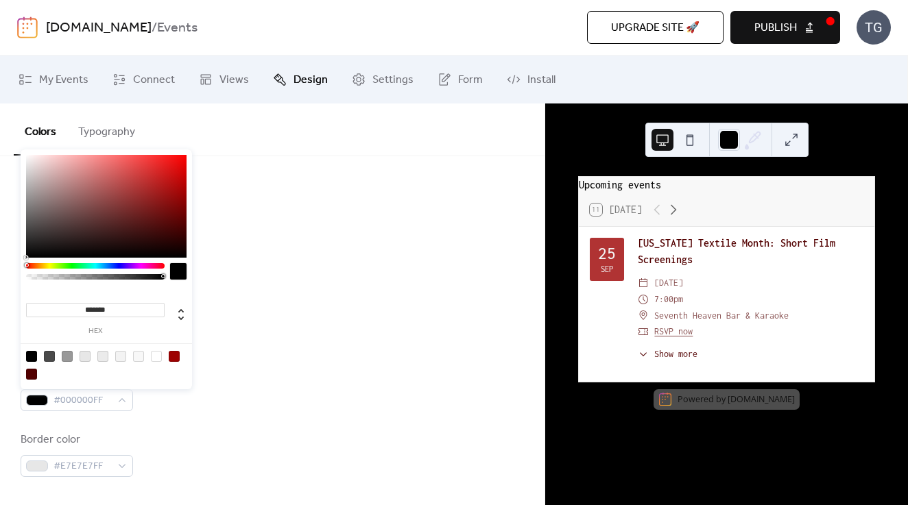
click at [178, 357] on div at bounding box center [174, 356] width 11 height 11
click at [29, 379] on div at bounding box center [31, 374] width 11 height 11
type input "*******"
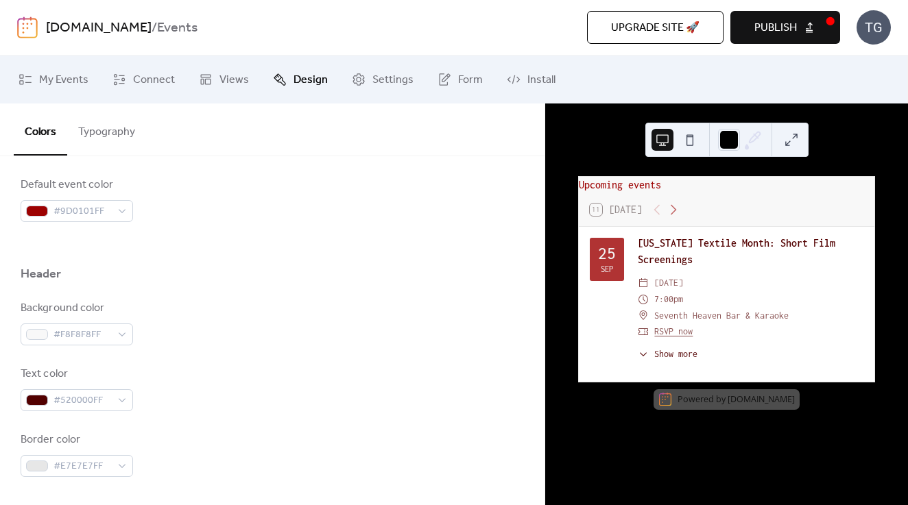
click at [373, 363] on div "Background color #F8F8F8FF Text color #520000FF Border color #E7E7E7FF" at bounding box center [272, 388] width 503 height 177
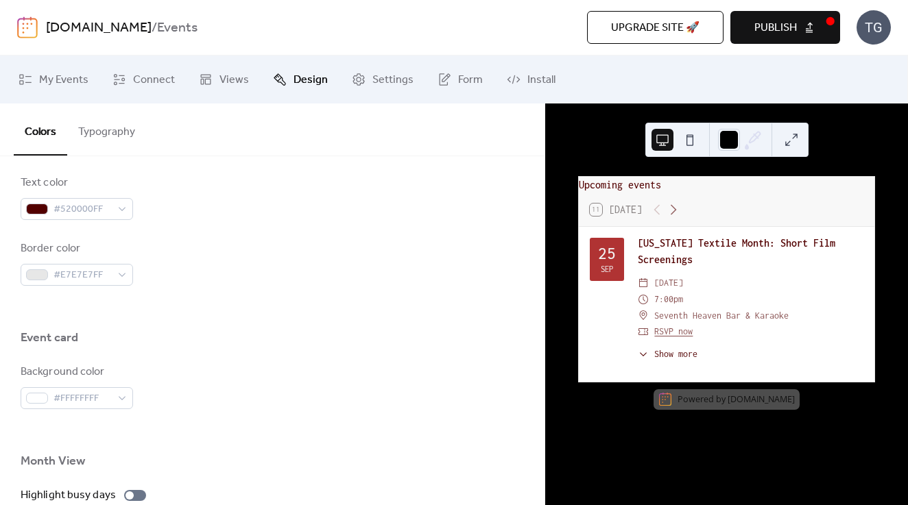
scroll to position [706, 0]
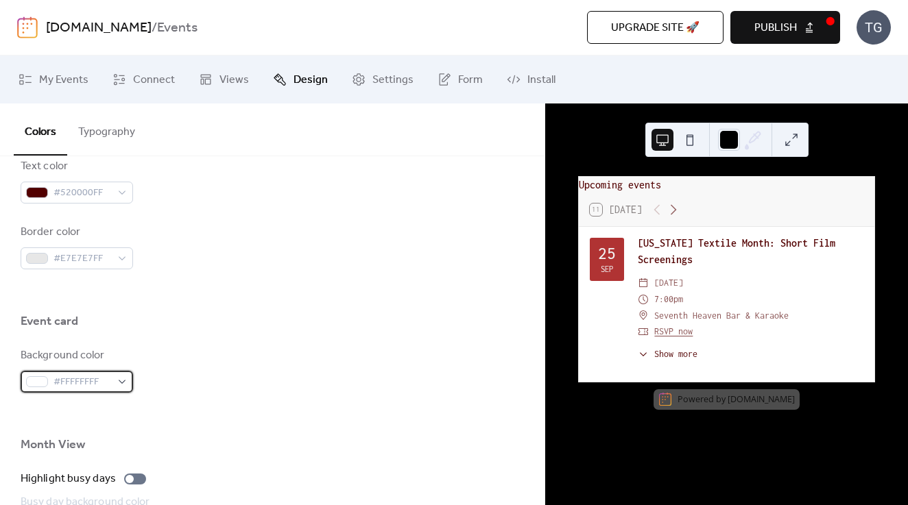
click at [79, 389] on span "#FFFFFFFF" at bounding box center [82, 382] width 58 height 16
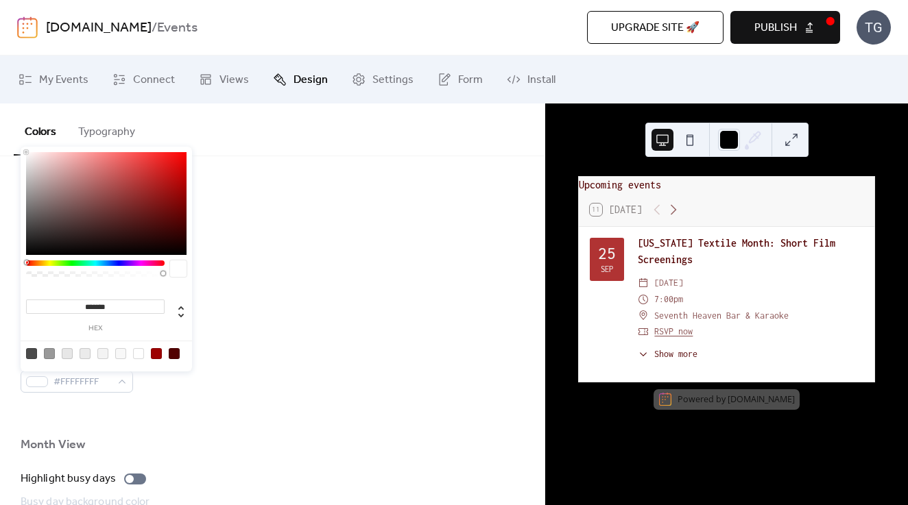
click at [173, 353] on div at bounding box center [174, 353] width 11 height 11
type input "*******"
click at [267, 346] on div at bounding box center [272, 342] width 503 height 11
click at [106, 383] on span "#520000FF" at bounding box center [82, 382] width 58 height 16
click at [139, 355] on div at bounding box center [138, 353] width 11 height 11
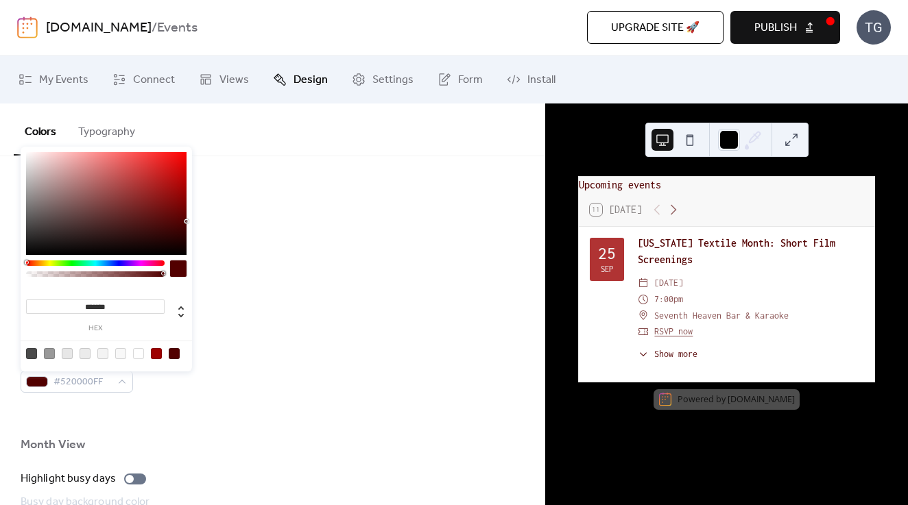
type input "*******"
click at [261, 356] on div "Background color #FFFFFFFF" at bounding box center [272, 370] width 503 height 45
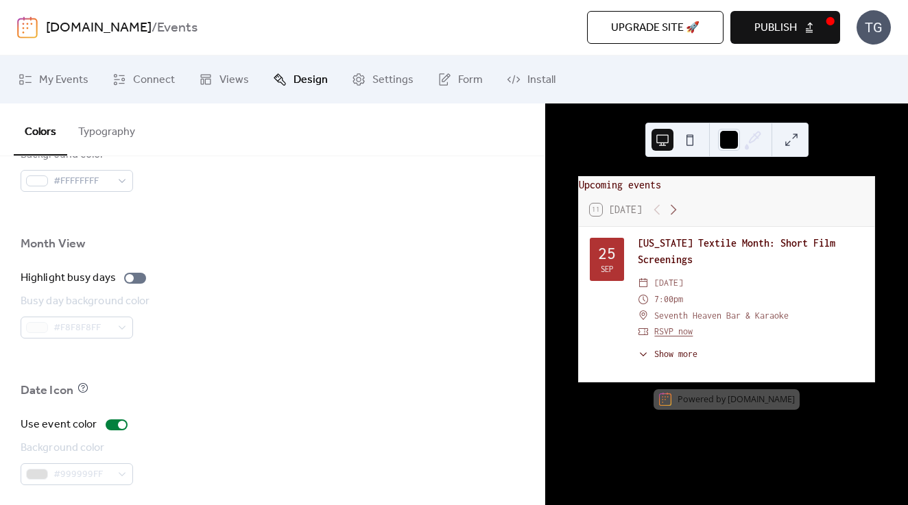
scroll to position [980, 0]
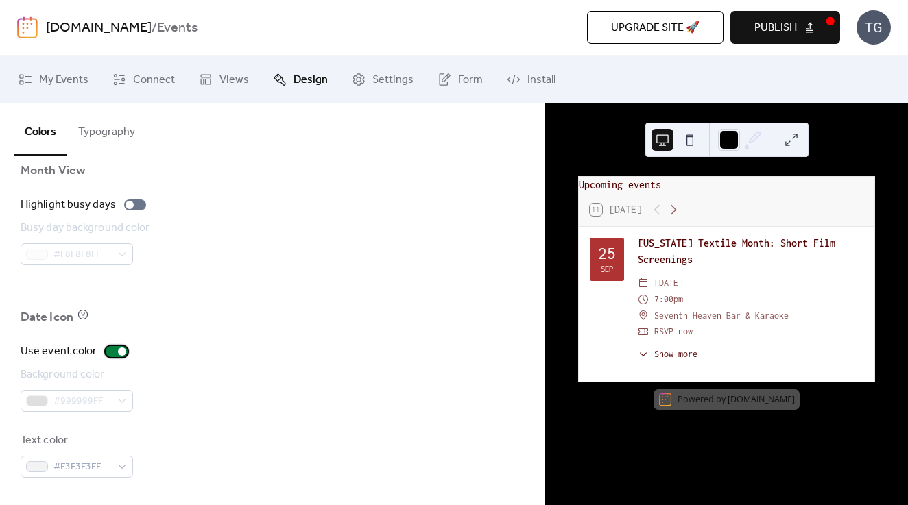
click at [112, 350] on div at bounding box center [117, 351] width 22 height 11
click at [112, 350] on div at bounding box center [111, 352] width 8 height 8
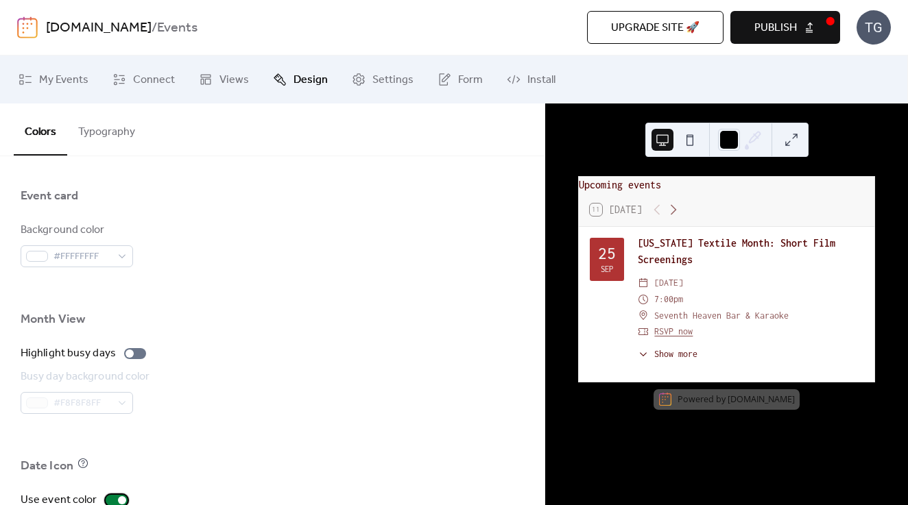
scroll to position [806, 0]
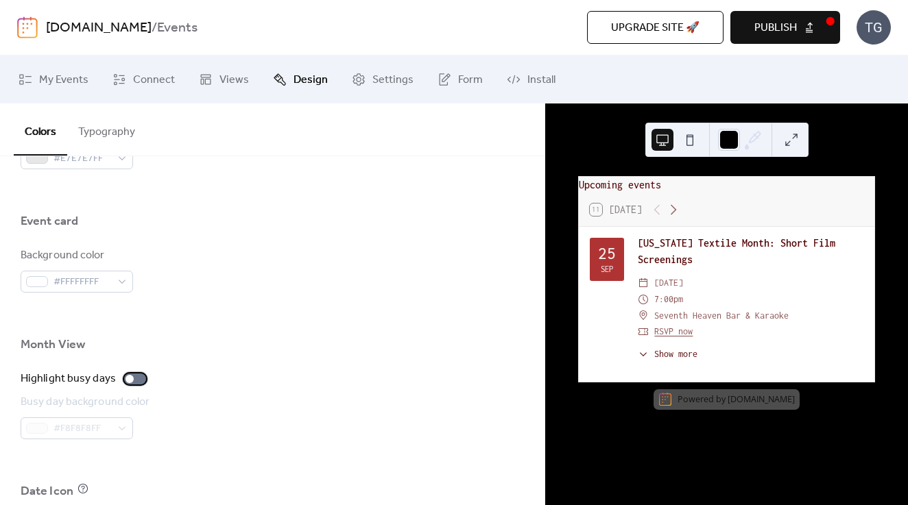
click at [128, 379] on div at bounding box center [129, 379] width 8 height 8
click at [128, 379] on div at bounding box center [135, 379] width 22 height 11
click at [112, 279] on div "#FFFFFFFF" at bounding box center [77, 282] width 112 height 22
click at [226, 346] on div "Month View" at bounding box center [272, 348] width 503 height 23
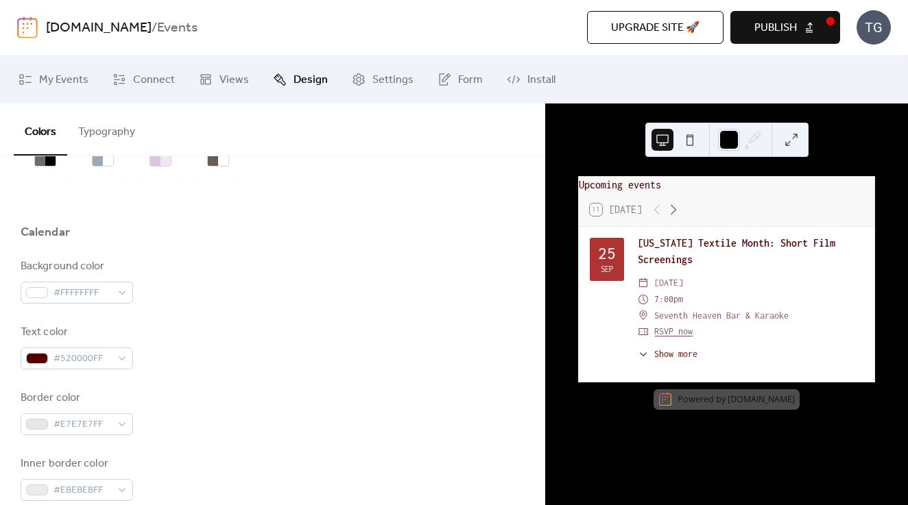
scroll to position [0, 0]
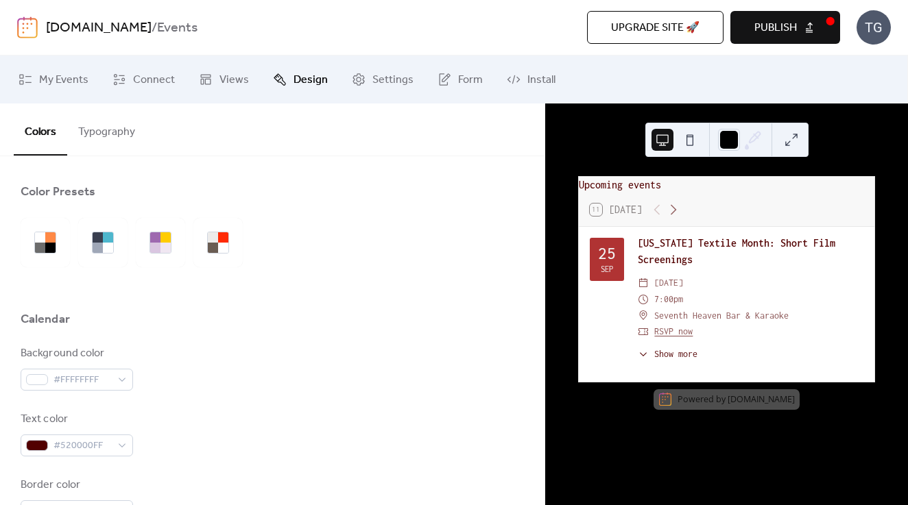
click at [102, 129] on button "Typography" at bounding box center [106, 129] width 79 height 51
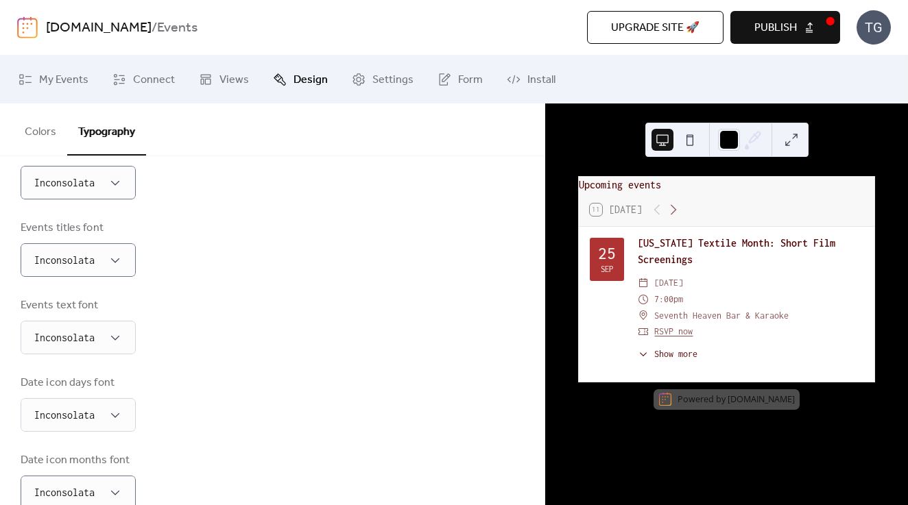
scroll to position [357, 0]
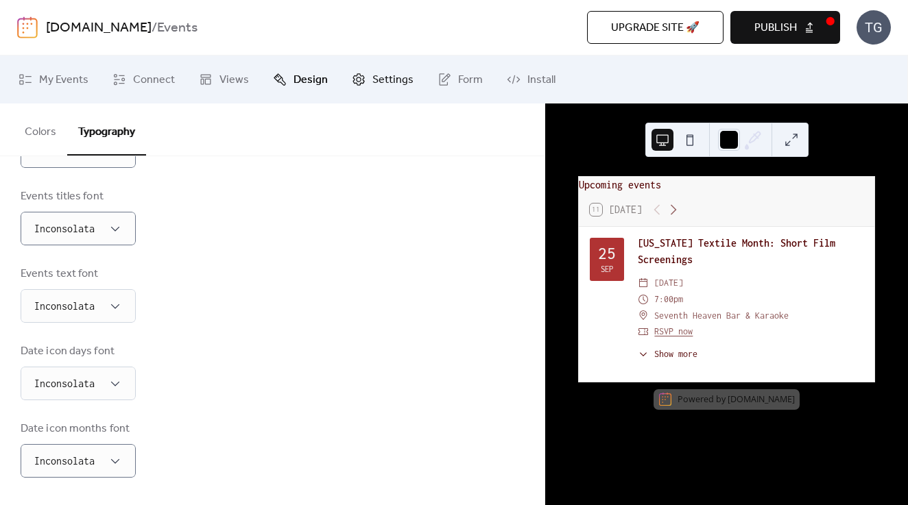
click at [411, 84] on link "Settings" at bounding box center [383, 79] width 82 height 37
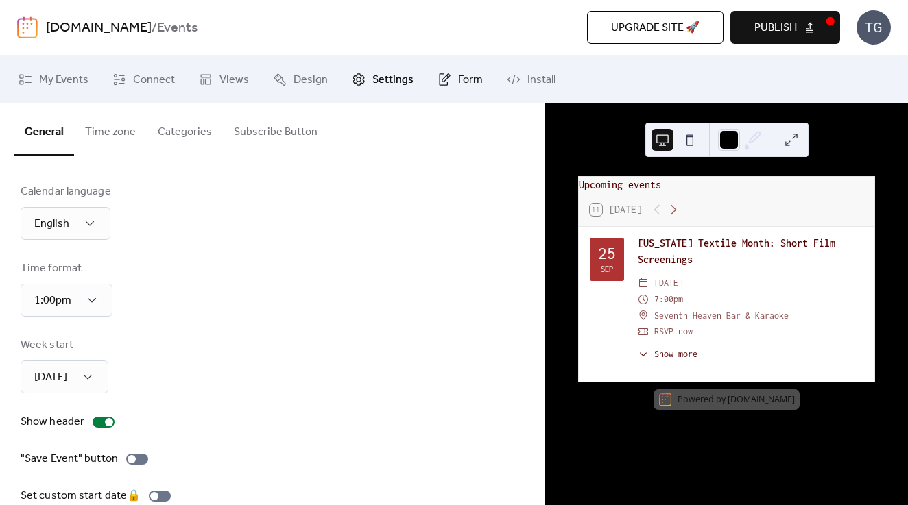
click at [450, 84] on link "Form" at bounding box center [460, 79] width 66 height 37
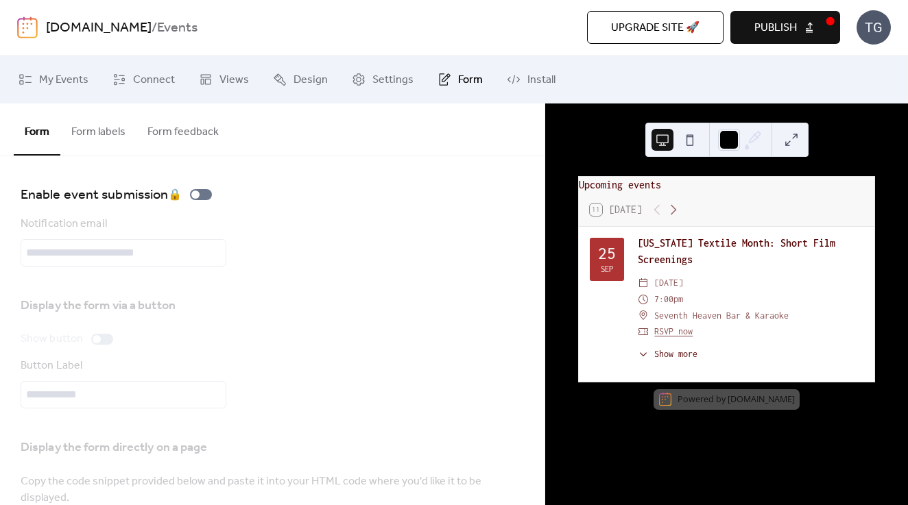
click at [106, 125] on button "Form labels" at bounding box center [98, 129] width 76 height 51
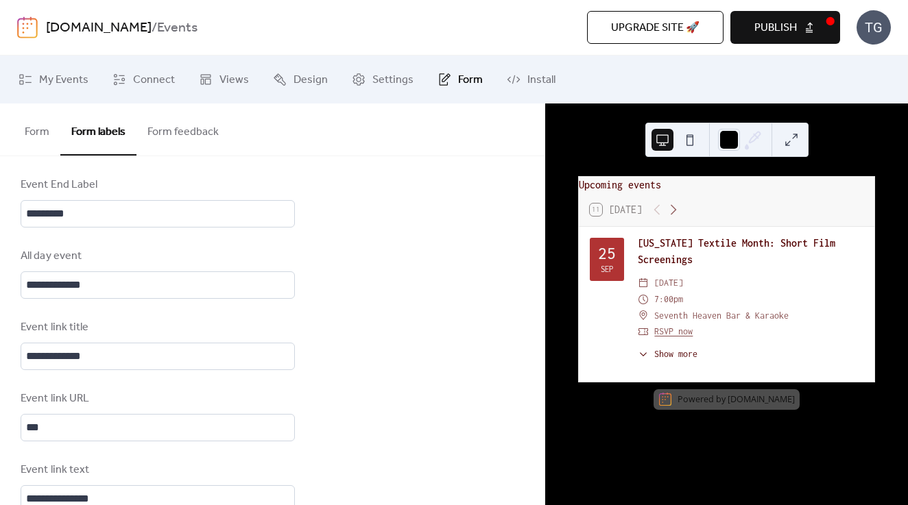
scroll to position [898, 0]
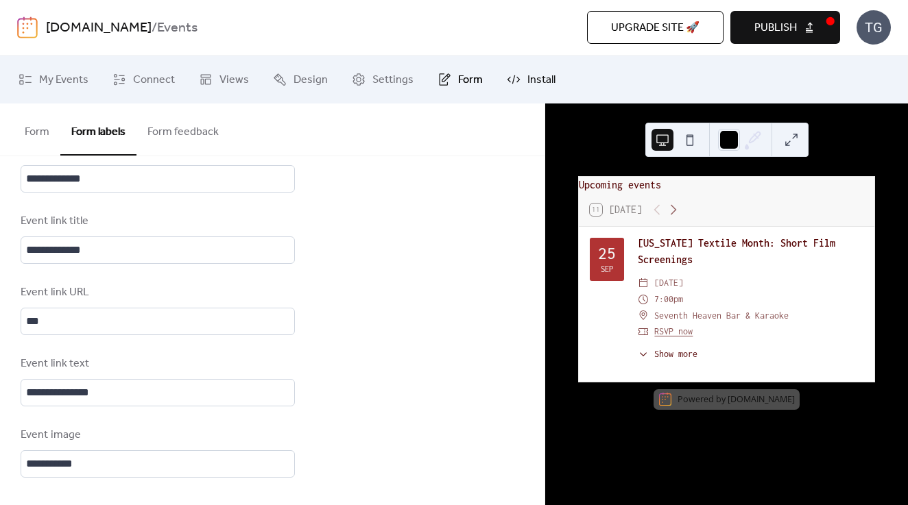
click at [499, 81] on link "Install" at bounding box center [530, 79] width 69 height 37
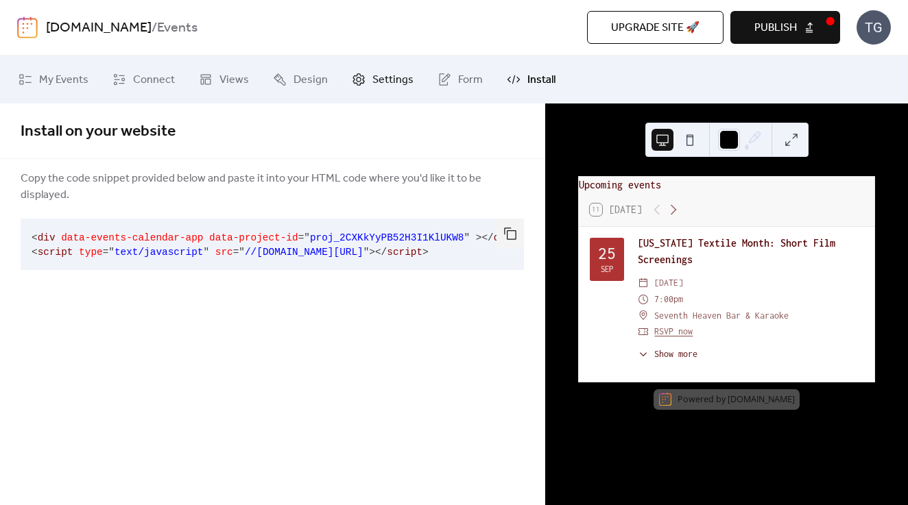
click at [342, 77] on link "Settings" at bounding box center [383, 79] width 82 height 37
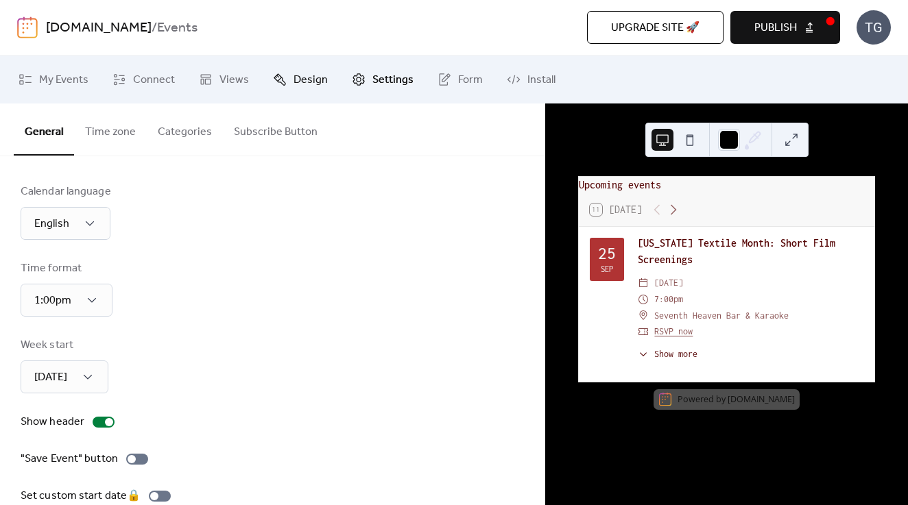
click at [294, 80] on span "Design" at bounding box center [311, 80] width 34 height 16
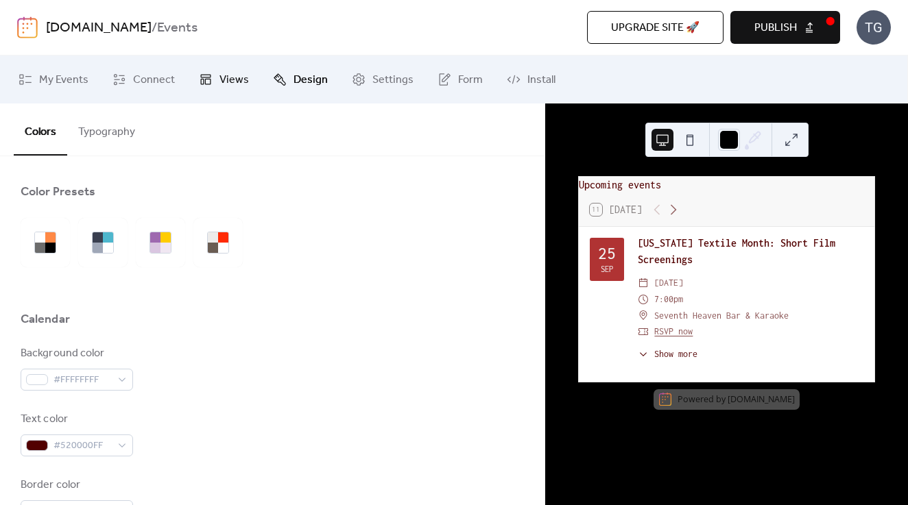
click at [219, 78] on span "Views" at bounding box center [233, 80] width 29 height 16
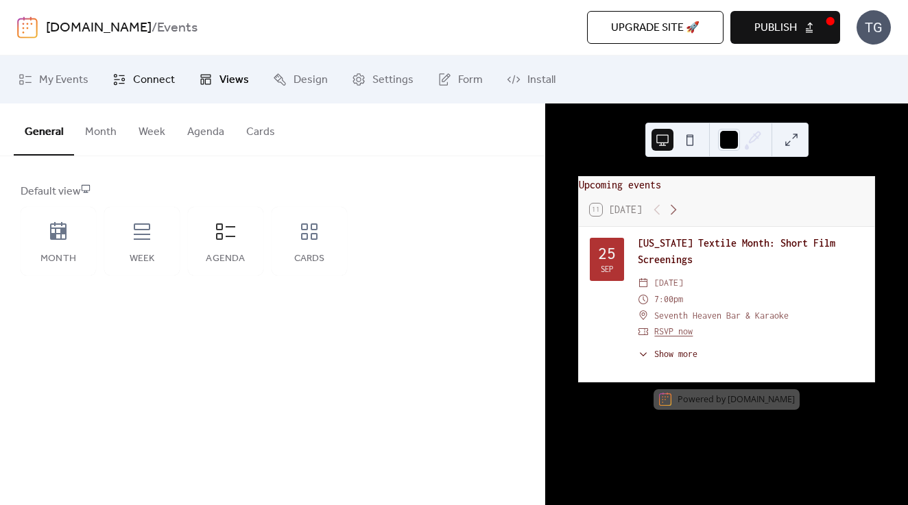
click at [138, 77] on span "Connect" at bounding box center [154, 80] width 42 height 16
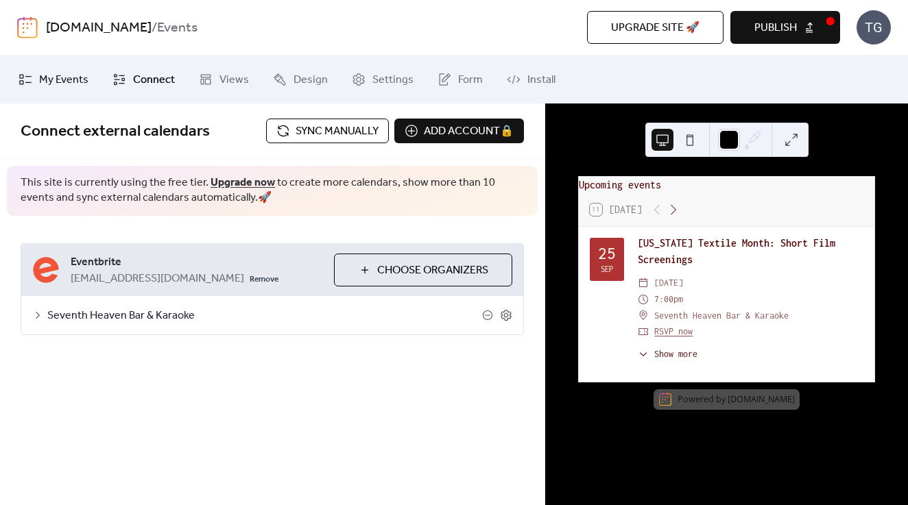
click at [68, 72] on span "My Events" at bounding box center [63, 80] width 49 height 16
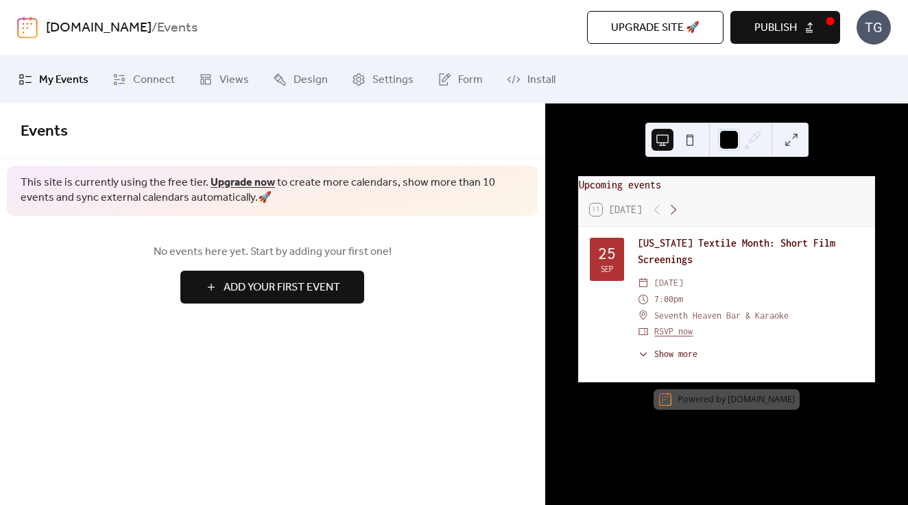
click at [255, 288] on span "Add Your First Event" at bounding box center [282, 288] width 117 height 16
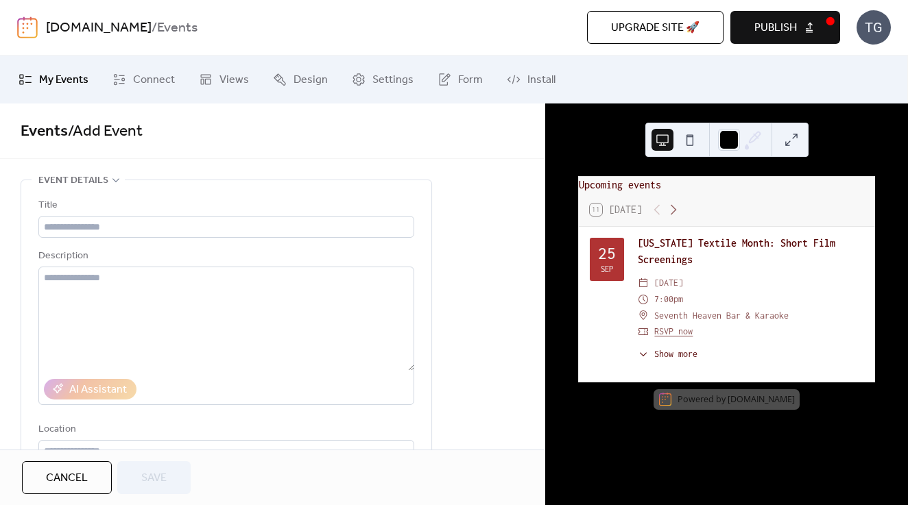
click at [756, 29] on span "Publish" at bounding box center [775, 28] width 43 height 16
click at [143, 75] on span "Connect" at bounding box center [154, 80] width 42 height 16
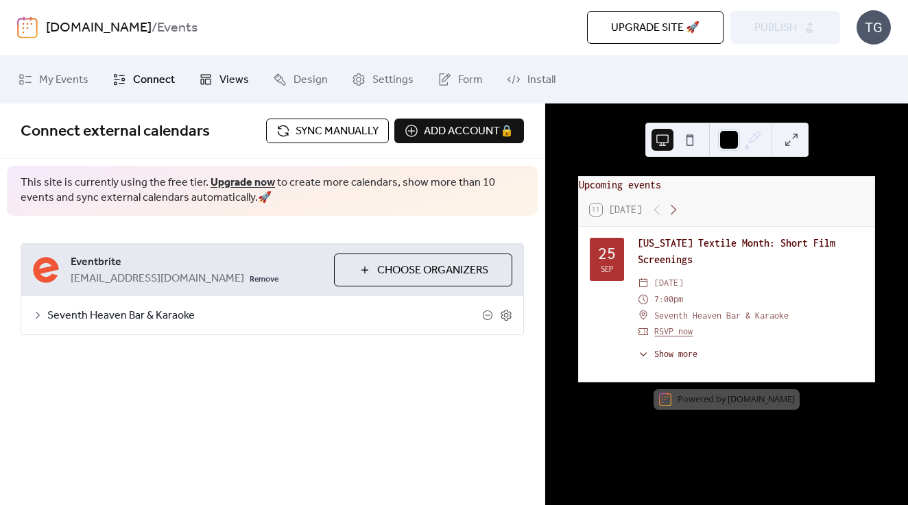
click at [199, 75] on icon at bounding box center [206, 80] width 14 height 14
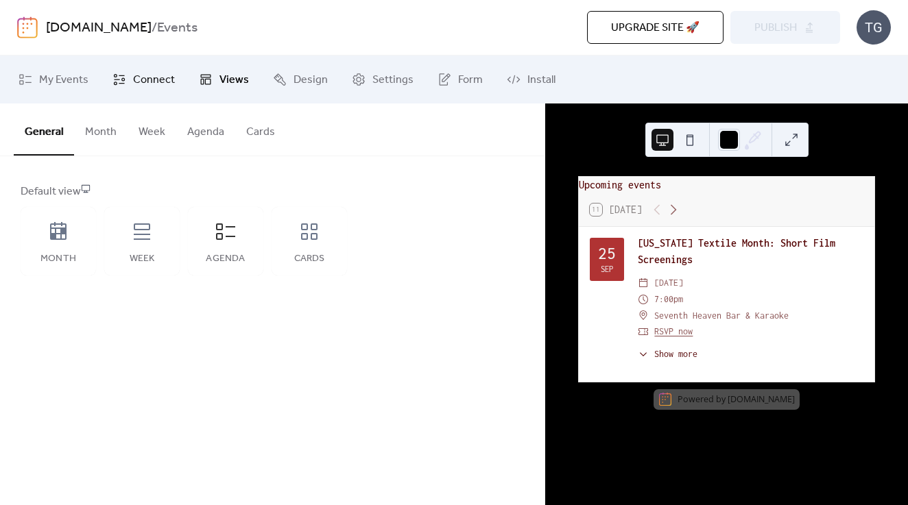
click at [153, 77] on span "Connect" at bounding box center [154, 80] width 42 height 16
